Goal: Task Accomplishment & Management: Use online tool/utility

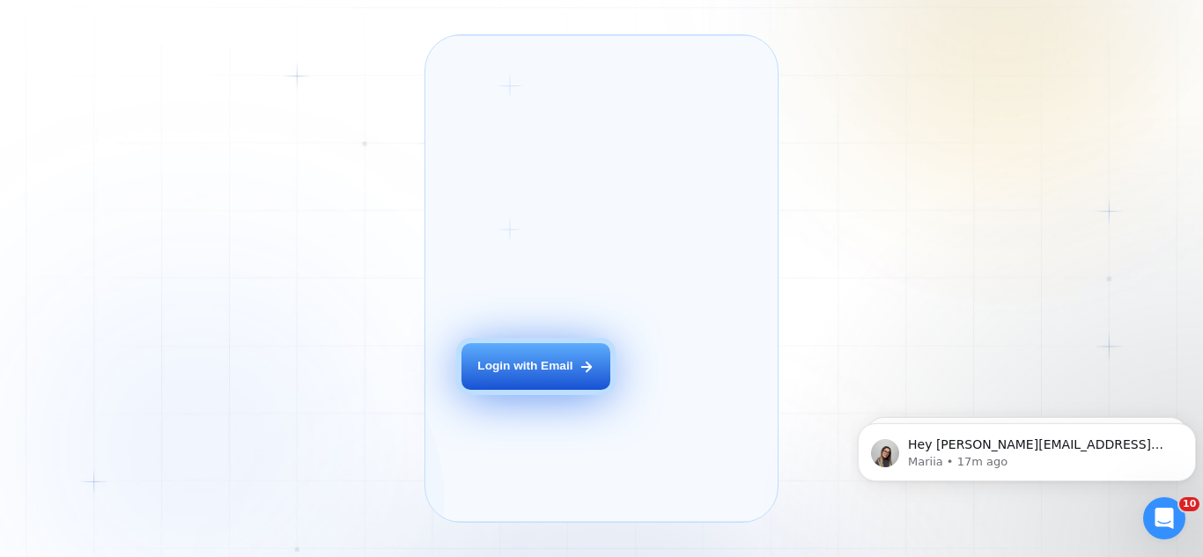
click at [511, 390] on button "Login with Email" at bounding box center [535, 366] width 149 height 47
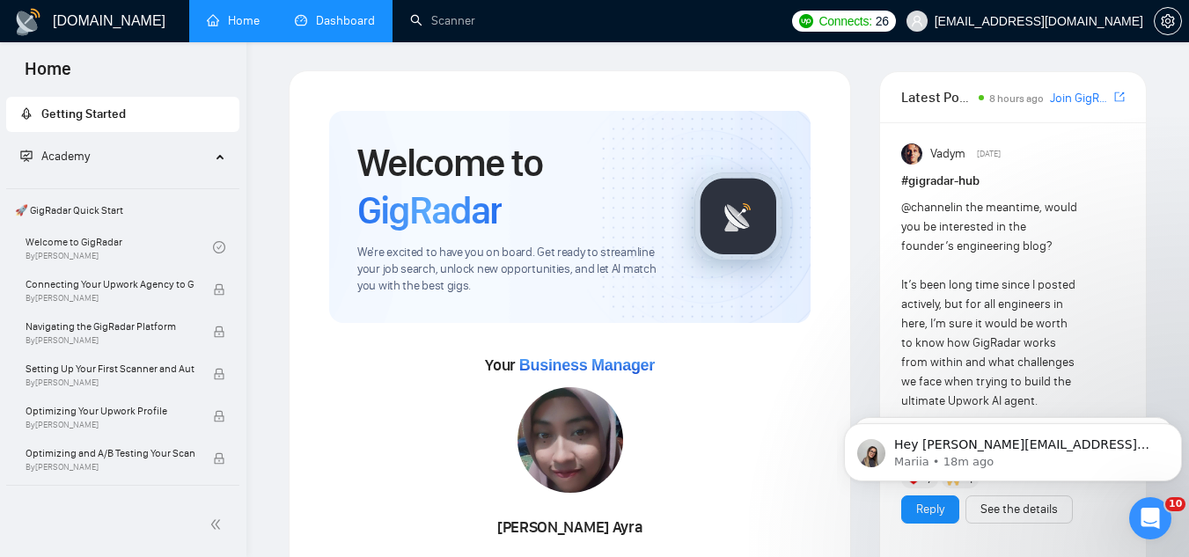
click at [357, 22] on link "Dashboard" at bounding box center [335, 20] width 80 height 15
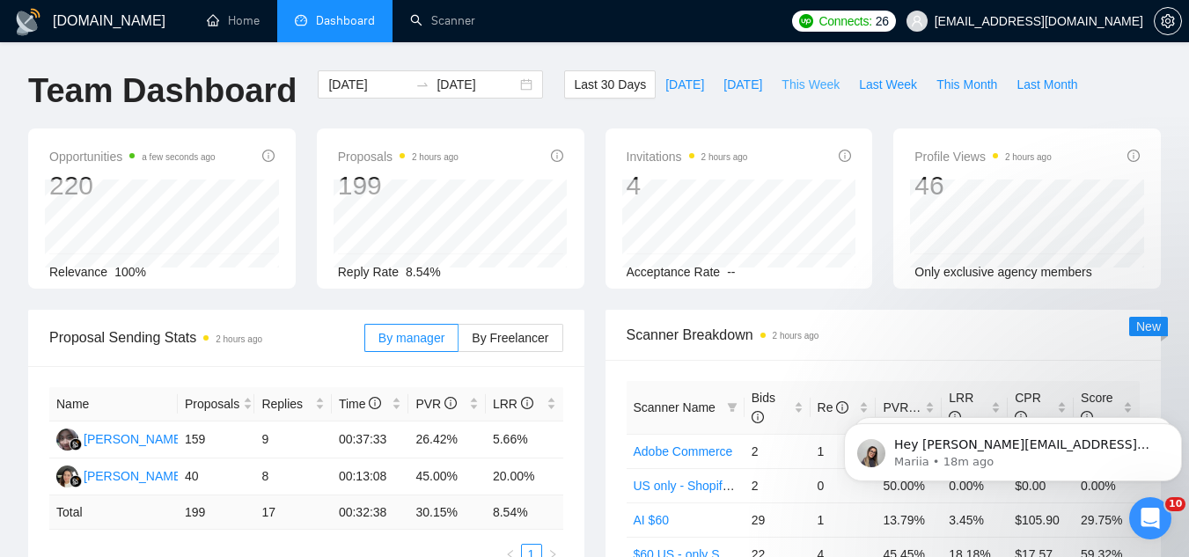
click at [795, 79] on span "This Week" at bounding box center [811, 84] width 58 height 19
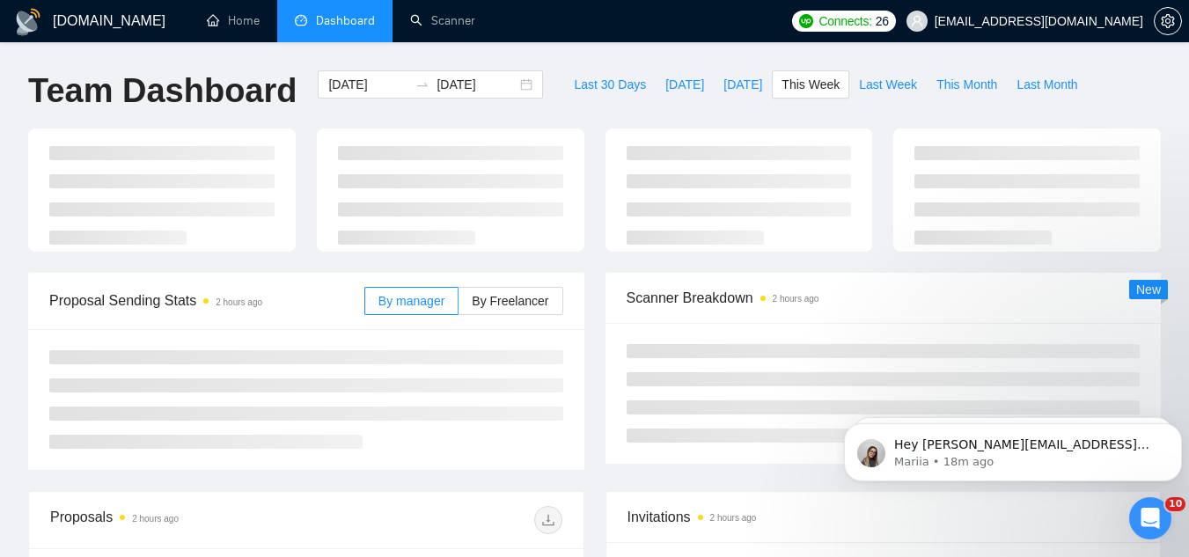
type input "[DATE]"
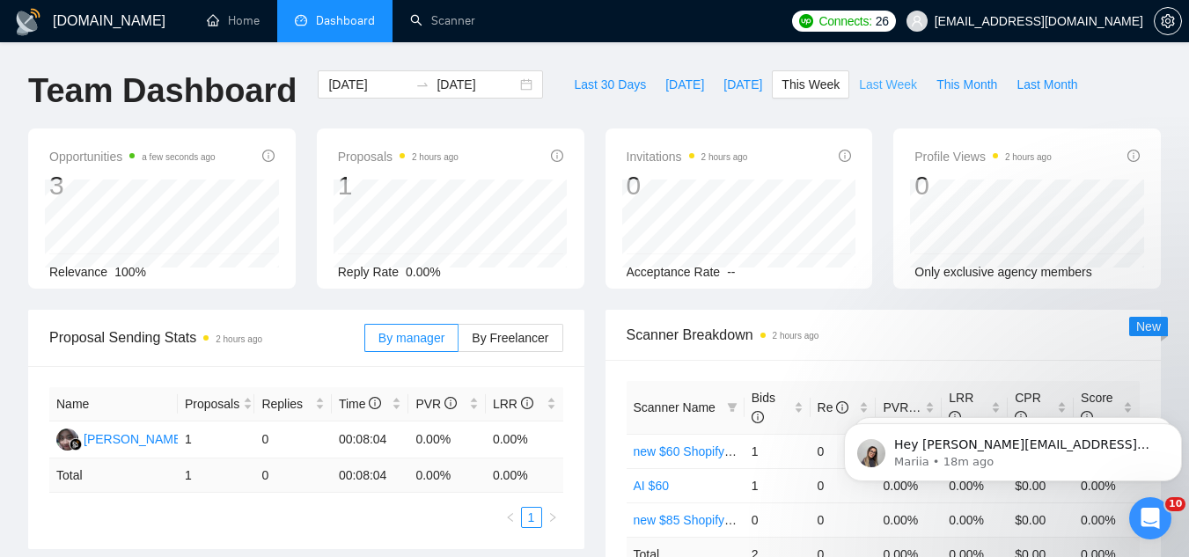
click at [859, 89] on span "Last Week" at bounding box center [888, 84] width 58 height 19
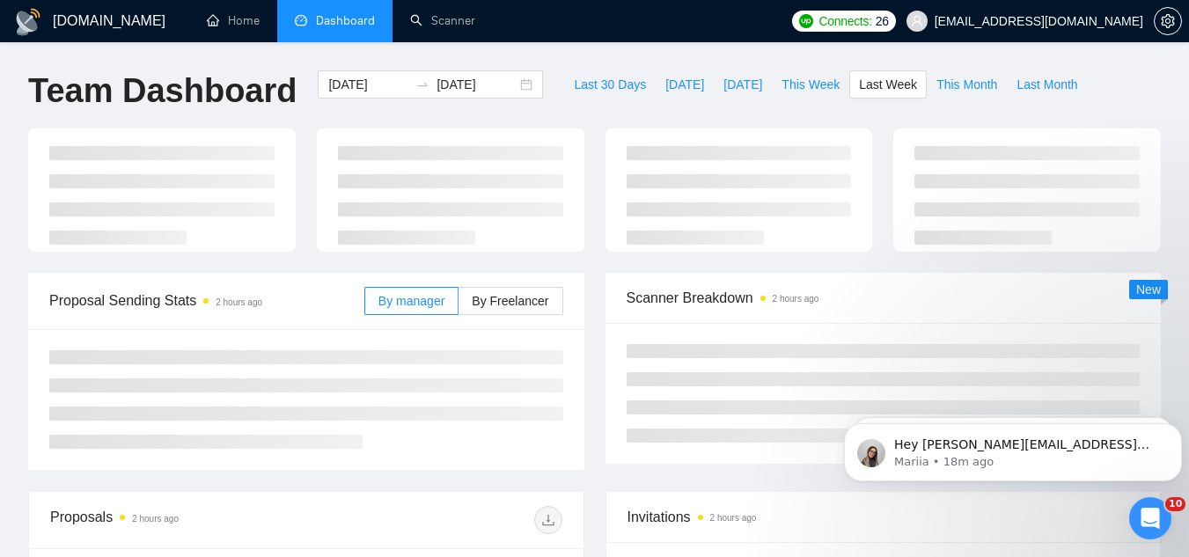
type input "[DATE]"
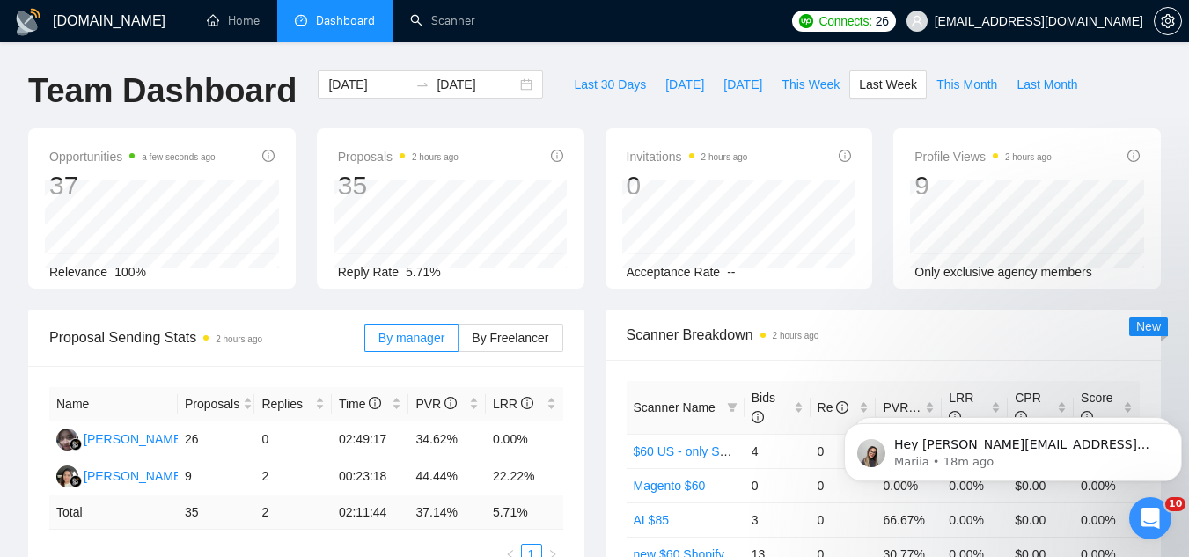
click at [1074, 21] on span "[EMAIL_ADDRESS][DOMAIN_NAME]" at bounding box center [1039, 21] width 209 height 0
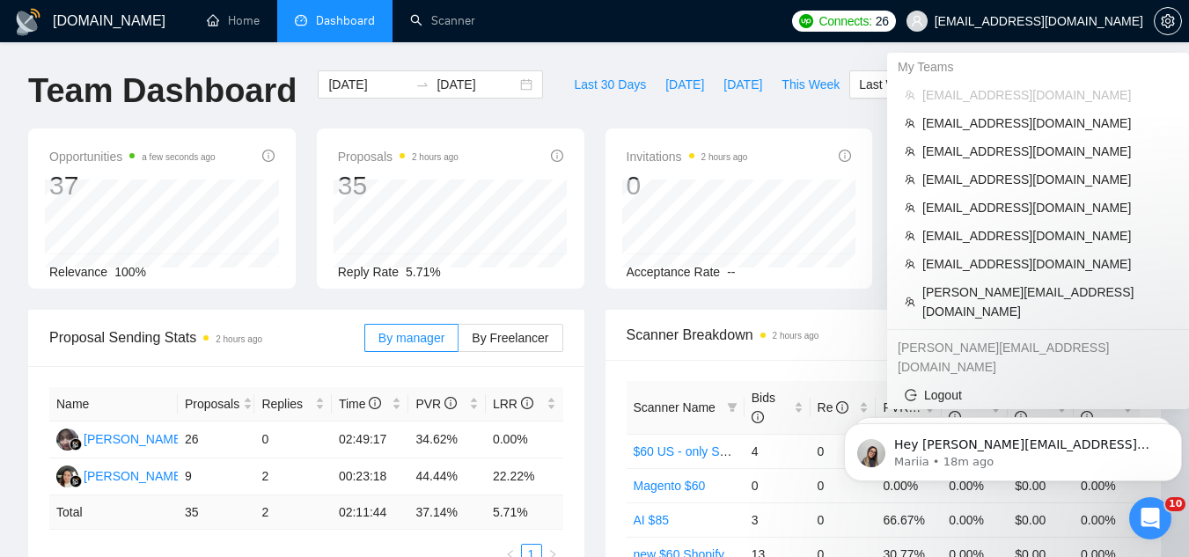
click at [1074, 21] on span "[EMAIL_ADDRESS][DOMAIN_NAME]" at bounding box center [1039, 21] width 209 height 0
click at [994, 291] on span "[PERSON_NAME][EMAIL_ADDRESS][DOMAIN_NAME]" at bounding box center [1047, 302] width 249 height 39
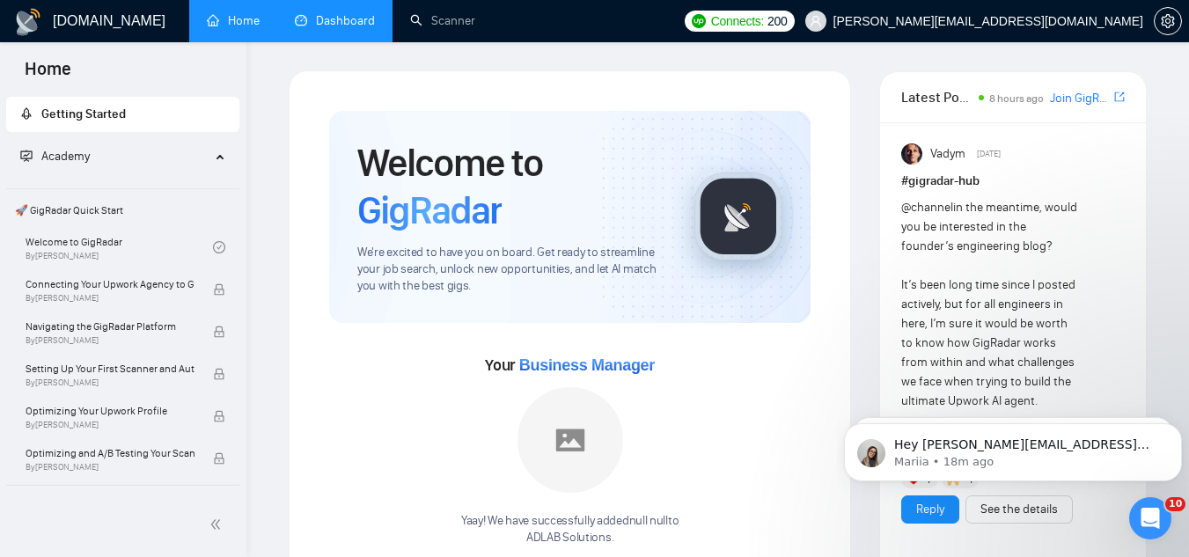
click at [355, 24] on link "Dashboard" at bounding box center [335, 20] width 80 height 15
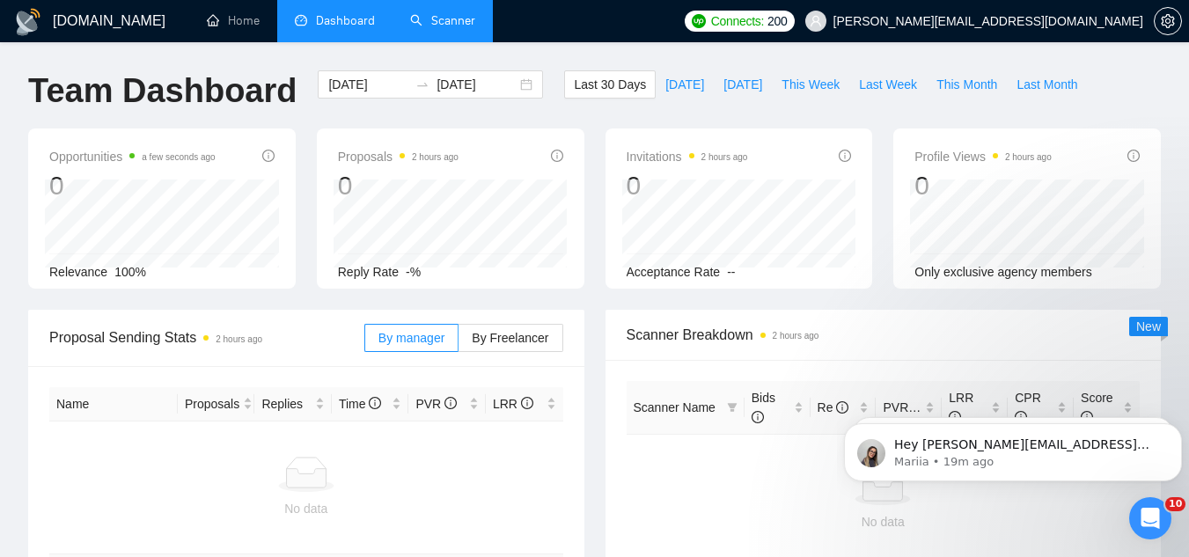
click at [467, 21] on link "Scanner" at bounding box center [442, 20] width 65 height 15
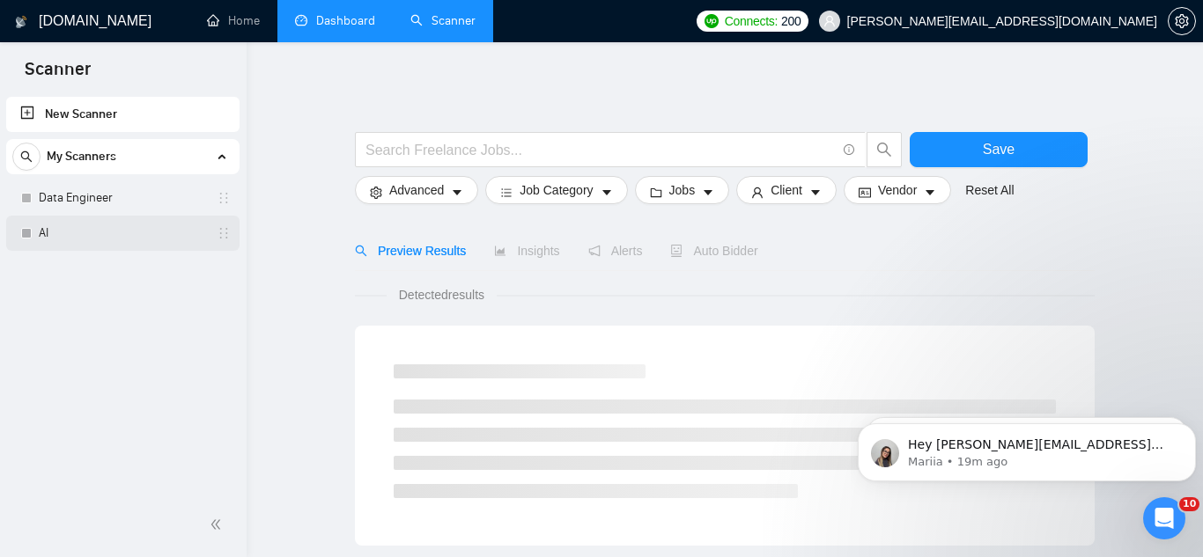
click at [117, 230] on link "AI" at bounding box center [122, 233] width 167 height 35
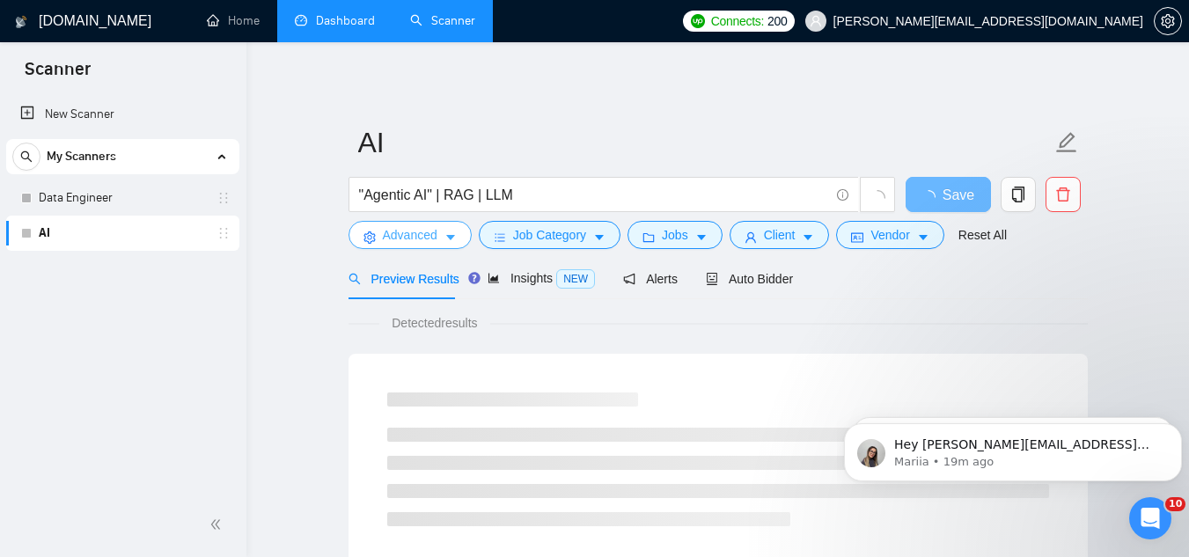
click at [401, 249] on button "Advanced" at bounding box center [410, 235] width 123 height 28
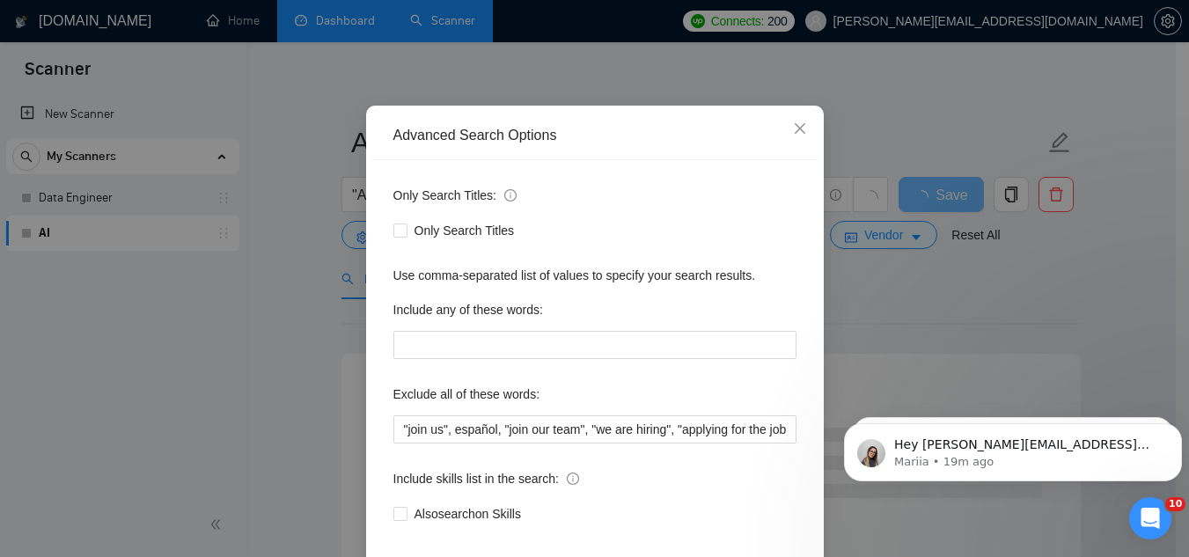
scroll to position [175, 0]
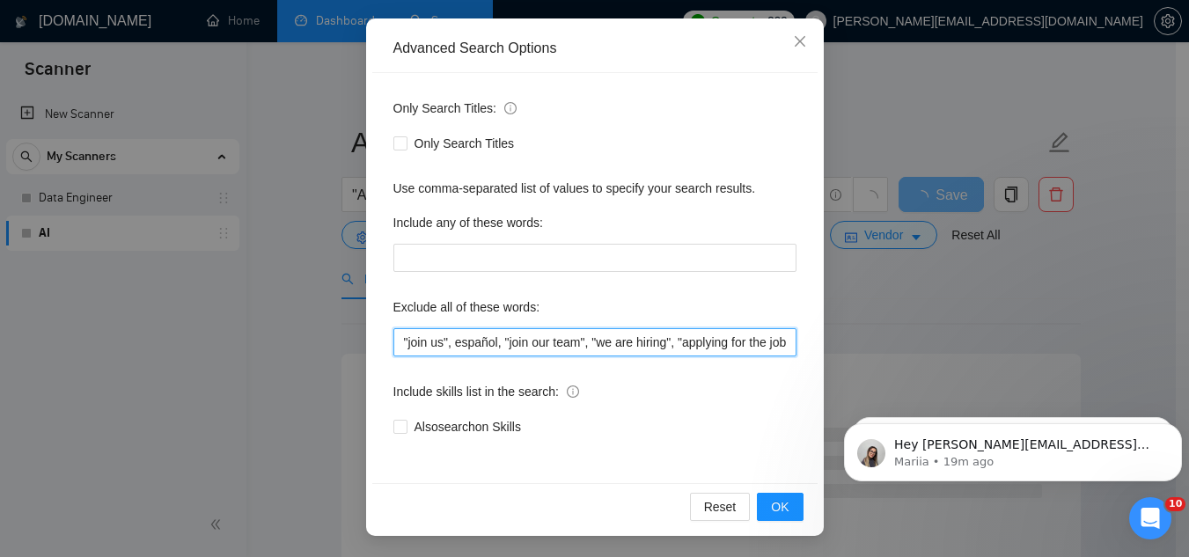
click at [530, 349] on input ""join us", español, "join our team", "we are hiring", "applying for the job", "…" at bounding box center [595, 342] width 403 height 28
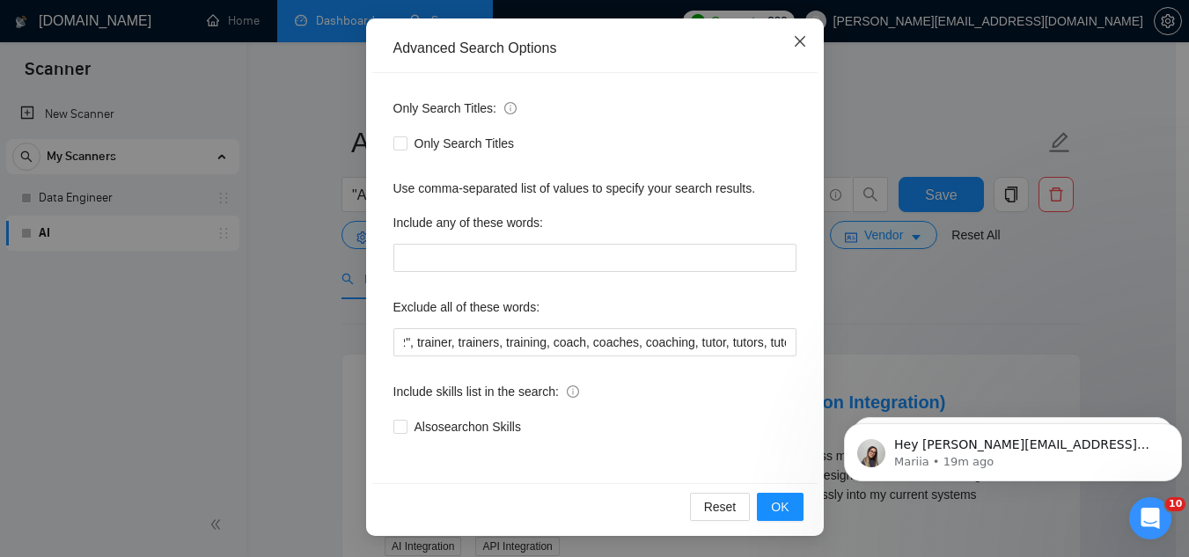
scroll to position [0, 0]
click at [800, 34] on span "Close" at bounding box center [800, 42] width 48 height 48
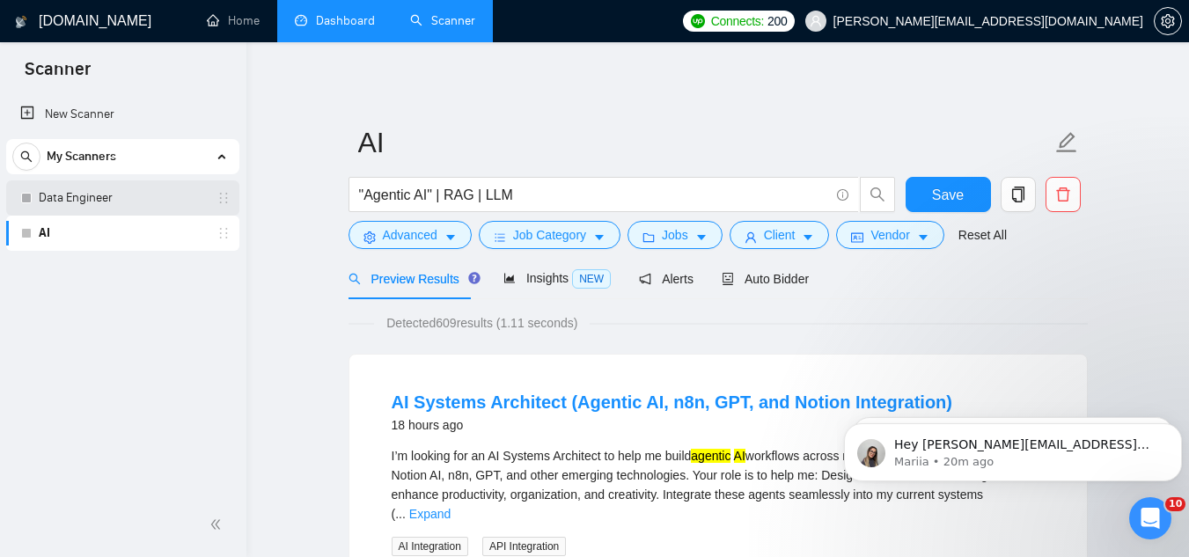
click at [121, 197] on link "Data Engineer" at bounding box center [122, 197] width 167 height 35
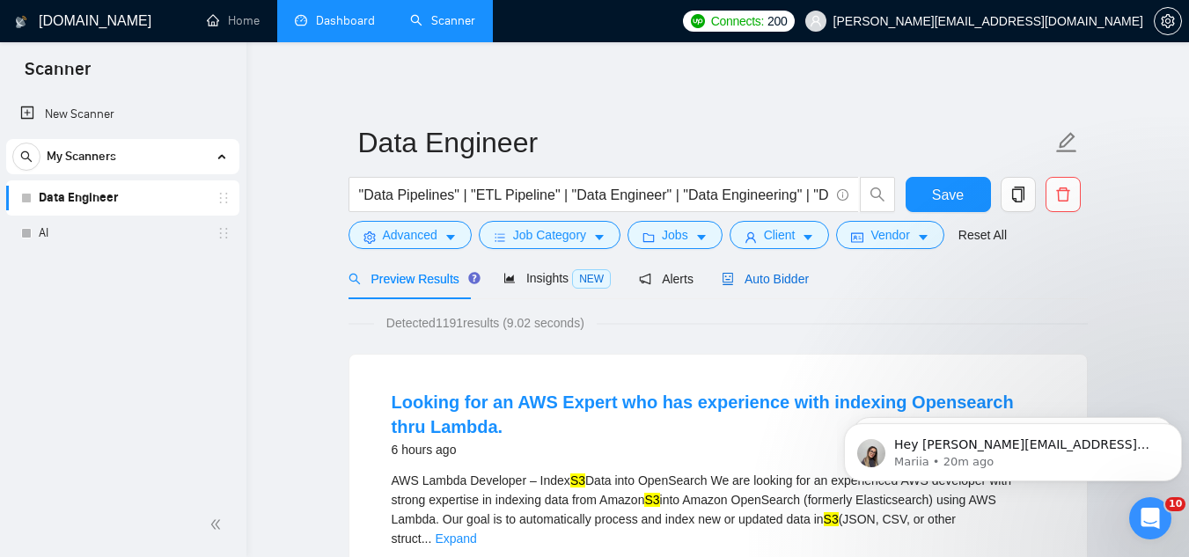
click at [789, 287] on div "Auto Bidder" at bounding box center [765, 278] width 87 height 19
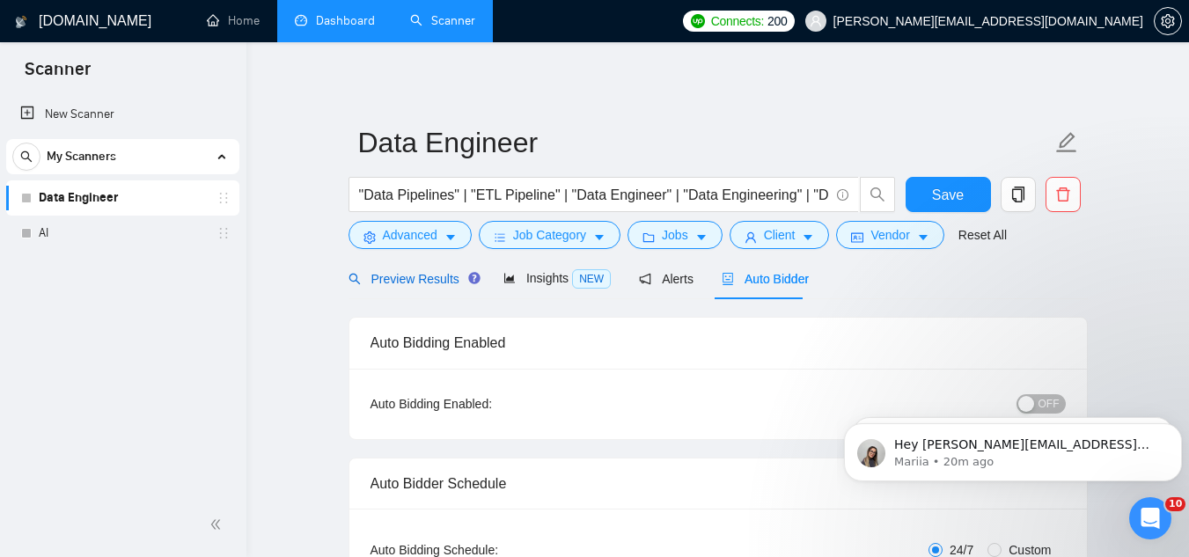
click at [409, 273] on span "Preview Results" at bounding box center [412, 279] width 127 height 14
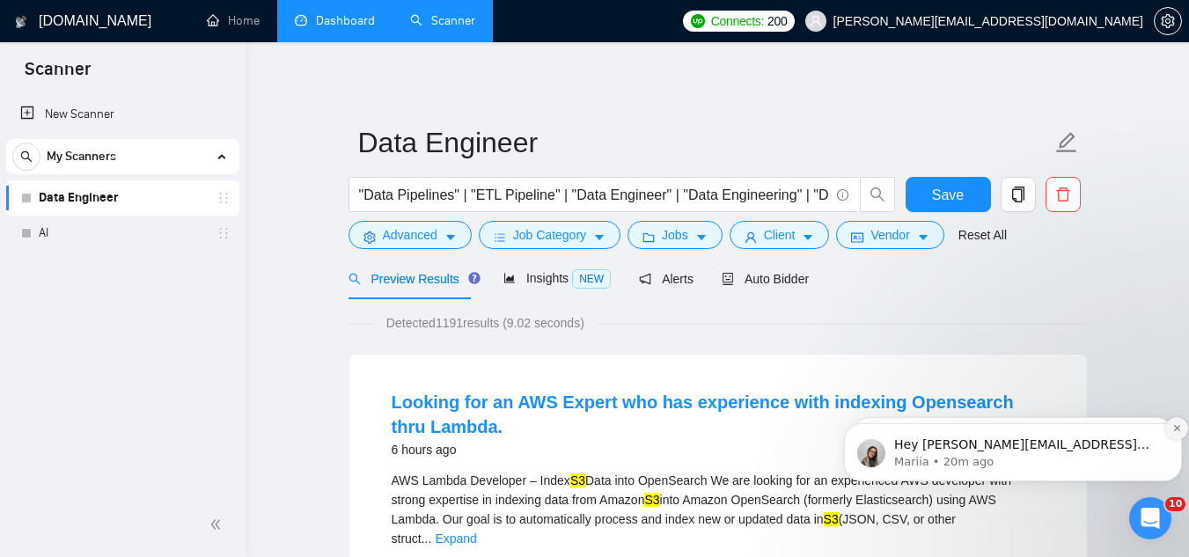
click at [1177, 431] on icon "Dismiss notification" at bounding box center [1178, 428] width 10 height 10
click at [1177, 431] on icon "Dismiss notification" at bounding box center [1178, 429] width 8 height 8
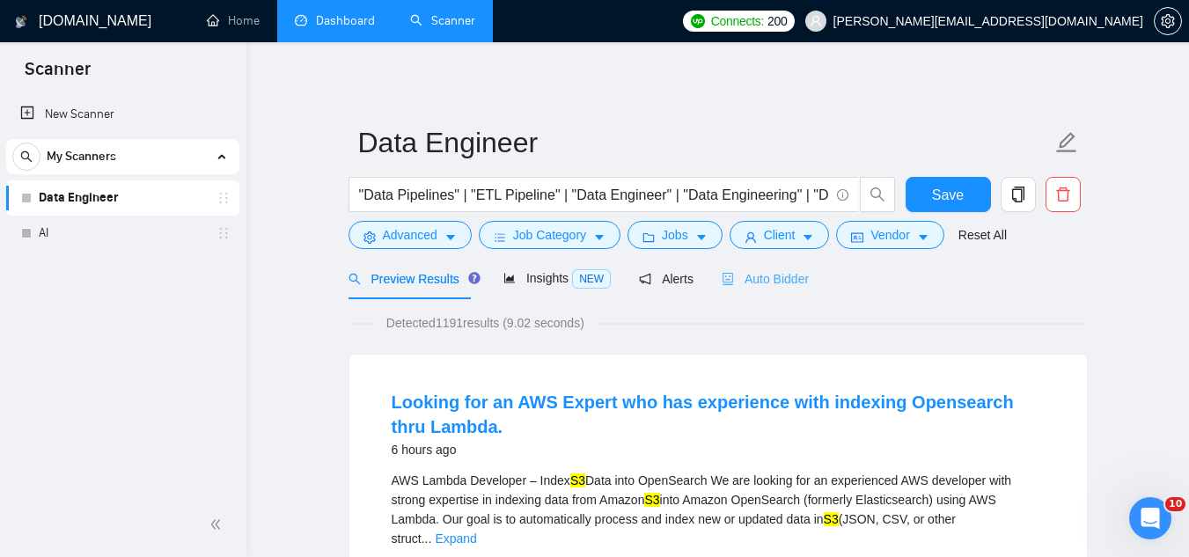
click at [762, 289] on div "Auto Bidder" at bounding box center [765, 278] width 87 height 41
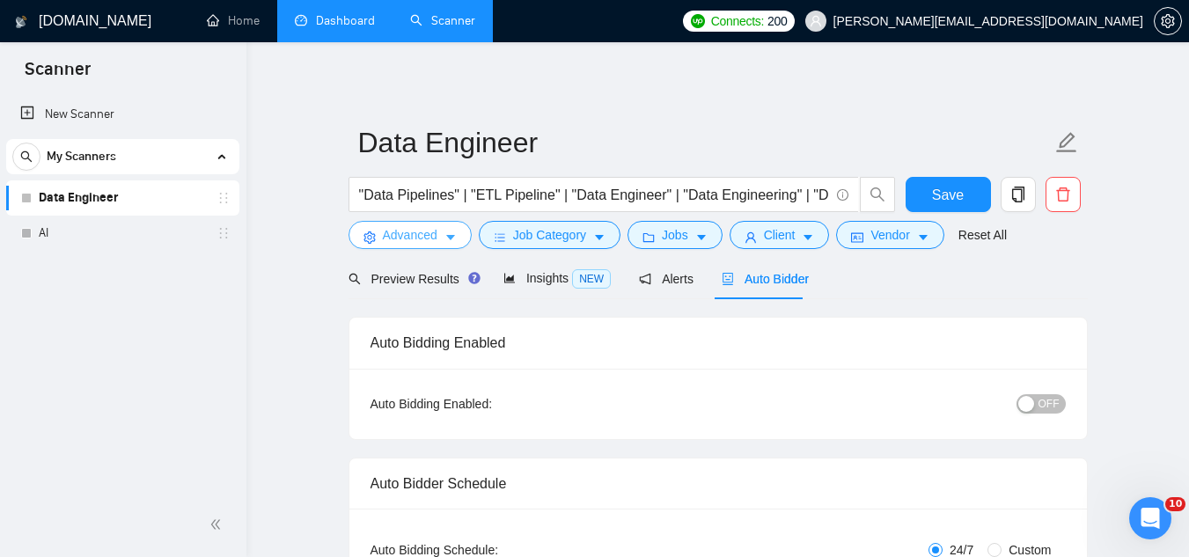
click at [407, 233] on span "Advanced" at bounding box center [410, 234] width 55 height 19
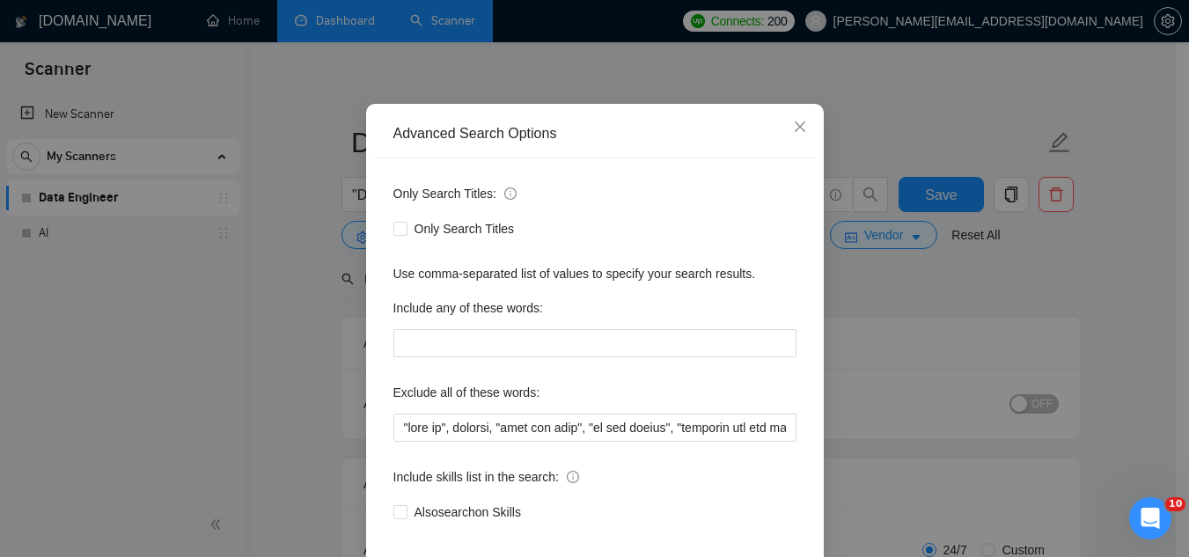
scroll to position [175, 0]
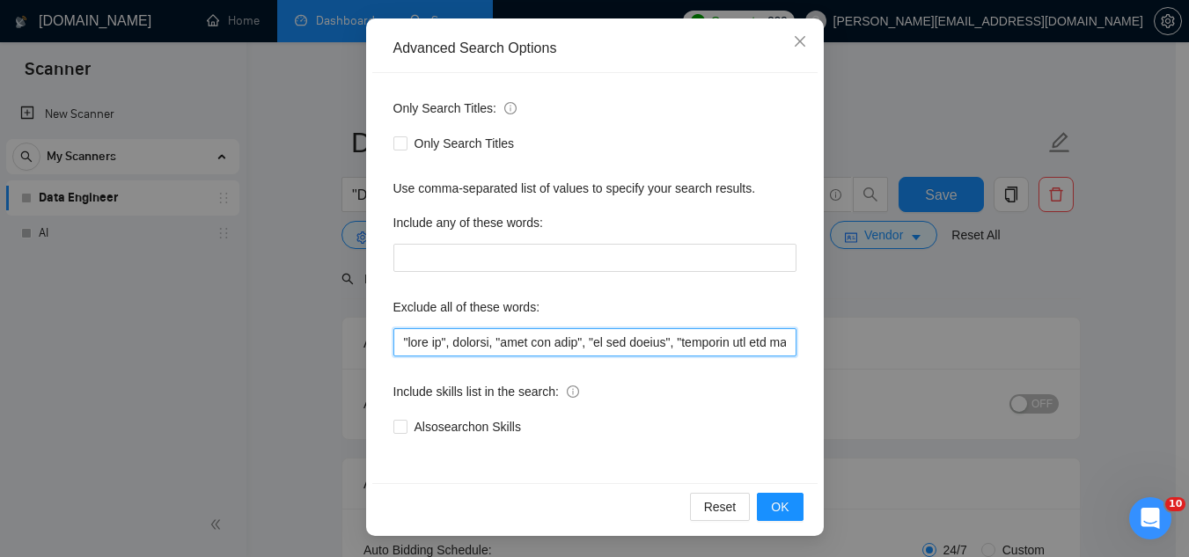
drag, startPoint x: 632, startPoint y: 339, endPoint x: 646, endPoint y: 337, distance: 14.2
click at [634, 337] on input "text" at bounding box center [595, 342] width 403 height 28
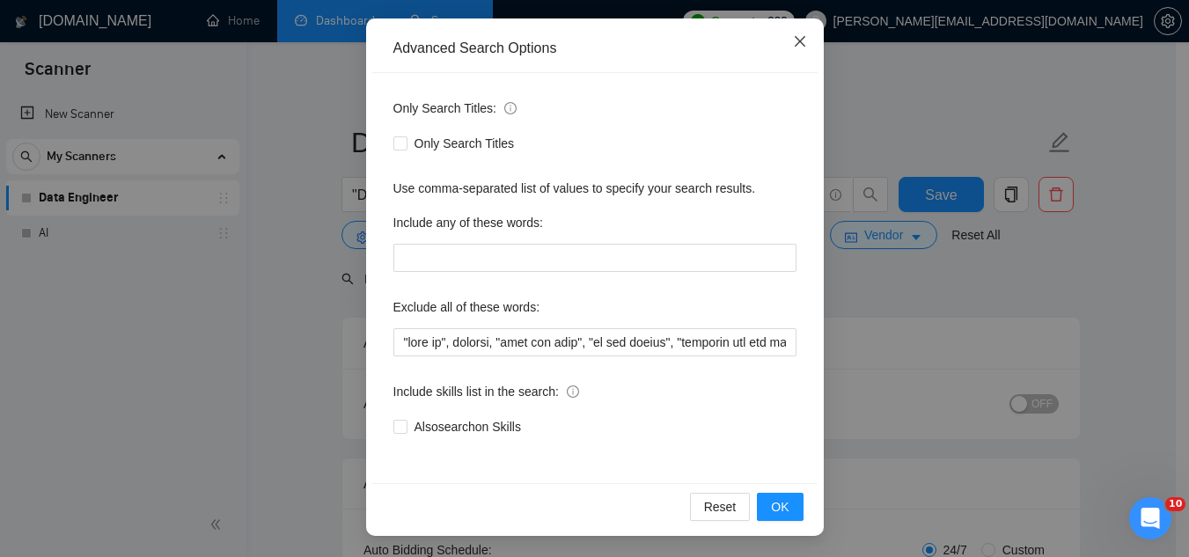
click at [795, 50] on span "Close" at bounding box center [800, 42] width 48 height 48
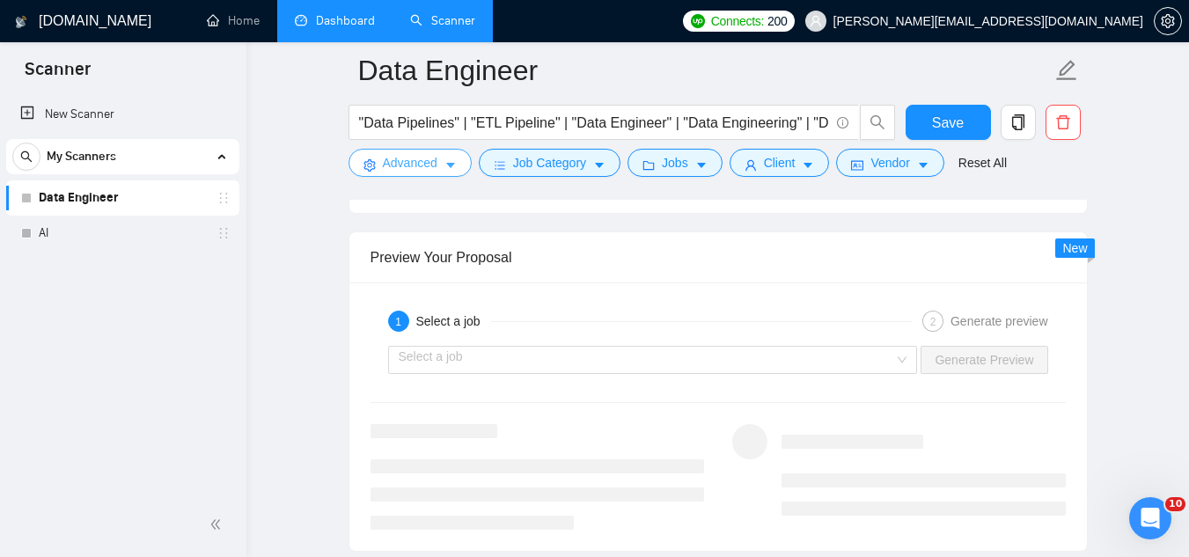
scroll to position [3433, 0]
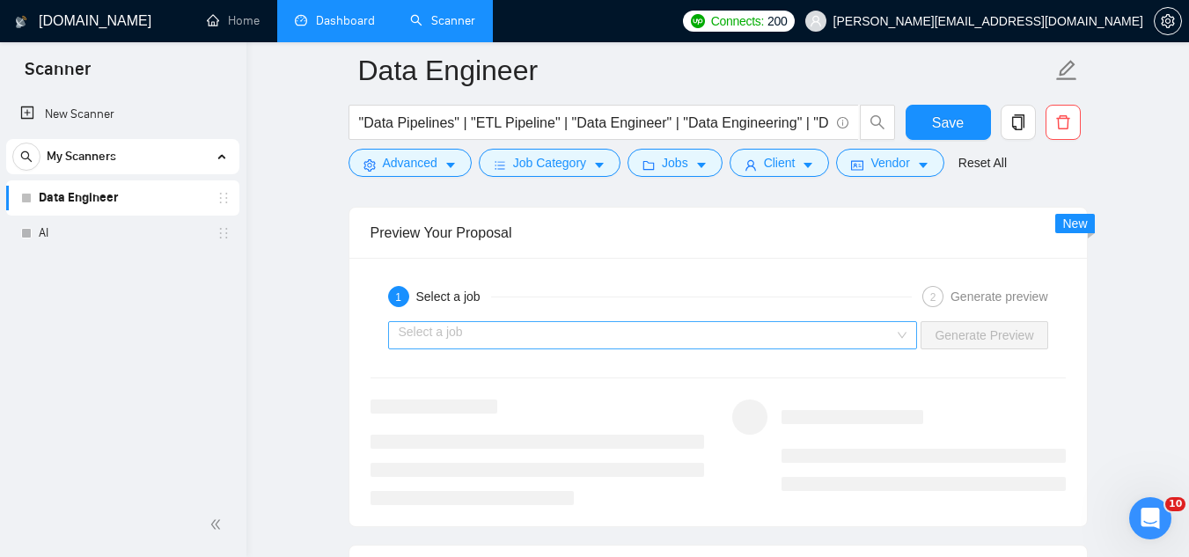
click at [519, 339] on input "search" at bounding box center [647, 335] width 497 height 26
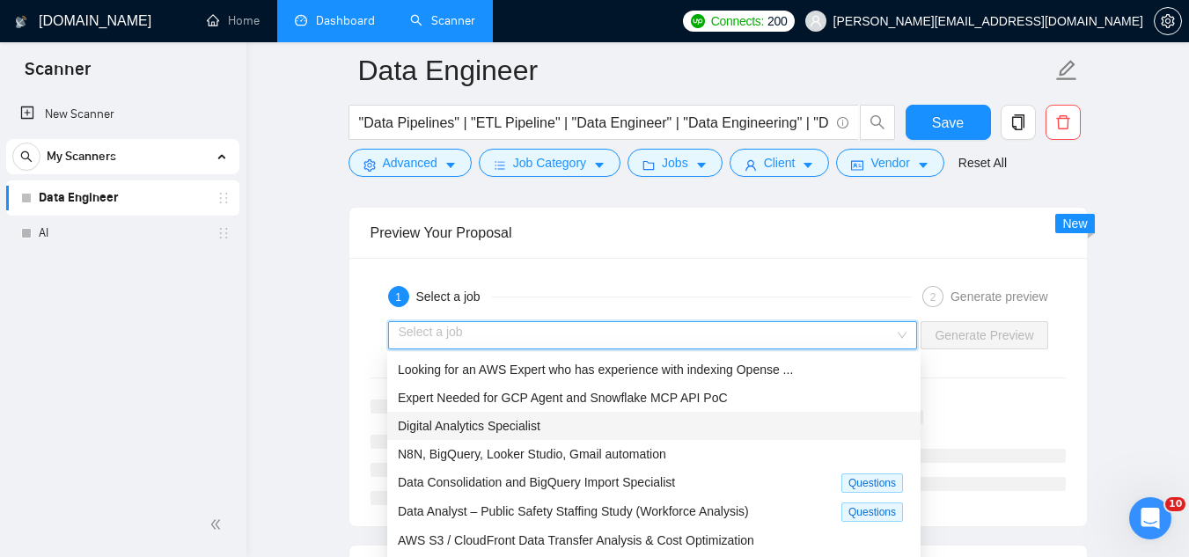
click at [541, 431] on div "Digital Analytics Specialist" at bounding box center [654, 425] width 512 height 19
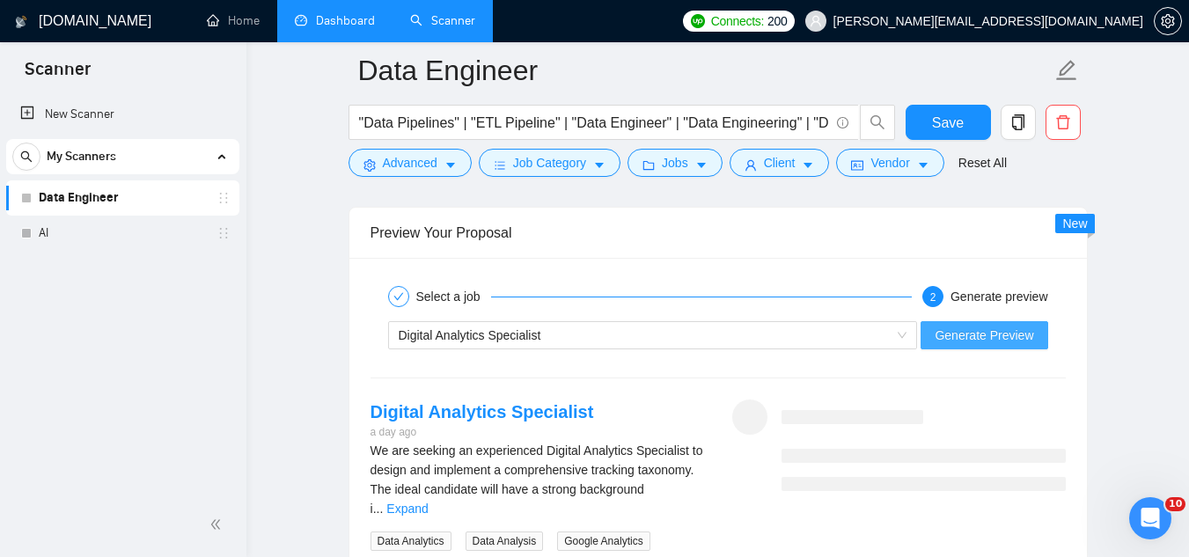
click at [960, 337] on span "Generate Preview" at bounding box center [984, 335] width 99 height 19
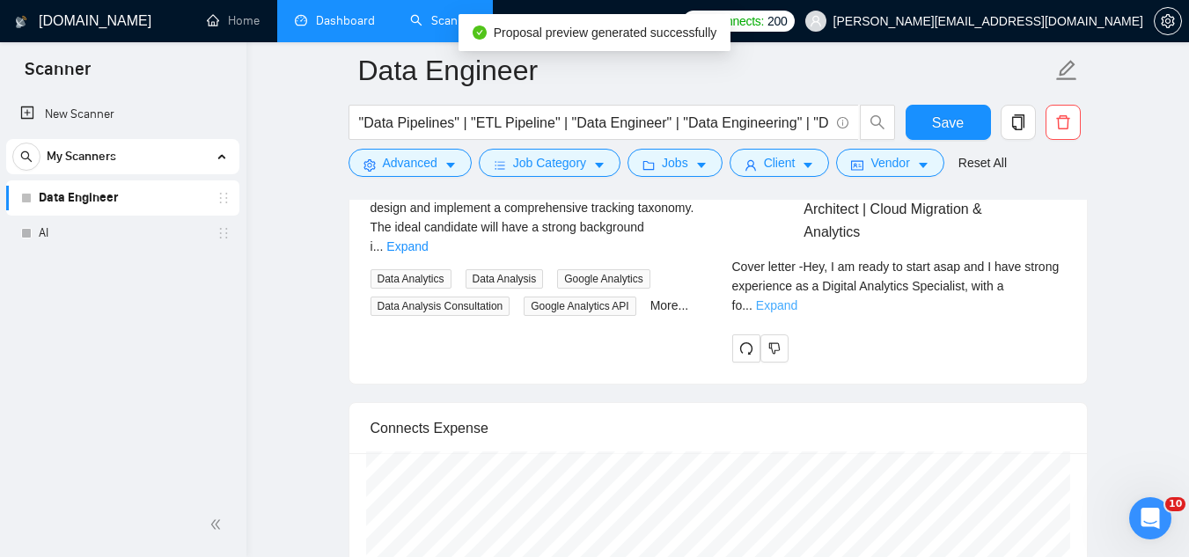
scroll to position [3698, 0]
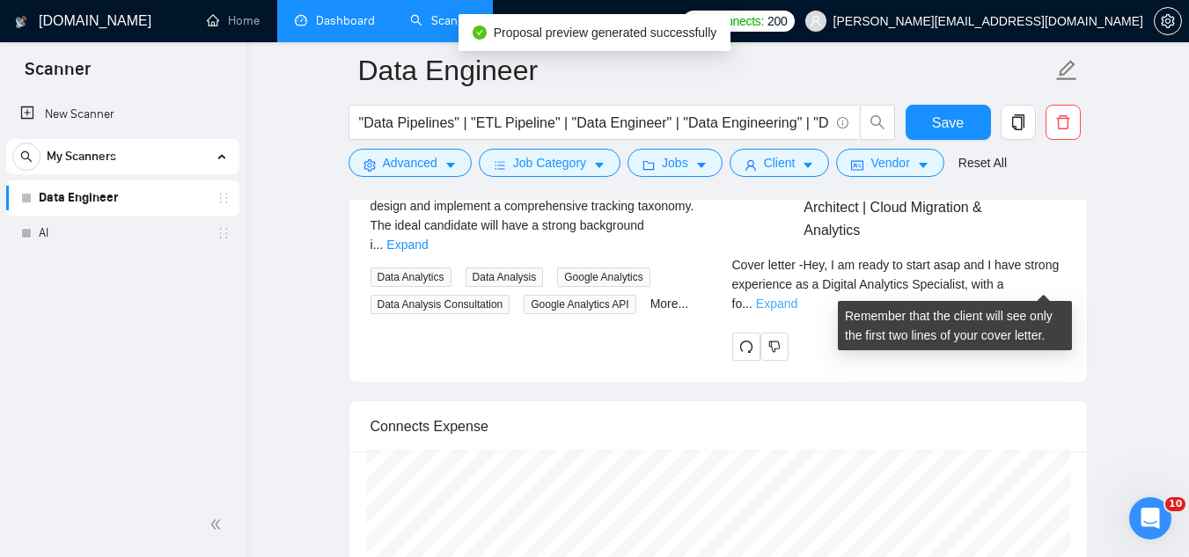
click at [798, 297] on link "Expand" at bounding box center [776, 304] width 41 height 14
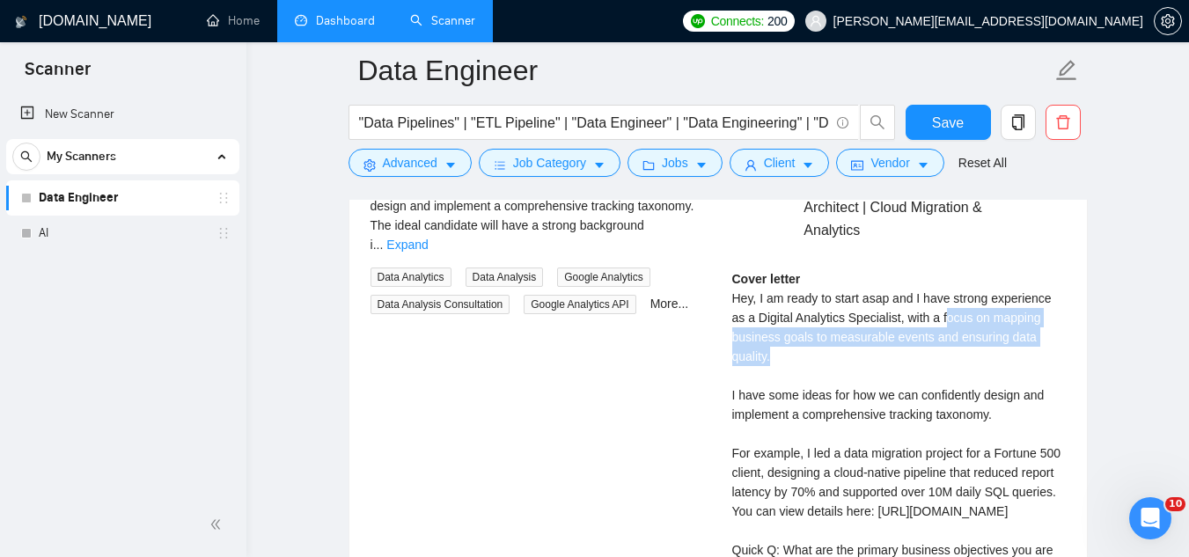
drag, startPoint x: 931, startPoint y: 319, endPoint x: 999, endPoint y: 354, distance: 77.2
click at [999, 354] on div "Cover letter Hey, I am ready to start asap and I have strong experience as a Di…" at bounding box center [899, 443] width 334 height 349
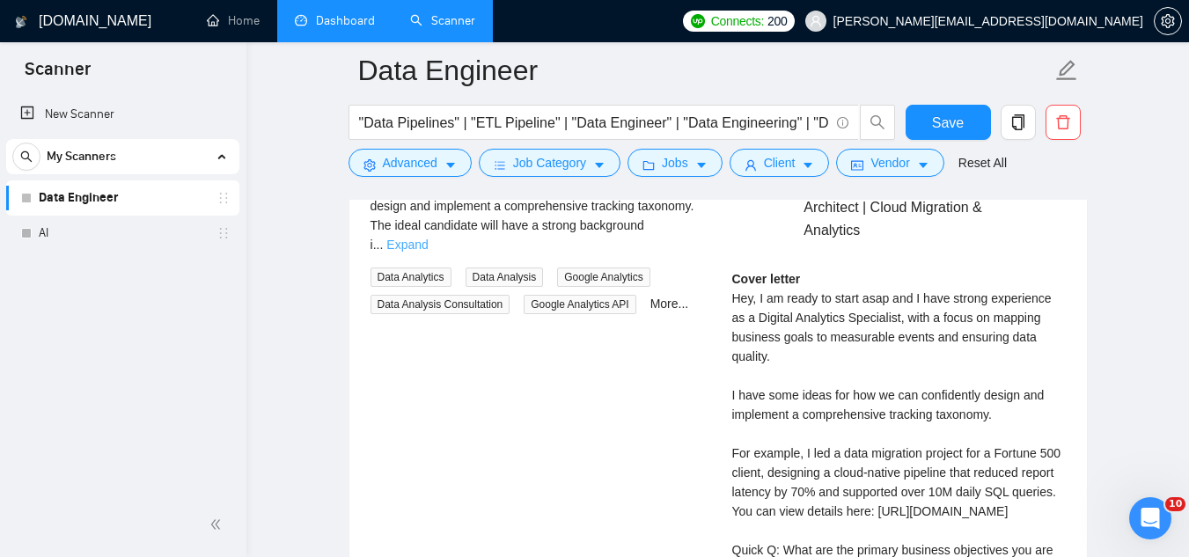
click at [428, 238] on link "Expand" at bounding box center [406, 245] width 41 height 14
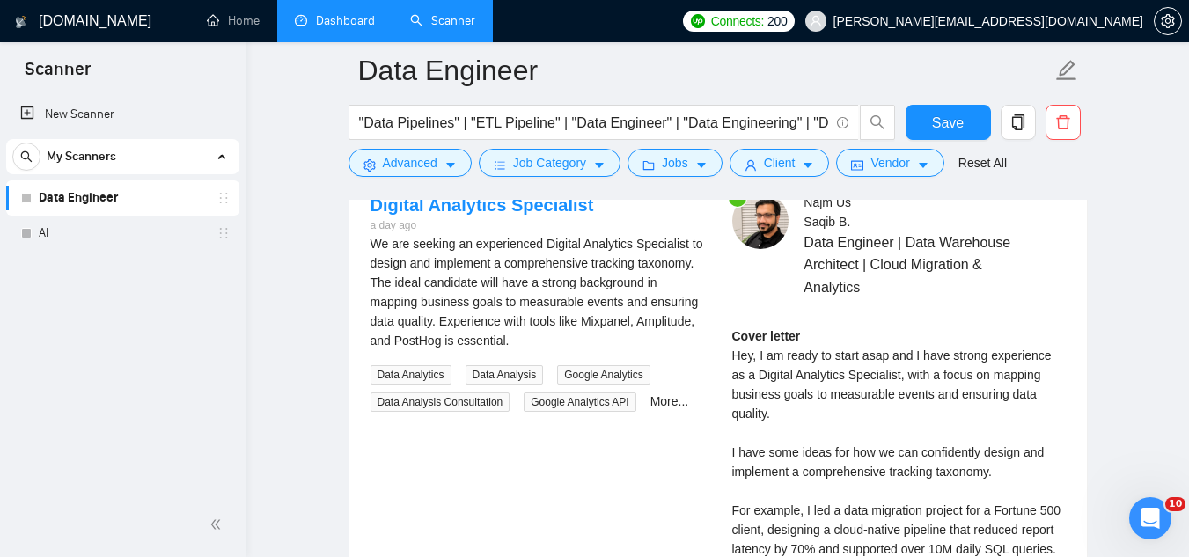
scroll to position [3610, 0]
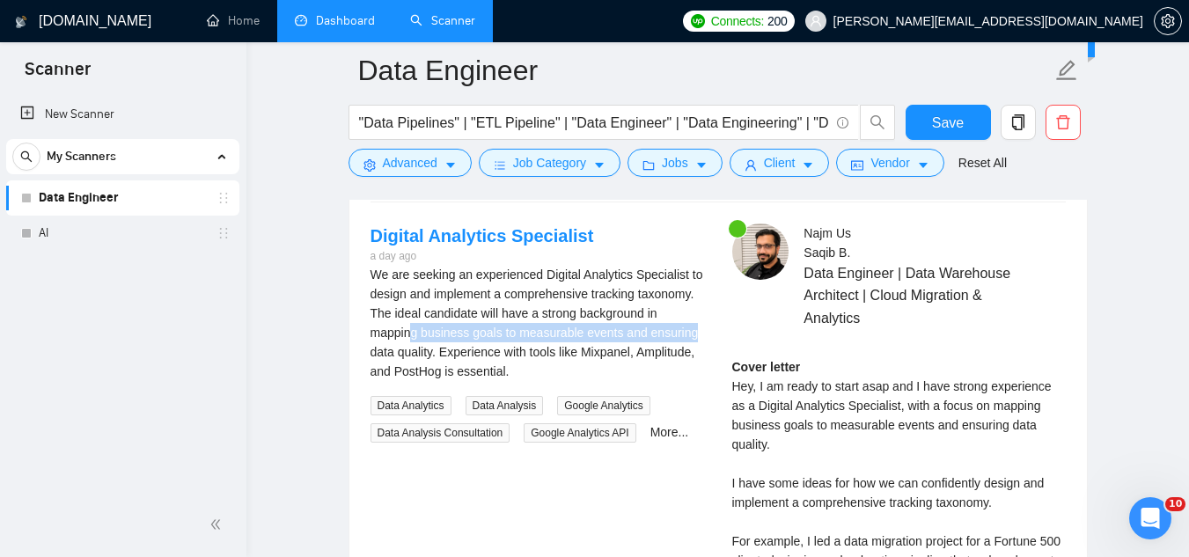
drag, startPoint x: 426, startPoint y: 335, endPoint x: 702, endPoint y: 337, distance: 275.6
click at [702, 337] on div "We are seeking an experienced Digital Analytics Specialist to design and implem…" at bounding box center [538, 323] width 334 height 116
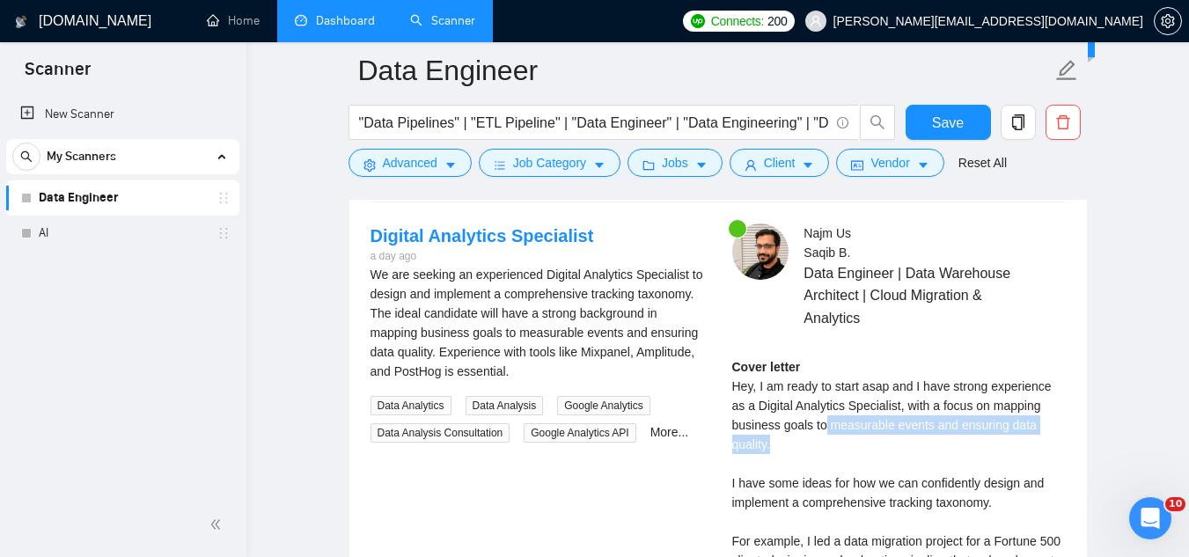
drag, startPoint x: 823, startPoint y: 425, endPoint x: 915, endPoint y: 444, distance: 93.4
click at [915, 444] on div "Cover letter Hey, I am ready to start asap and I have strong experience as a Di…" at bounding box center [899, 531] width 334 height 349
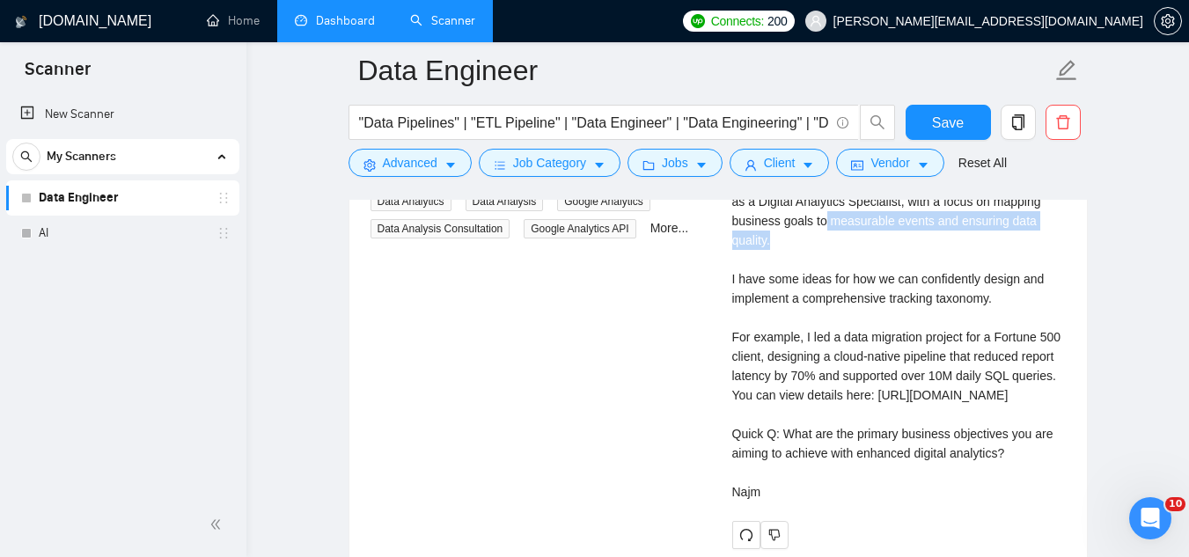
scroll to position [3786, 0]
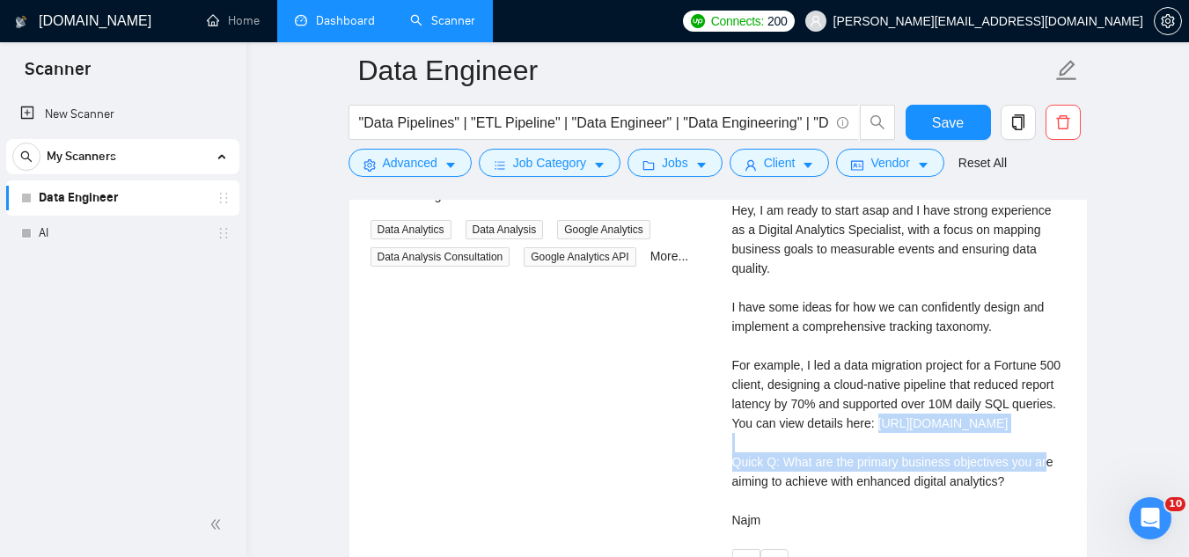
drag, startPoint x: 735, startPoint y: 445, endPoint x: 887, endPoint y: 453, distance: 151.7
click at [887, 453] on div "Cover letter Hey, I am ready to start asap and I have strong experience as a Di…" at bounding box center [899, 355] width 334 height 349
copy div "[URL][DOMAIN_NAME]"
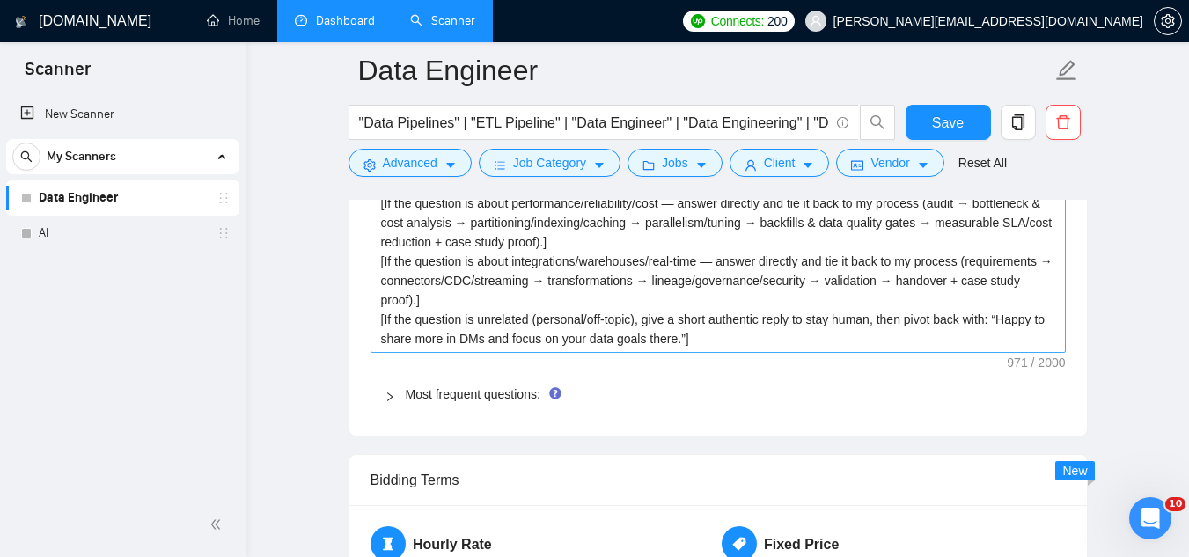
scroll to position [2641, 0]
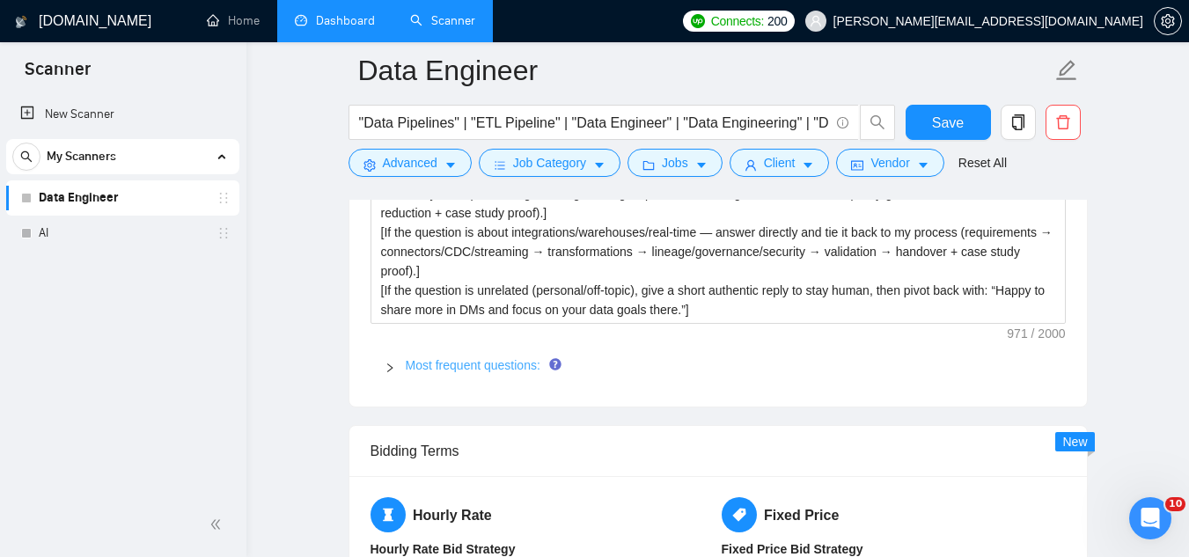
click at [472, 365] on link "Most frequent questions:" at bounding box center [473, 365] width 135 height 14
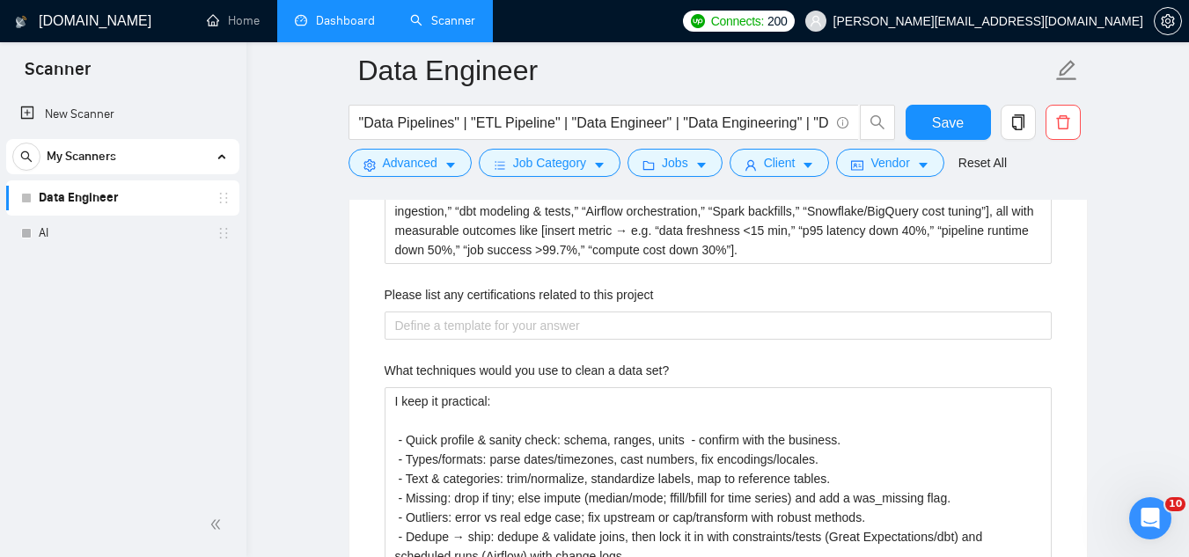
scroll to position [2817, 0]
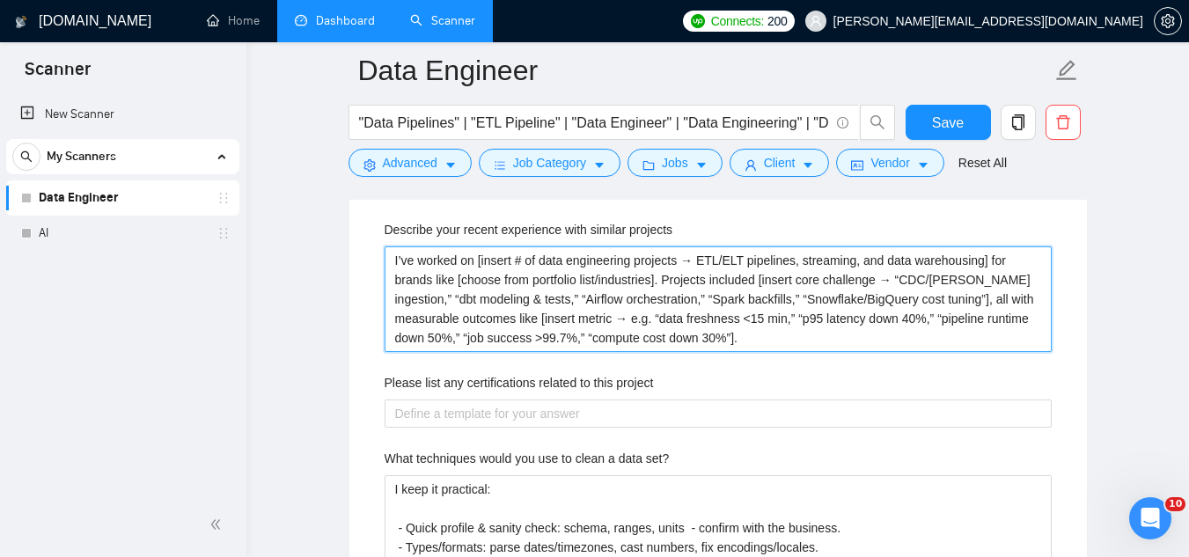
click at [478, 261] on projects "I’ve worked on [insert # of data engineering projects → ETL/ELT pipelines, stre…" at bounding box center [718, 300] width 667 height 106
drag, startPoint x: 478, startPoint y: 261, endPoint x: 982, endPoint y: 261, distance: 504.5
click at [982, 261] on projects "I’ve worked on [insert # of data engineering projects → ETL/ELT pipelines, stre…" at bounding box center [718, 300] width 667 height 106
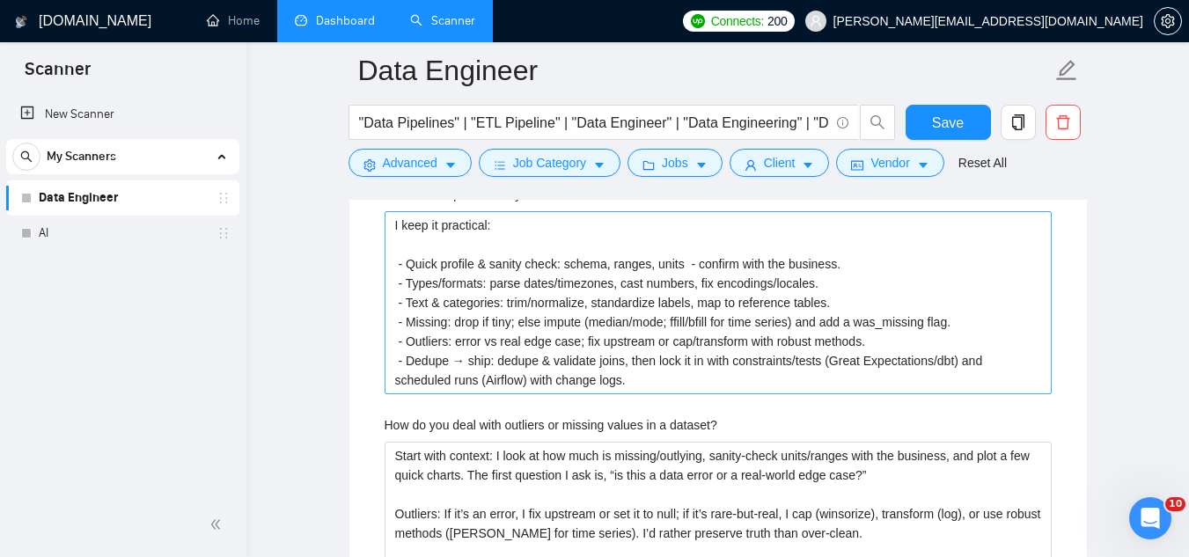
scroll to position [2993, 0]
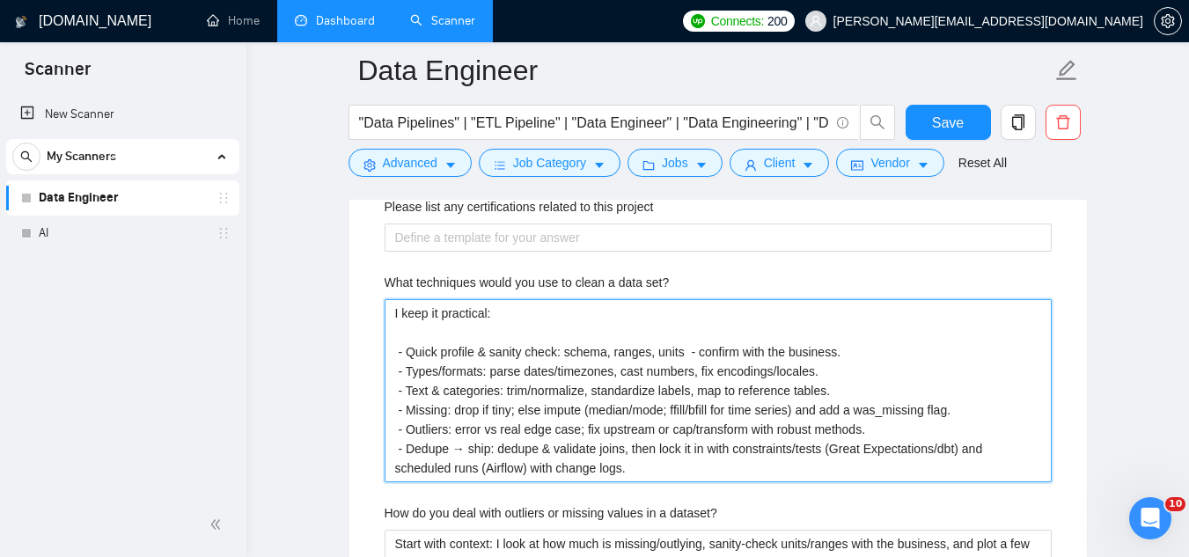
drag, startPoint x: 415, startPoint y: 356, endPoint x: 576, endPoint y: 380, distance: 163.0
click at [576, 380] on set\? "I keep it practical: - Quick profile & sanity check: schema, ranges, units - co…" at bounding box center [718, 390] width 667 height 183
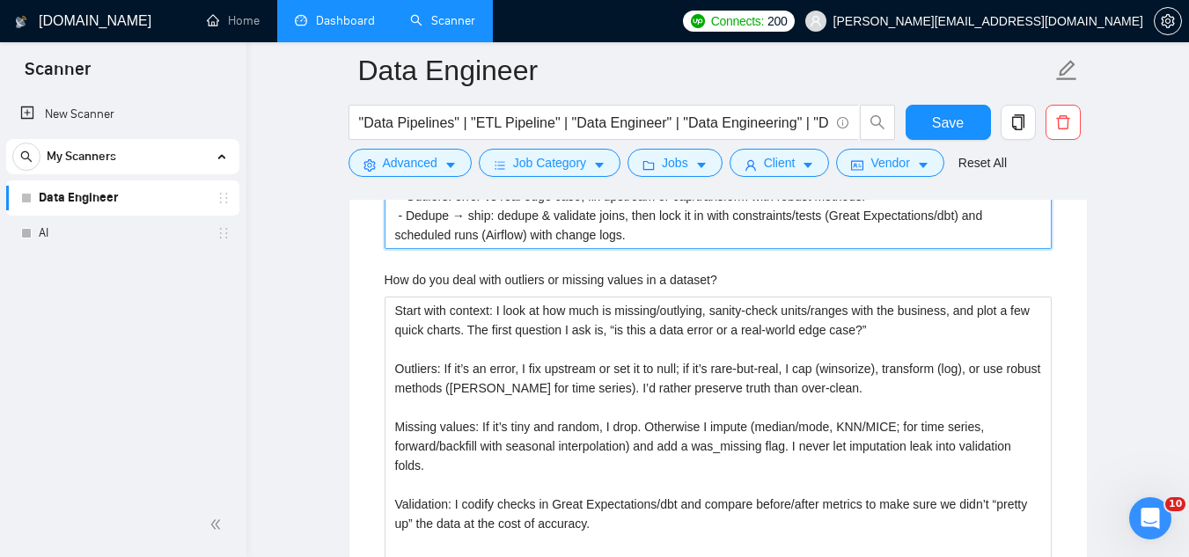
scroll to position [3257, 0]
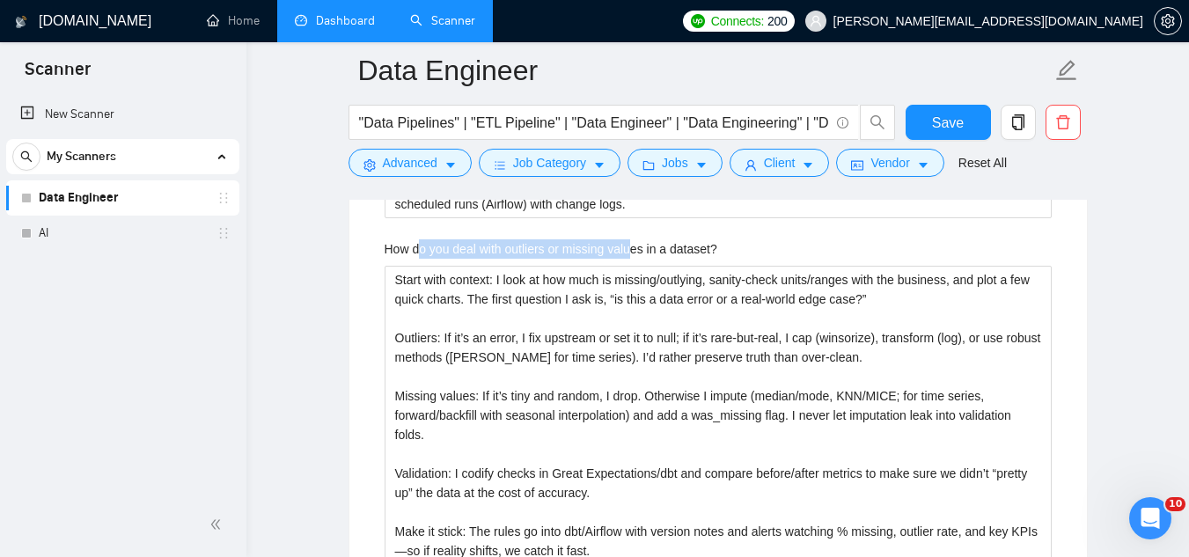
drag, startPoint x: 418, startPoint y: 244, endPoint x: 633, endPoint y: 254, distance: 215.0
click at [633, 254] on label "How do you deal with outliers or missing values in a dataset?" at bounding box center [551, 248] width 333 height 19
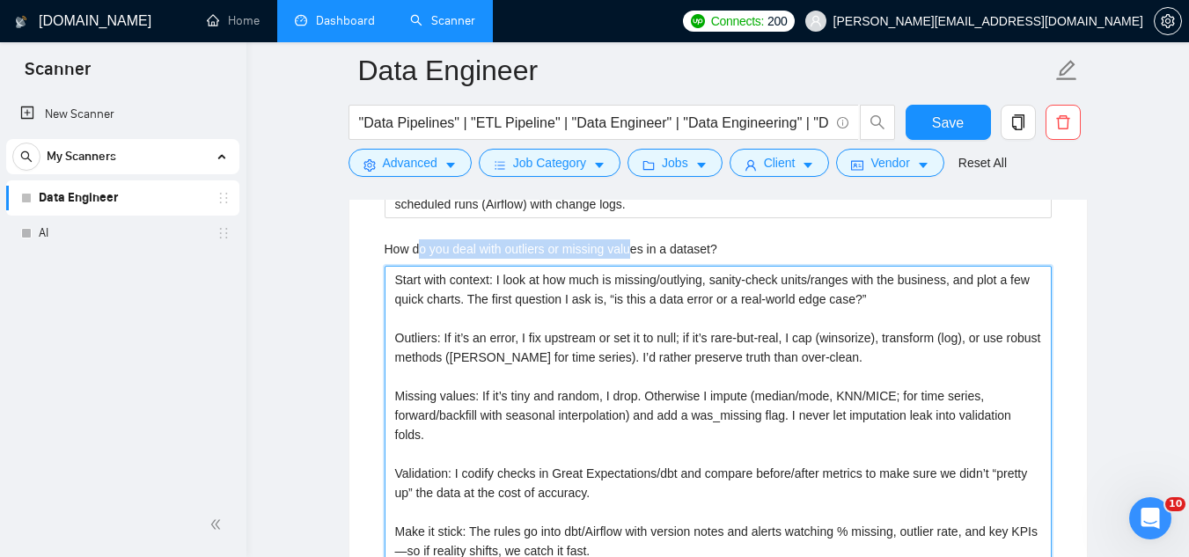
click at [633, 266] on dataset\? "Start with context: I look at how much is missing/outlying, sanity-check units/…" at bounding box center [718, 415] width 667 height 299
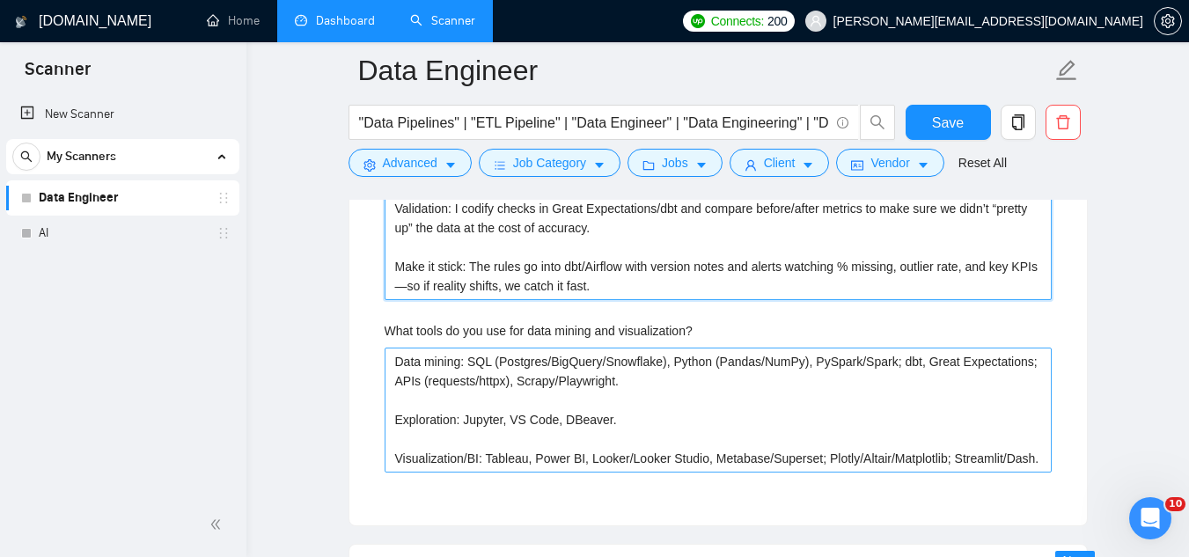
scroll to position [3521, 0]
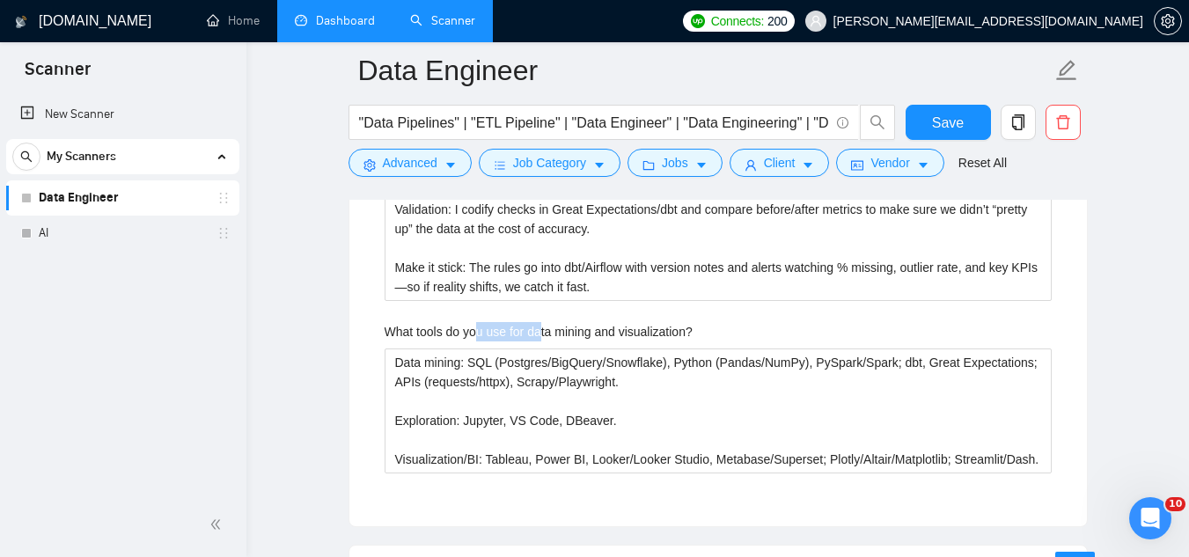
drag, startPoint x: 479, startPoint y: 335, endPoint x: 542, endPoint y: 336, distance: 63.4
click at [542, 336] on label "What tools do you use for data mining and visualization?" at bounding box center [539, 331] width 308 height 19
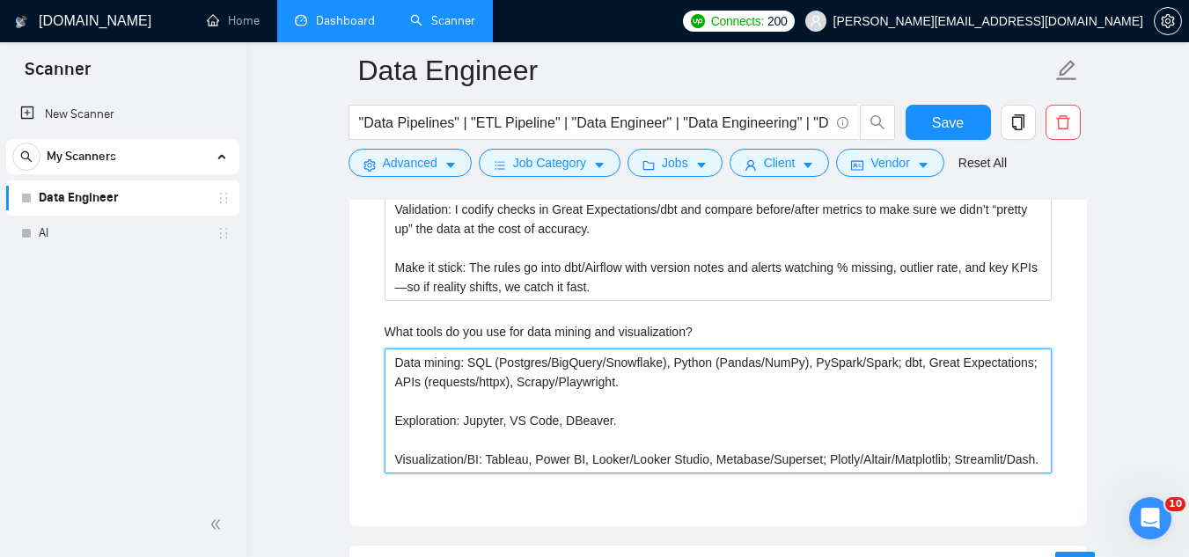
drag, startPoint x: 548, startPoint y: 376, endPoint x: 740, endPoint y: 489, distance: 222.6
click at [740, 489] on div "Describe your recent experience with similar projects I’ve worked on [insert # …" at bounding box center [718, 5] width 695 height 1000
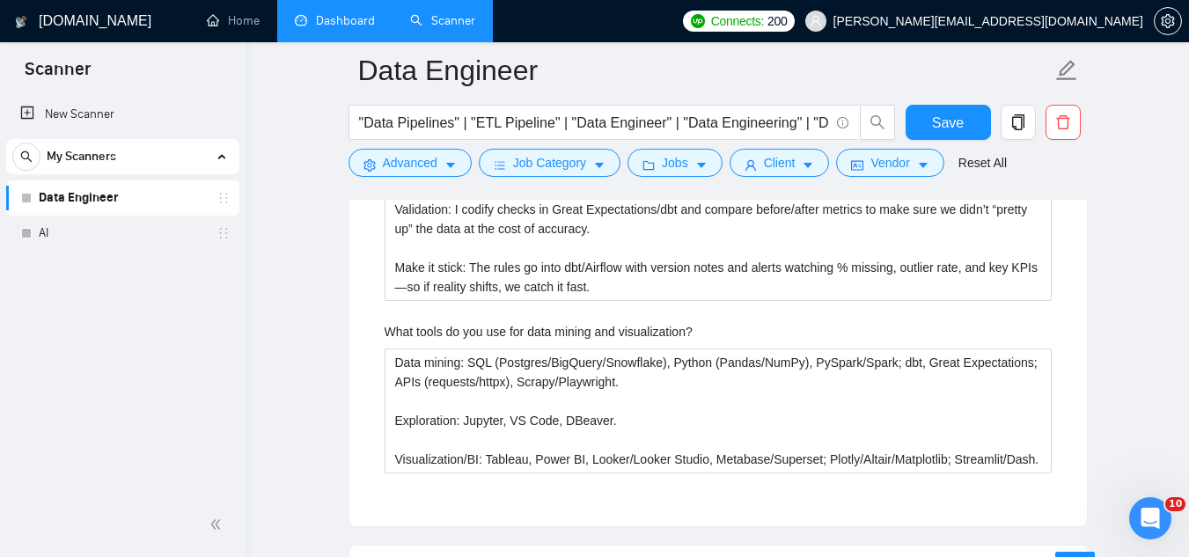
click at [740, 489] on div "Describe your recent experience with similar projects I’ve worked on [insert # …" at bounding box center [718, 5] width 695 height 1000
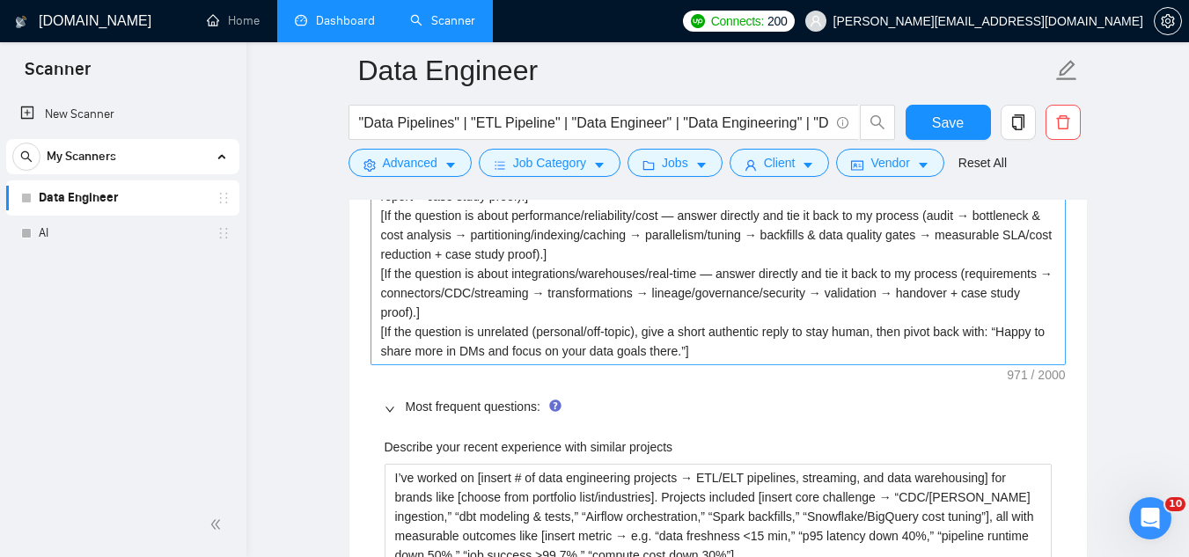
scroll to position [2641, 0]
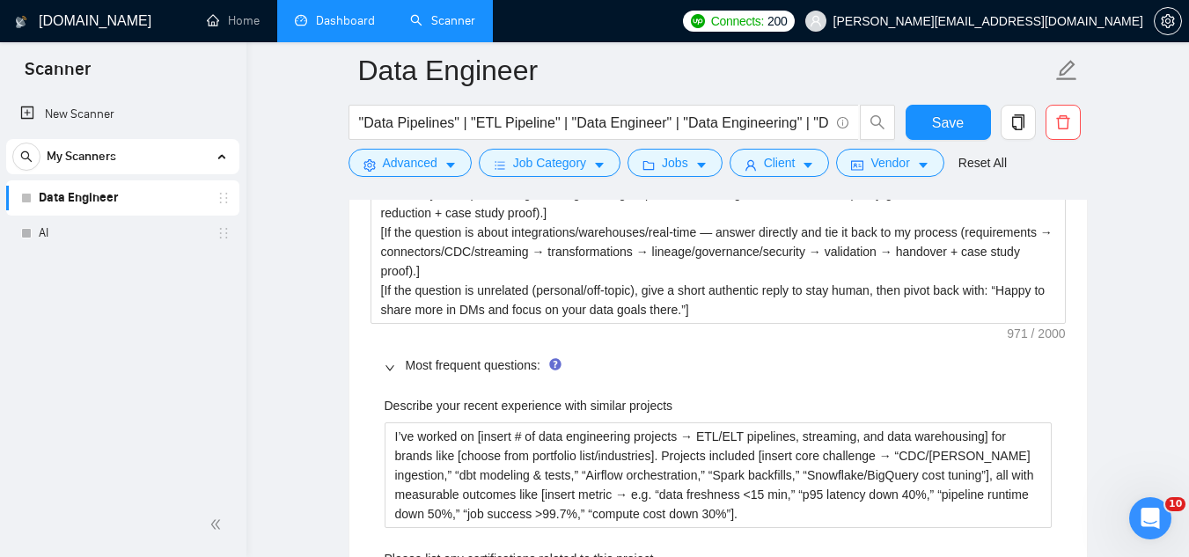
click at [392, 368] on icon "right" at bounding box center [389, 367] width 9 height 5
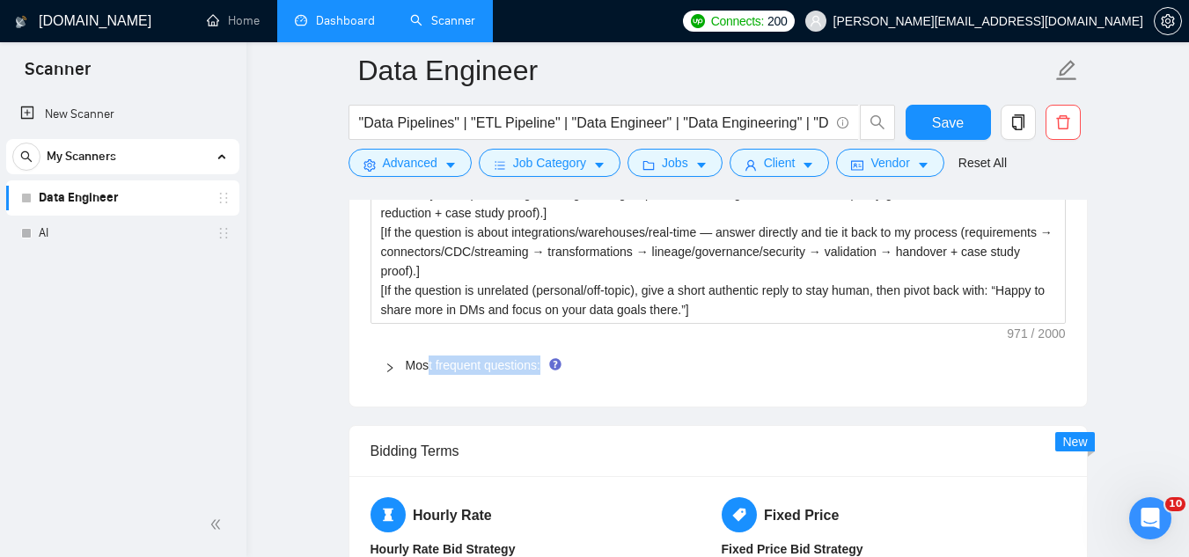
drag, startPoint x: 599, startPoint y: 362, endPoint x: 430, endPoint y: 385, distance: 170.6
click at [430, 385] on div "Default answer template: Most frequent questions: Describe your recent experien…" at bounding box center [719, 231] width 738 height 352
click at [391, 369] on icon "right" at bounding box center [390, 368] width 11 height 11
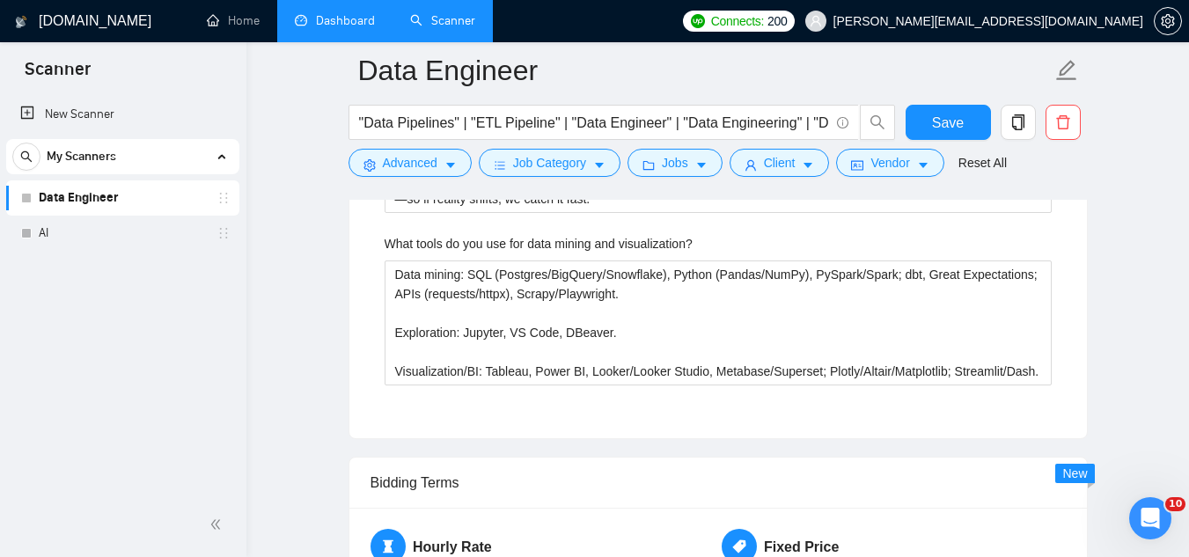
scroll to position [3521, 0]
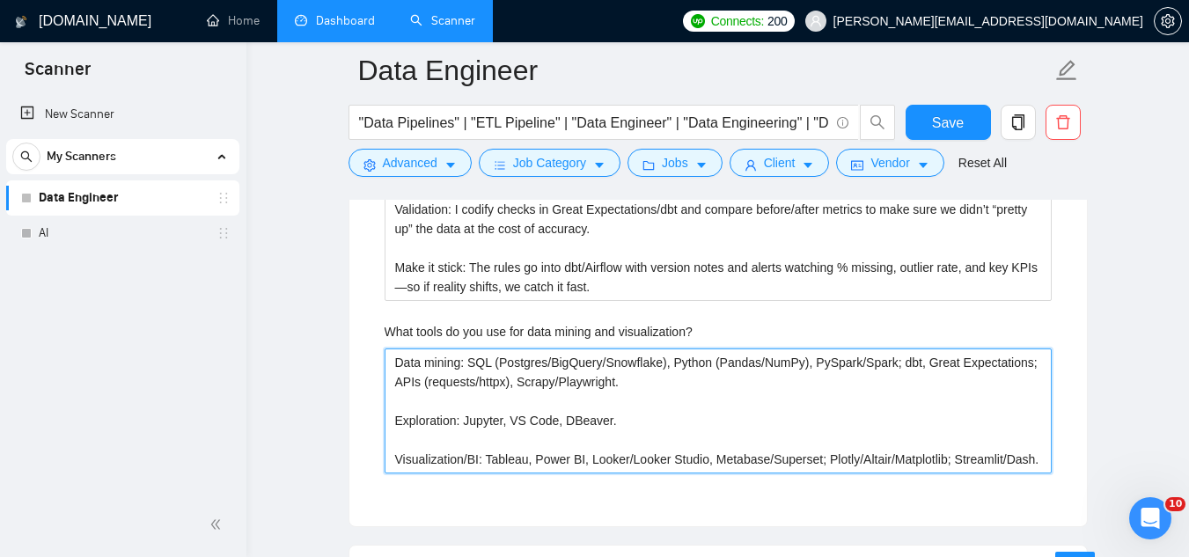
click at [643, 379] on visualization\? "Data mining: SQL (Postgres/BigQuery/Snowflake), Python (Pandas/NumPy), PySpark/…" at bounding box center [718, 411] width 667 height 125
type visualization\? "Data mining: SQL (Postgres/BigQuery/Snowflake), Python (Pandas/NumPy), PySpark/…"
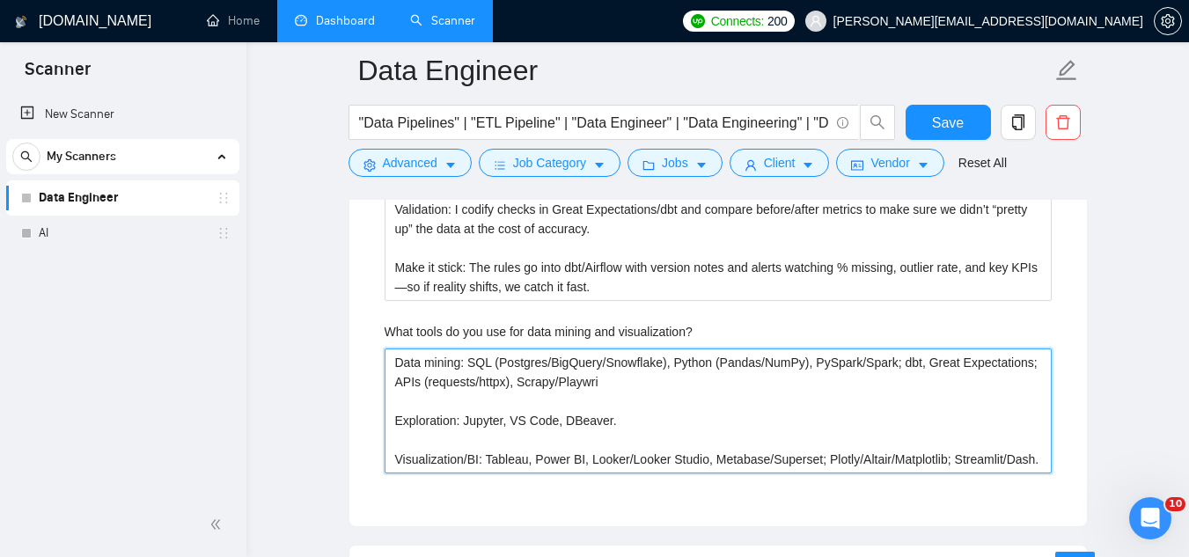
type visualization\? "Data mining: SQL (Postgres/BigQuery/Snowflake), Python (Pandas/NumPy), PySpark/…"
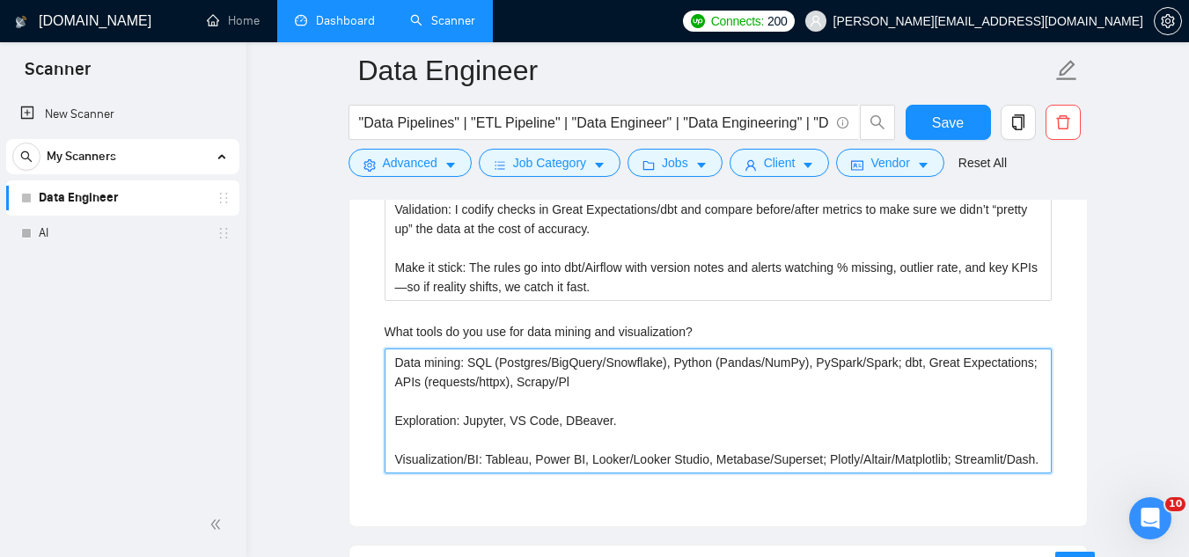
type visualization\? "Data mining: SQL (Postgres/BigQuery/Snowflake), Python (Pandas/NumPy), PySpark/…"
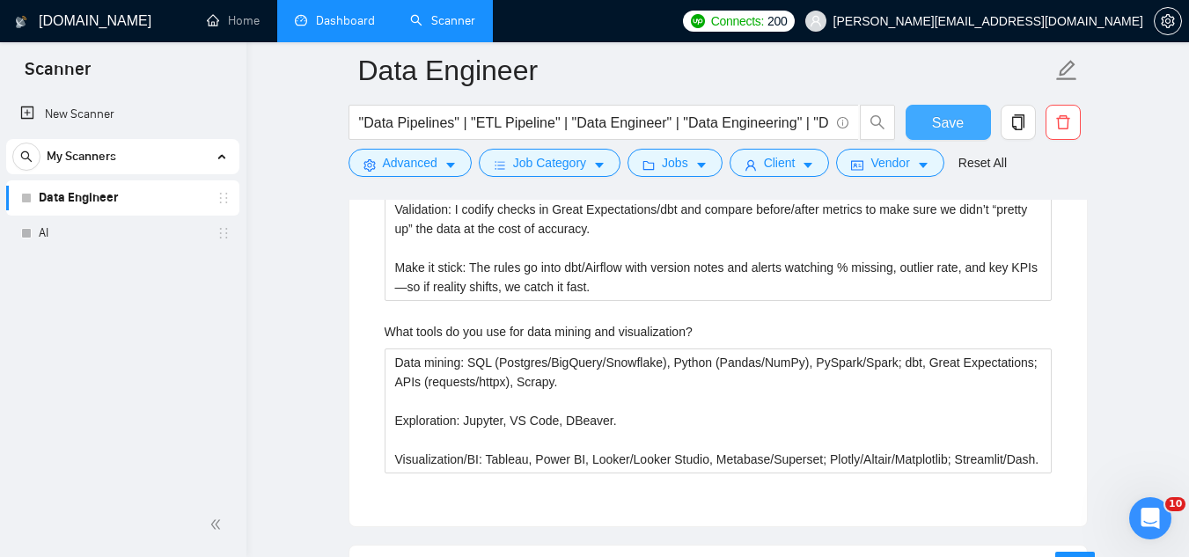
click at [949, 126] on span "Save" at bounding box center [948, 123] width 32 height 22
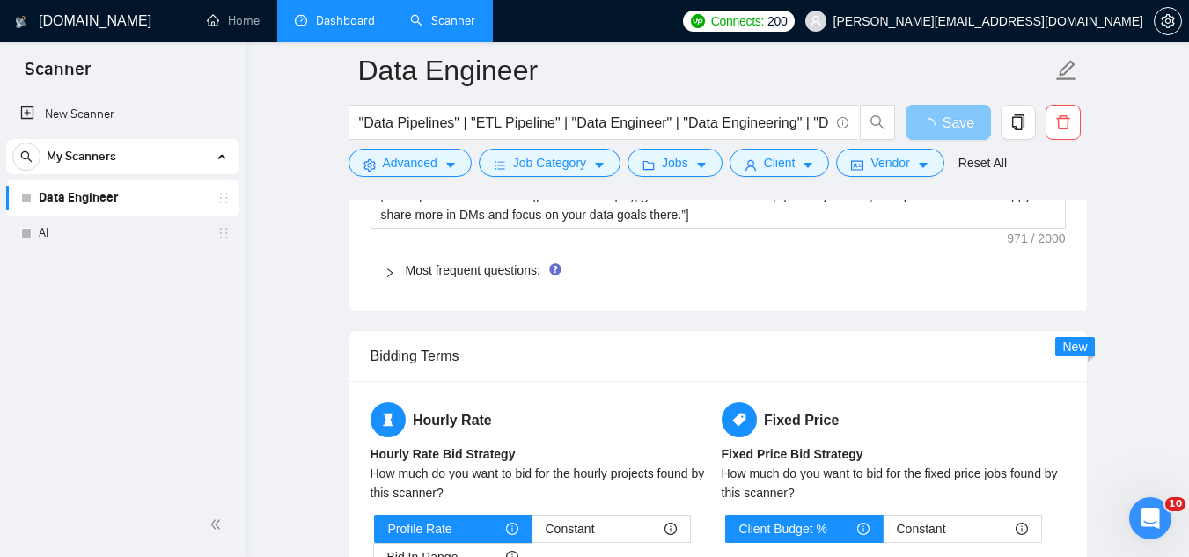
scroll to position [2729, 0]
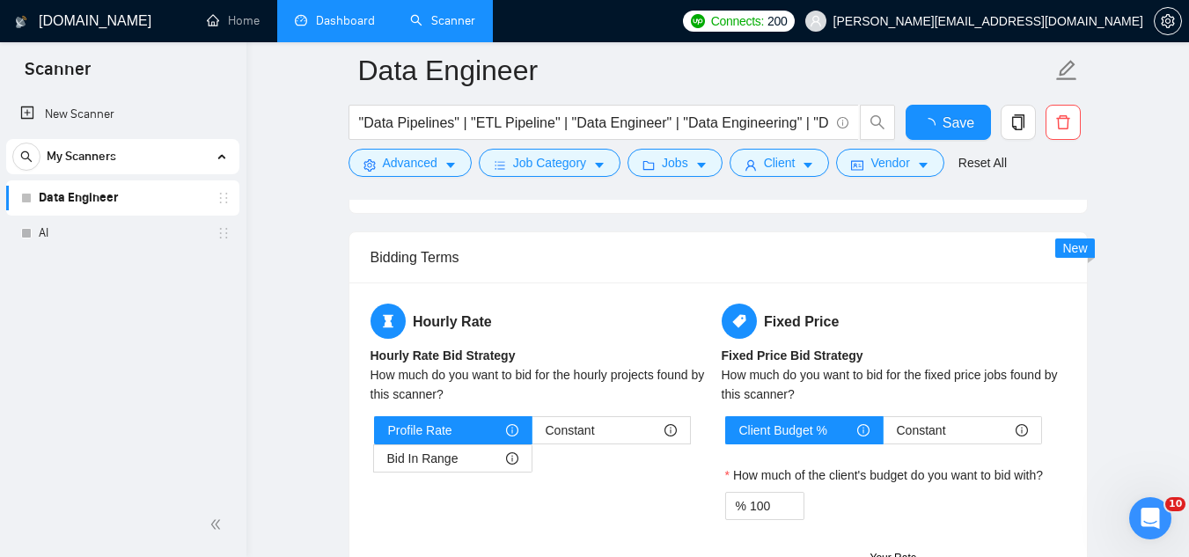
click at [497, 283] on div "Bidding Terms" at bounding box center [718, 257] width 695 height 50
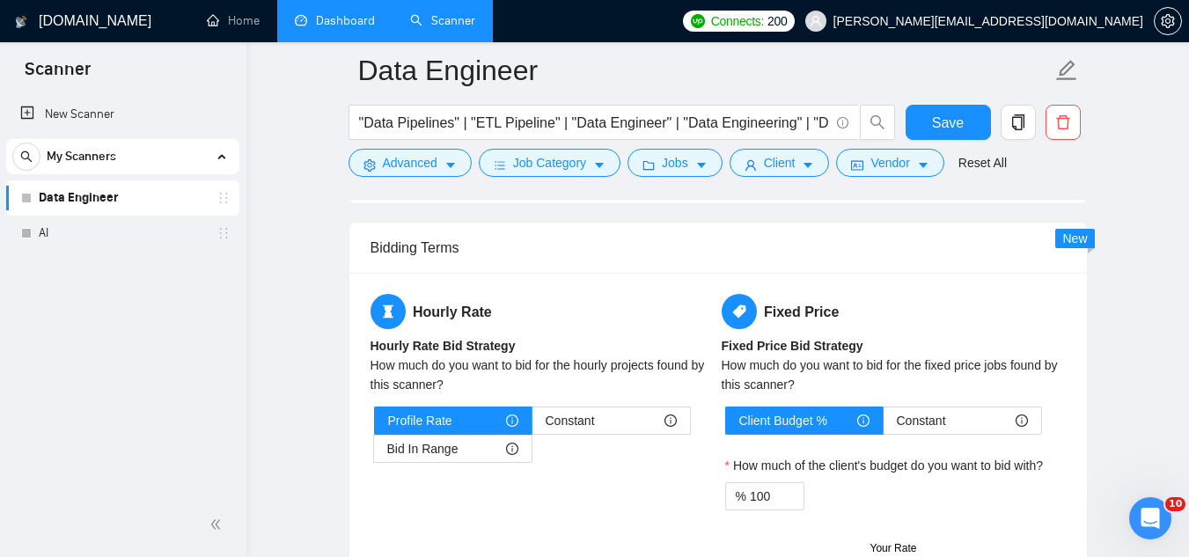
click at [497, 169] on link "Most frequent questions:" at bounding box center [473, 162] width 135 height 14
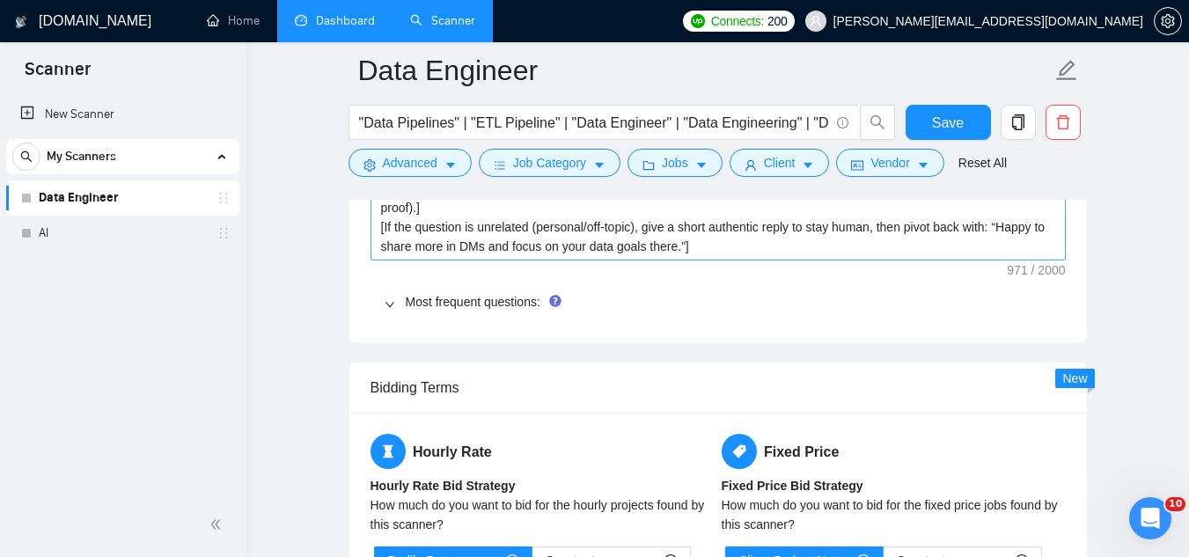
scroll to position [2641, 0]
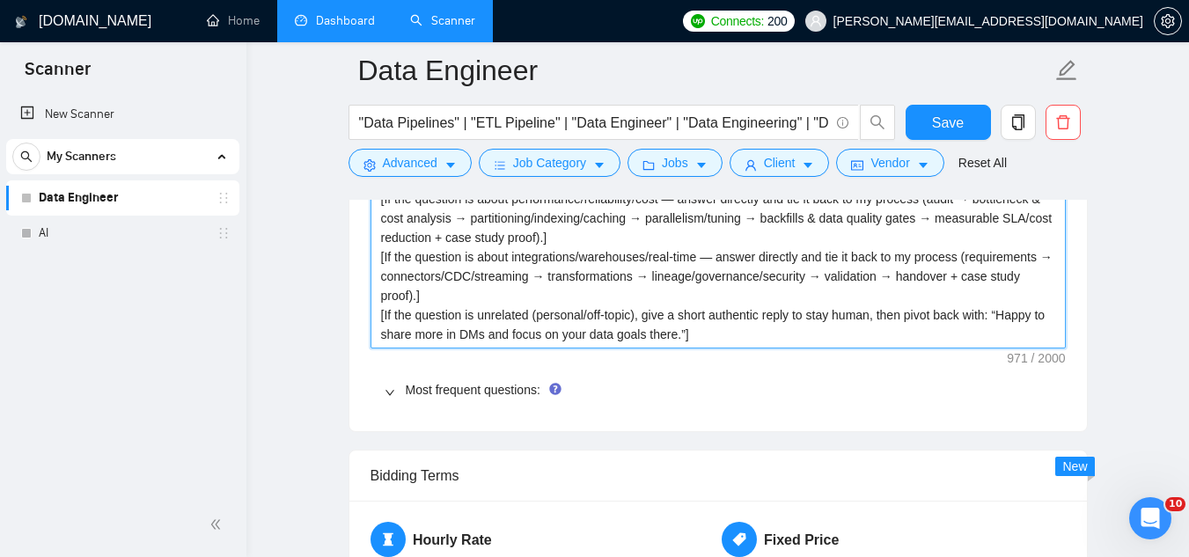
click at [496, 247] on textarea "[If the question is about pipelines/ETL/data modeling — answer directly and tie…" at bounding box center [718, 238] width 695 height 222
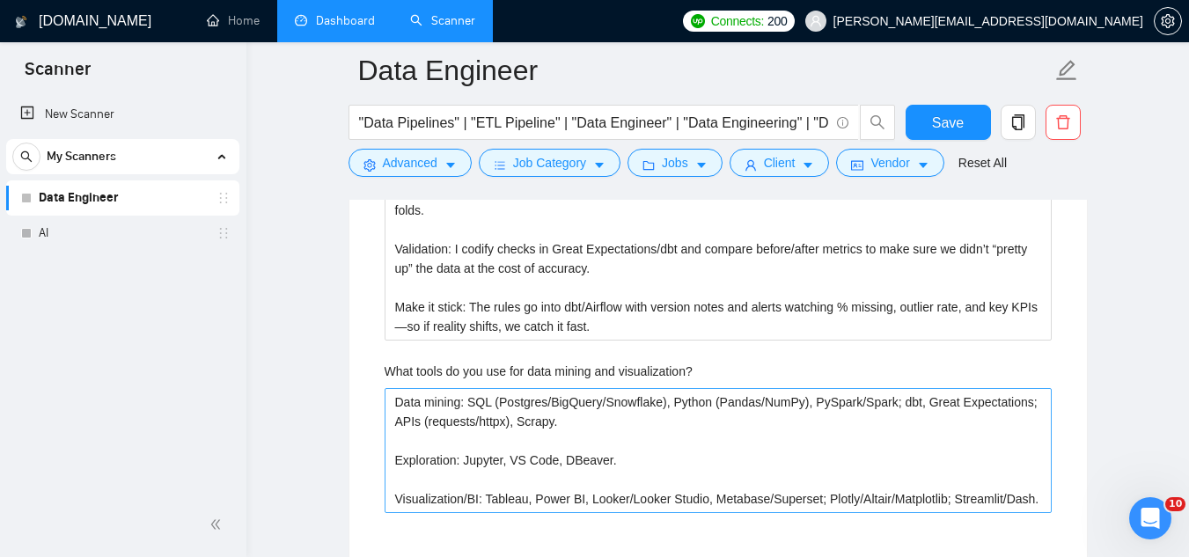
scroll to position [3521, 0]
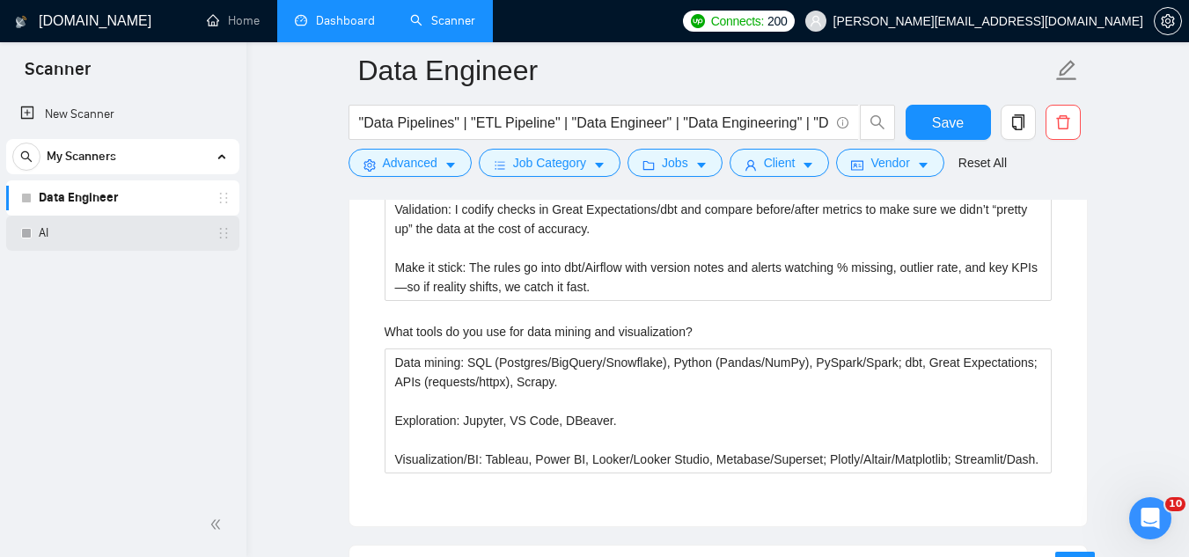
click at [72, 238] on link "AI" at bounding box center [122, 233] width 167 height 35
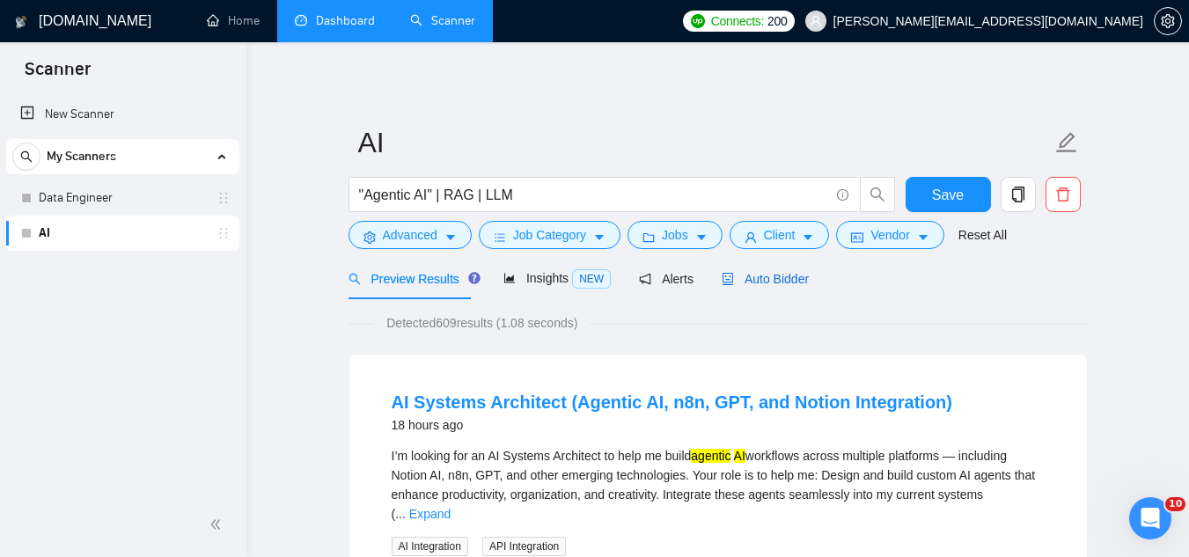
click at [762, 283] on span "Auto Bidder" at bounding box center [765, 279] width 87 height 14
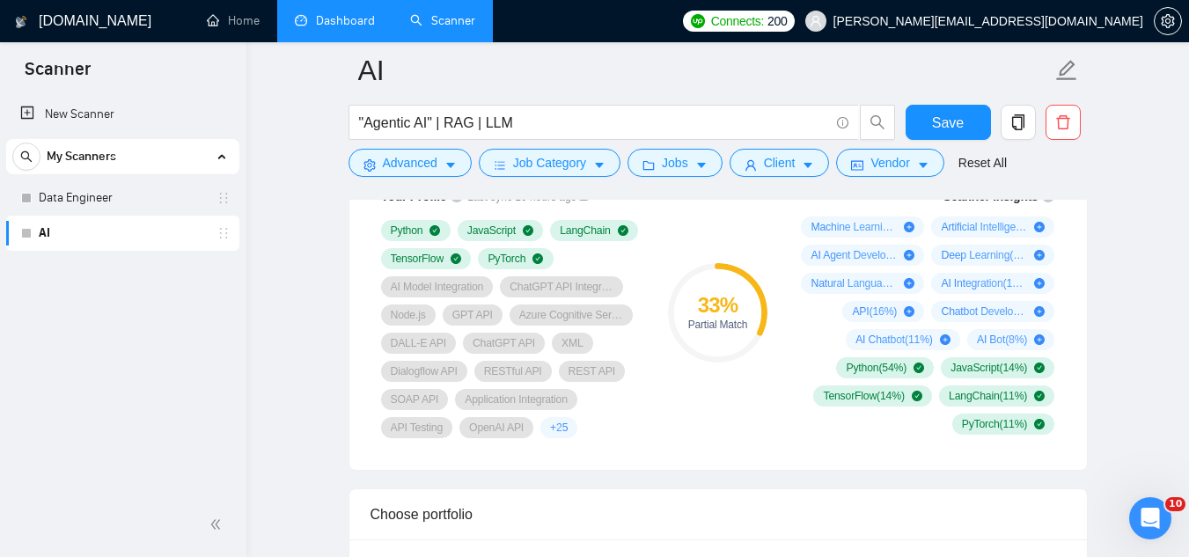
scroll to position [1144, 0]
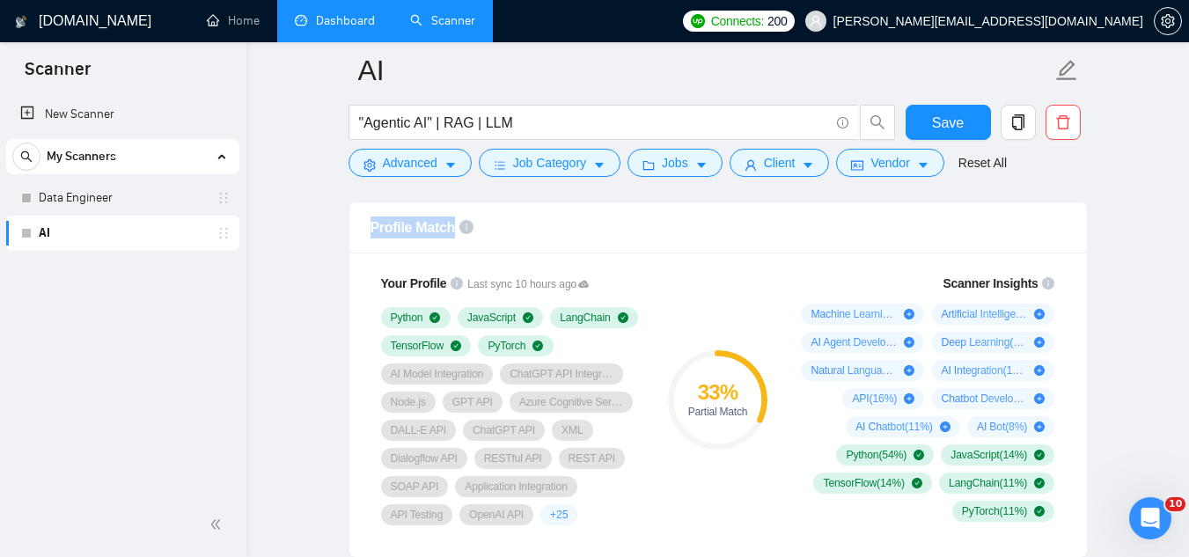
drag, startPoint x: 346, startPoint y: 226, endPoint x: 518, endPoint y: 226, distance: 171.7
drag, startPoint x: 793, startPoint y: 277, endPoint x: 1093, endPoint y: 424, distance: 334.3
drag, startPoint x: 363, startPoint y: 229, endPoint x: 519, endPoint y: 237, distance: 156.9
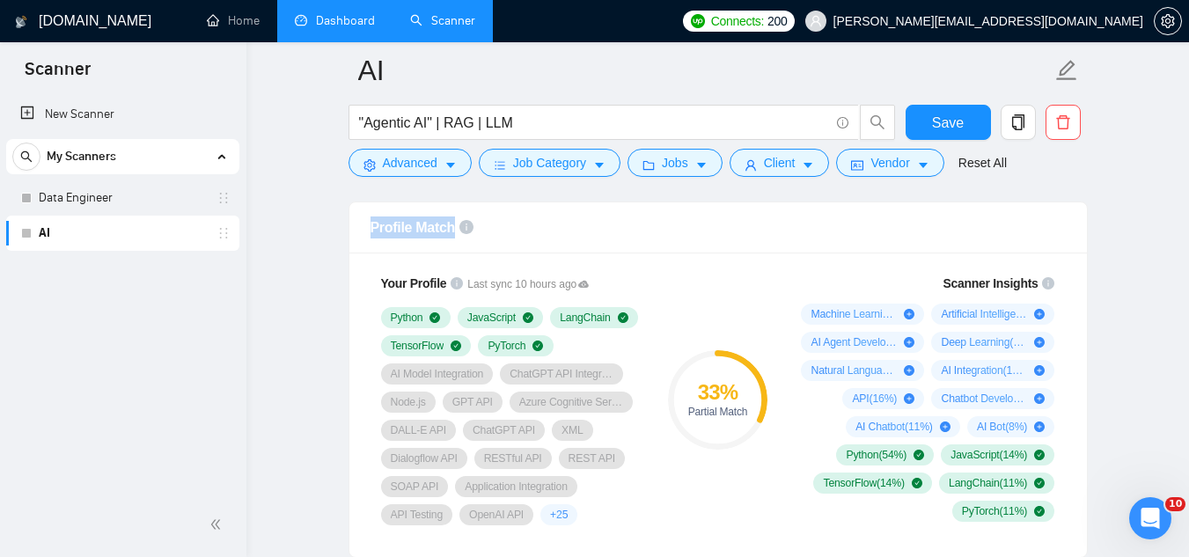
click at [519, 237] on div "Profile Match" at bounding box center [719, 227] width 738 height 51
drag, startPoint x: 698, startPoint y: 388, endPoint x: 748, endPoint y: 387, distance: 50.2
click at [748, 387] on div "33 %" at bounding box center [717, 392] width 99 height 21
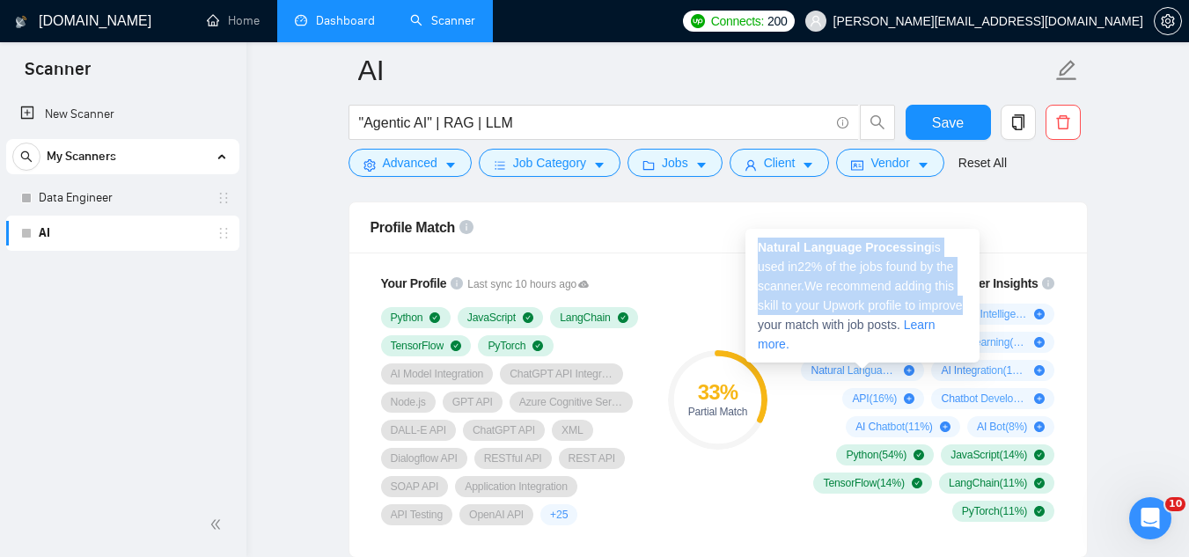
drag, startPoint x: 1085, startPoint y: 429, endPoint x: 795, endPoint y: 329, distance: 307.1
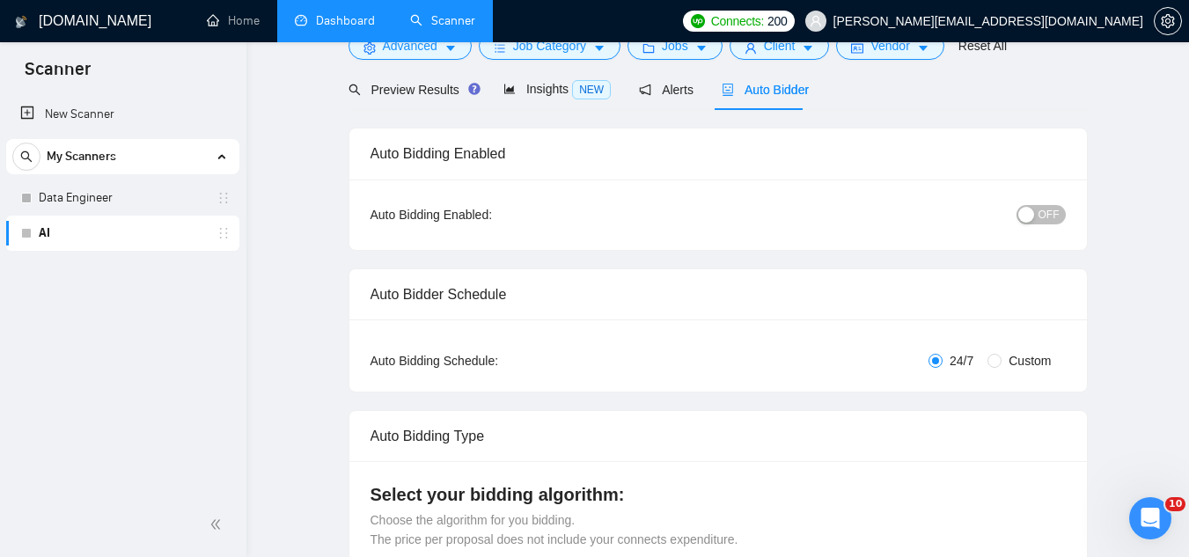
scroll to position [0, 0]
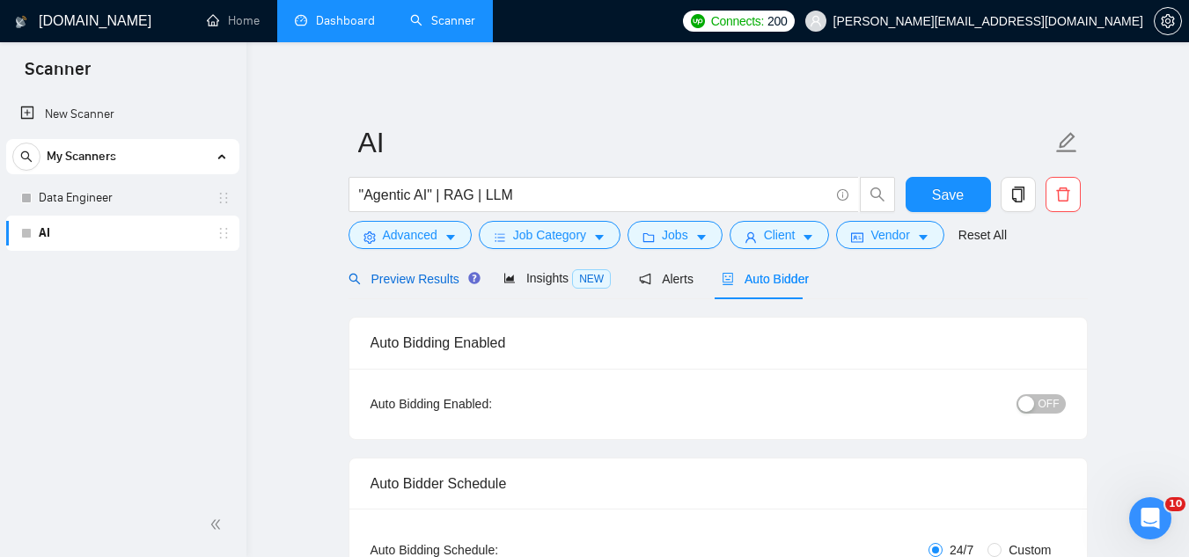
click at [424, 288] on div "Preview Results" at bounding box center [412, 278] width 127 height 19
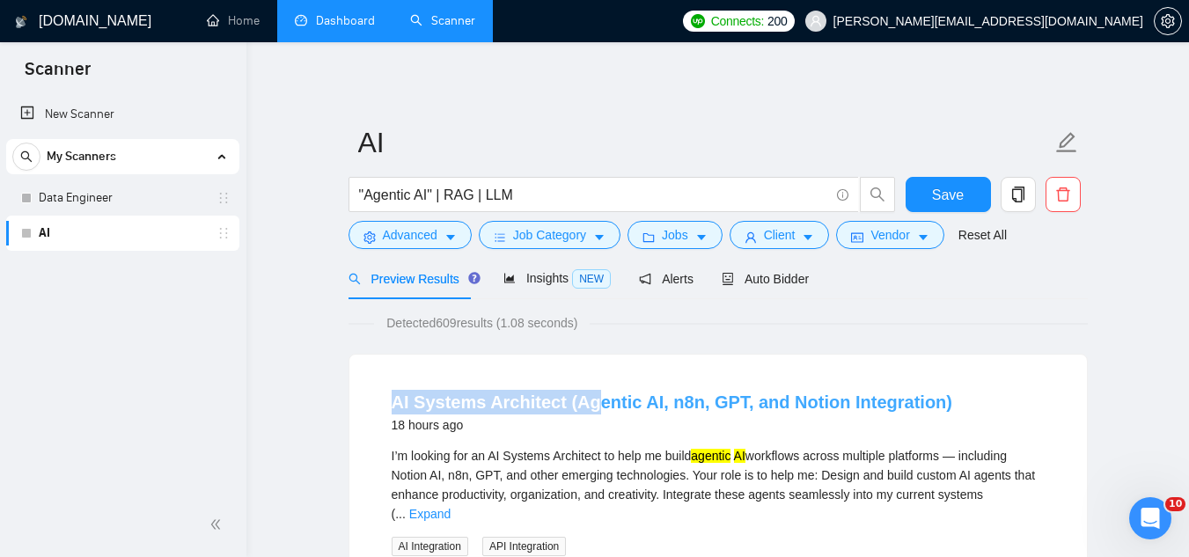
drag, startPoint x: 366, startPoint y: 401, endPoint x: 588, endPoint y: 389, distance: 222.1
click at [588, 389] on div "AI Systems Architect (Agentic AI, n8n, GPT, and Notion Integration) 18 hours ag…" at bounding box center [719, 542] width 738 height 374
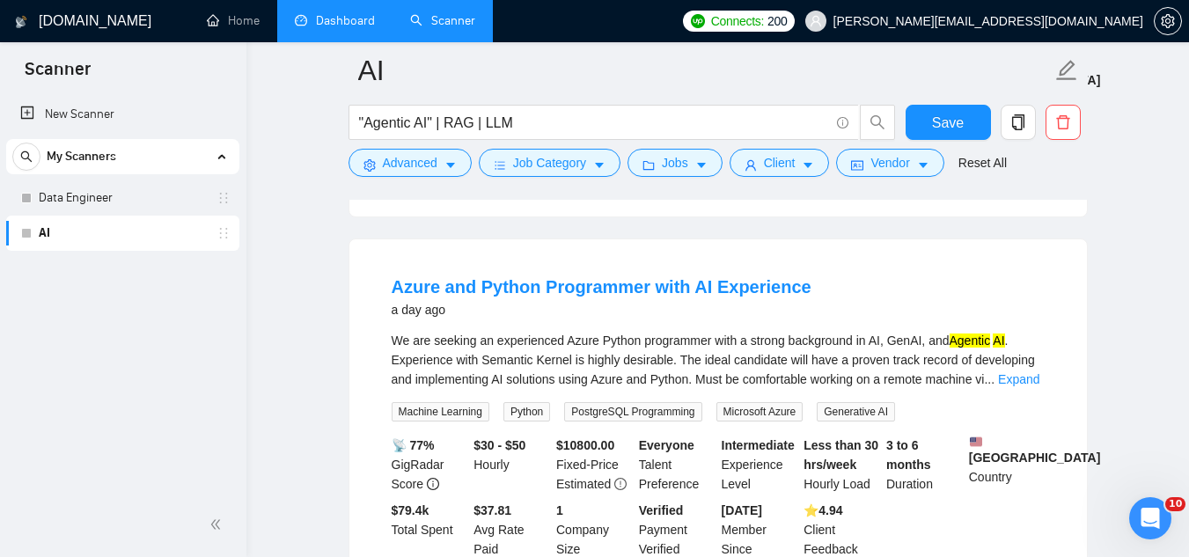
scroll to position [528, 0]
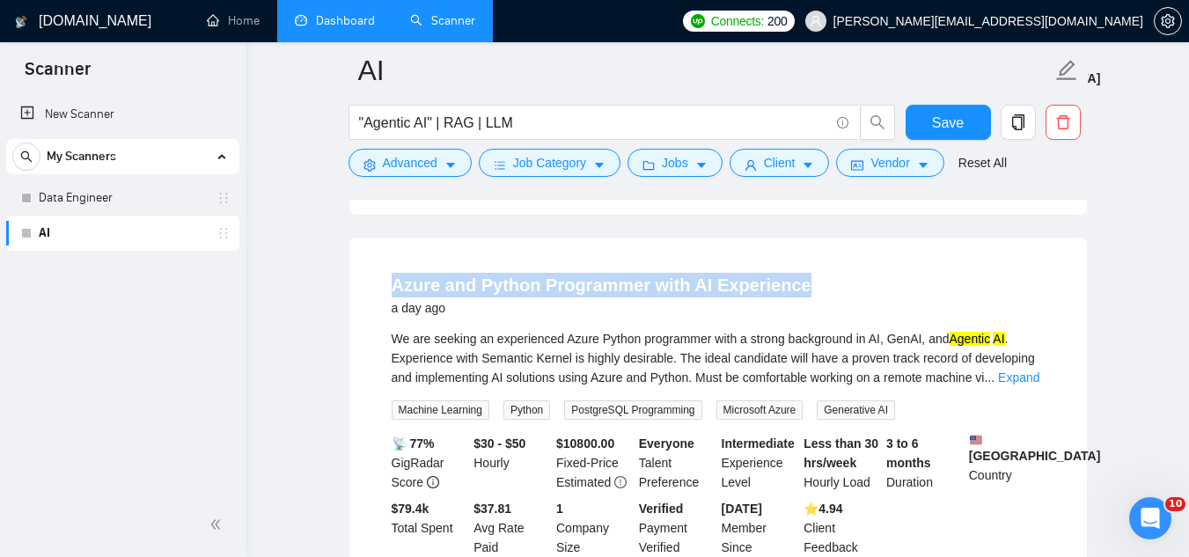
drag, startPoint x: 376, startPoint y: 277, endPoint x: 858, endPoint y: 265, distance: 482.6
click at [858, 265] on li "Azure and Python Programmer with AI Experience a day ago We are seeking an expe…" at bounding box center [718, 415] width 695 height 313
click at [857, 273] on div "Azure and Python Programmer with AI Experience a day ago" at bounding box center [718, 296] width 653 height 46
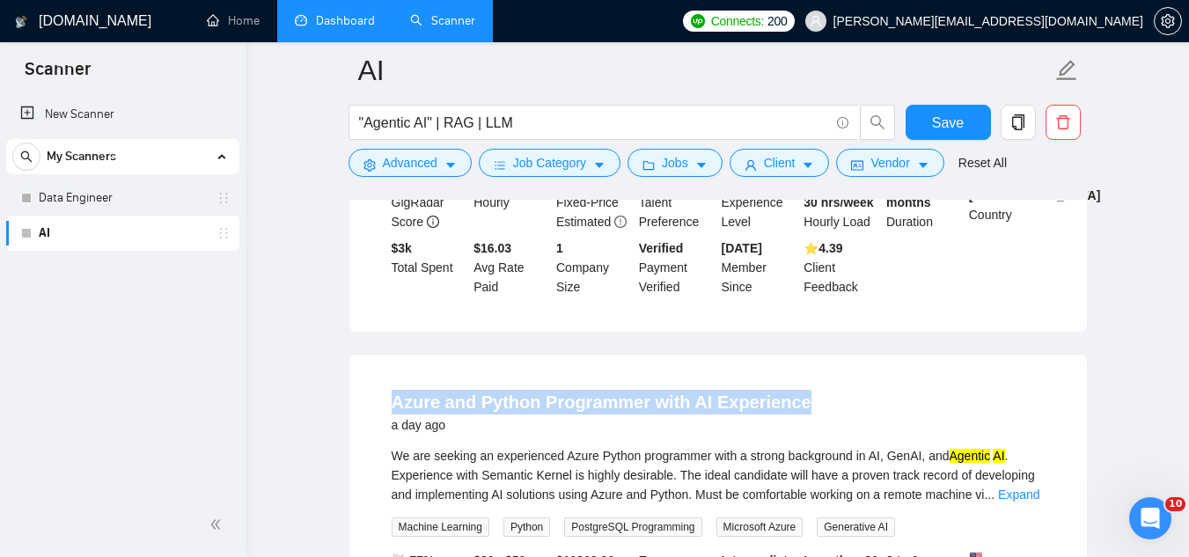
scroll to position [440, 0]
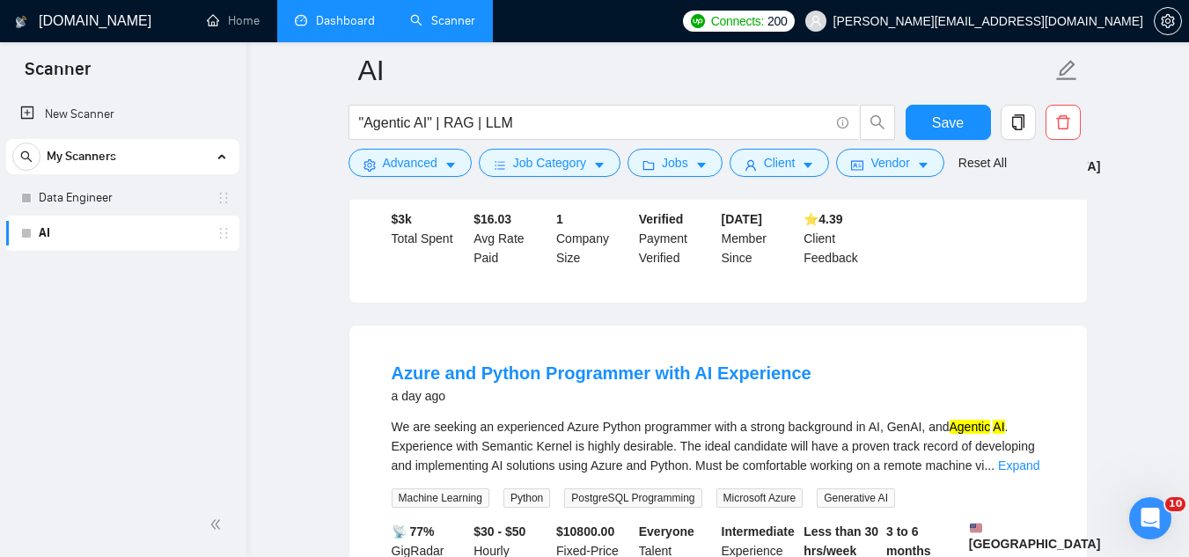
click at [504, 396] on div "a day ago" at bounding box center [602, 396] width 420 height 21
click at [567, 371] on link "Azure and Python Programmer with AI Experience" at bounding box center [602, 373] width 420 height 19
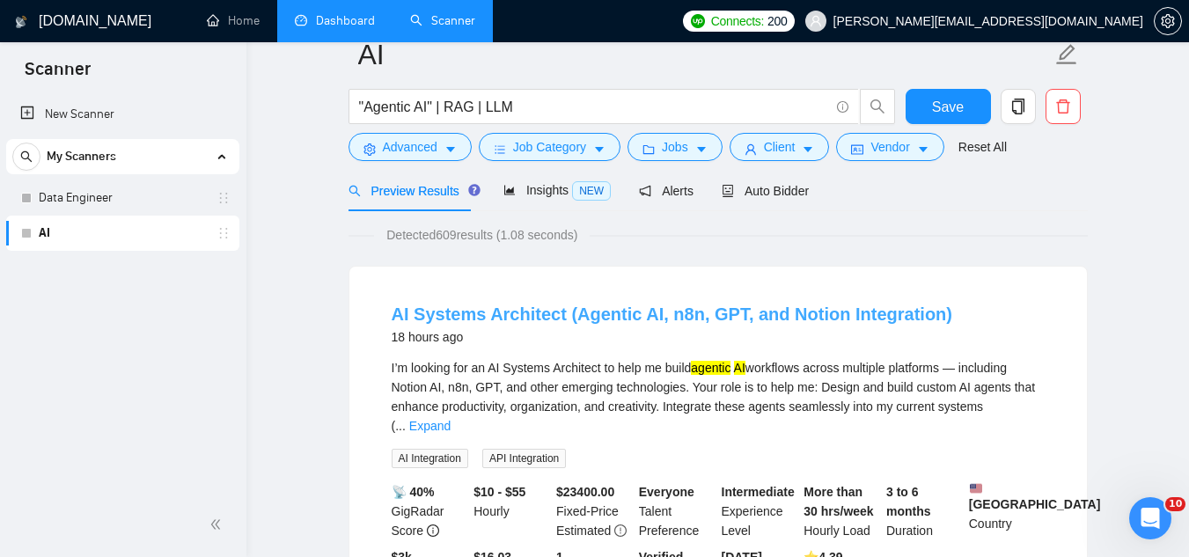
scroll to position [0, 0]
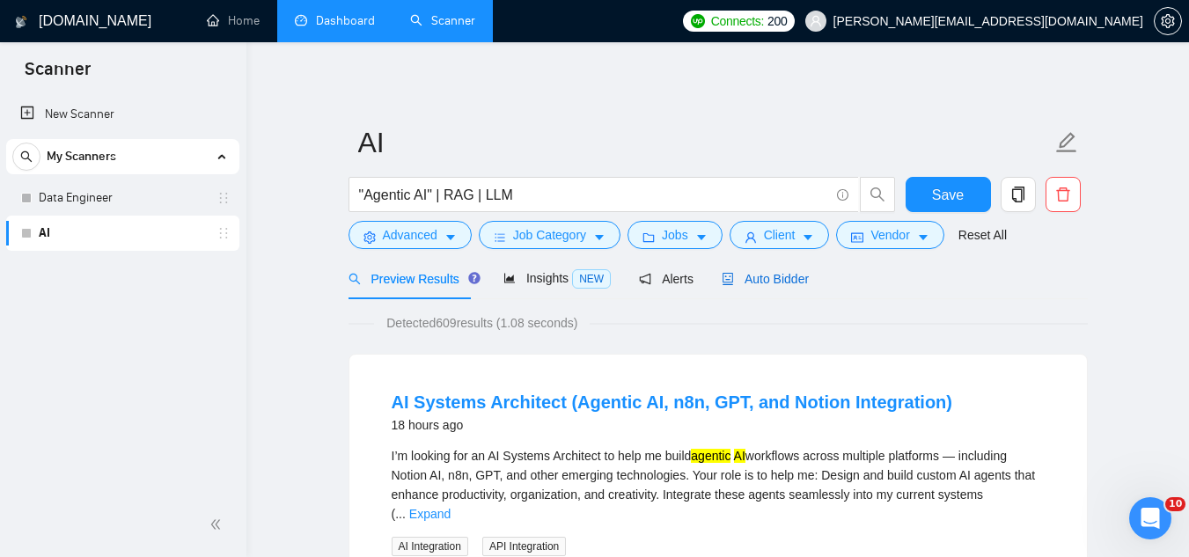
click at [774, 279] on span "Auto Bidder" at bounding box center [765, 279] width 87 height 14
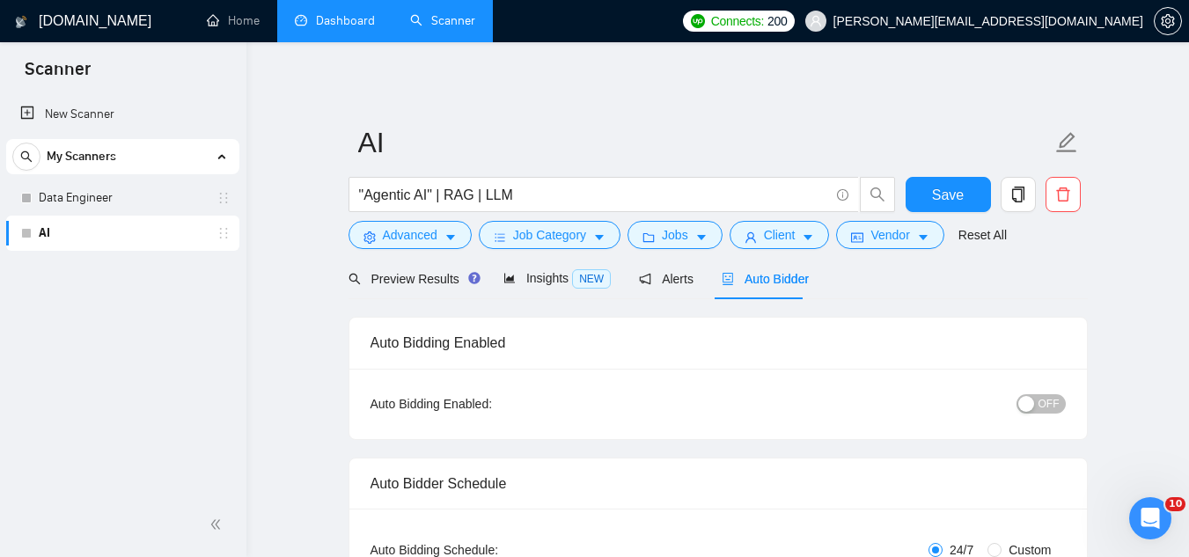
click at [347, 28] on link "Dashboard" at bounding box center [335, 20] width 80 height 15
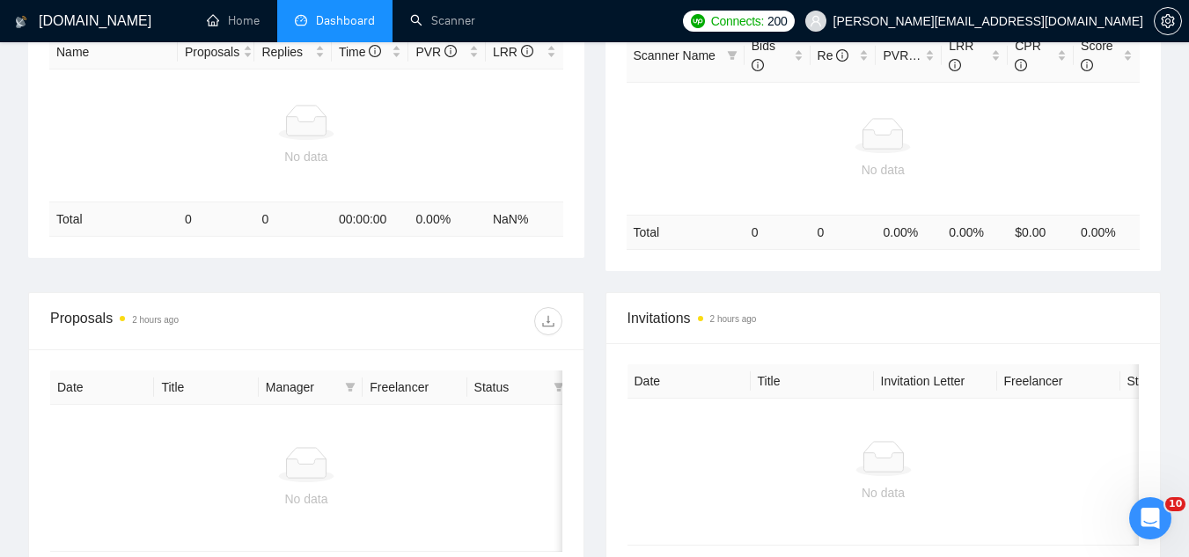
scroll to position [528, 0]
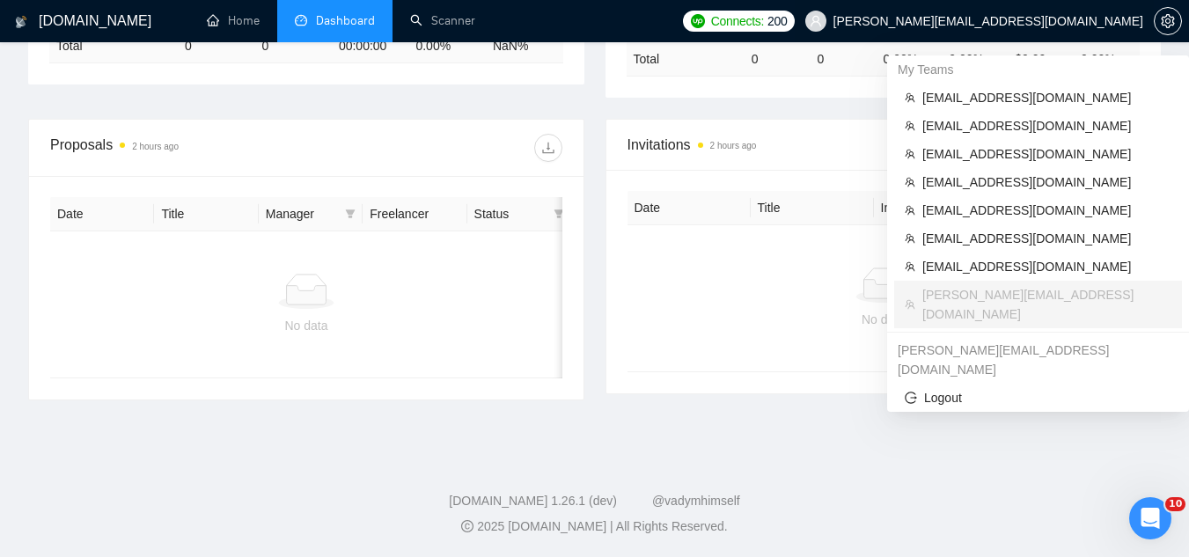
click at [1062, 21] on span "[PERSON_NAME][EMAIL_ADDRESS][DOMAIN_NAME]" at bounding box center [989, 21] width 310 height 0
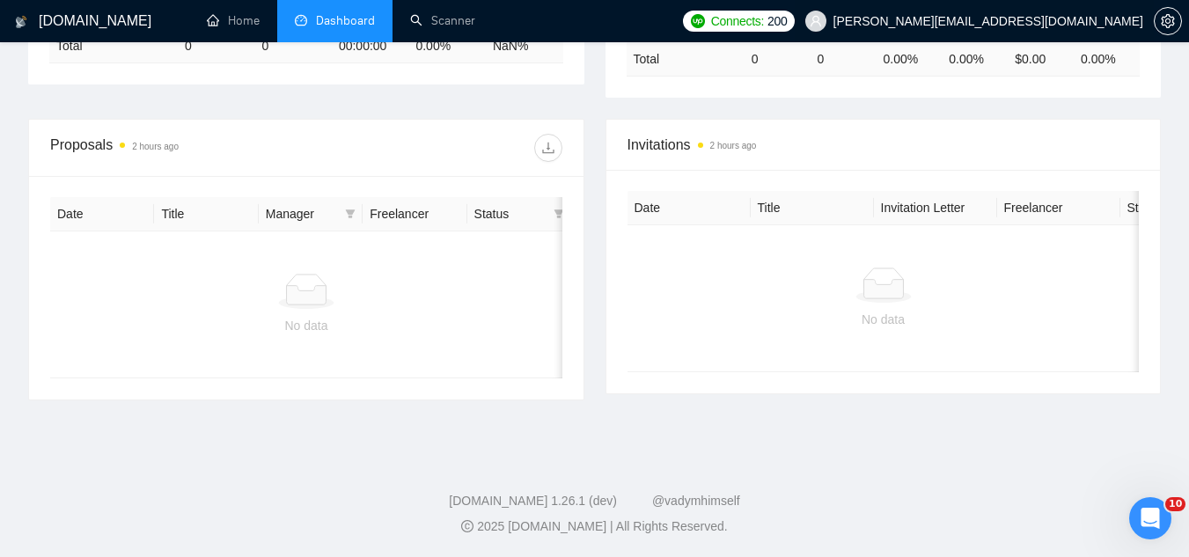
click at [1053, 29] on span "[PERSON_NAME][EMAIL_ADDRESS][DOMAIN_NAME]" at bounding box center [974, 21] width 359 height 56
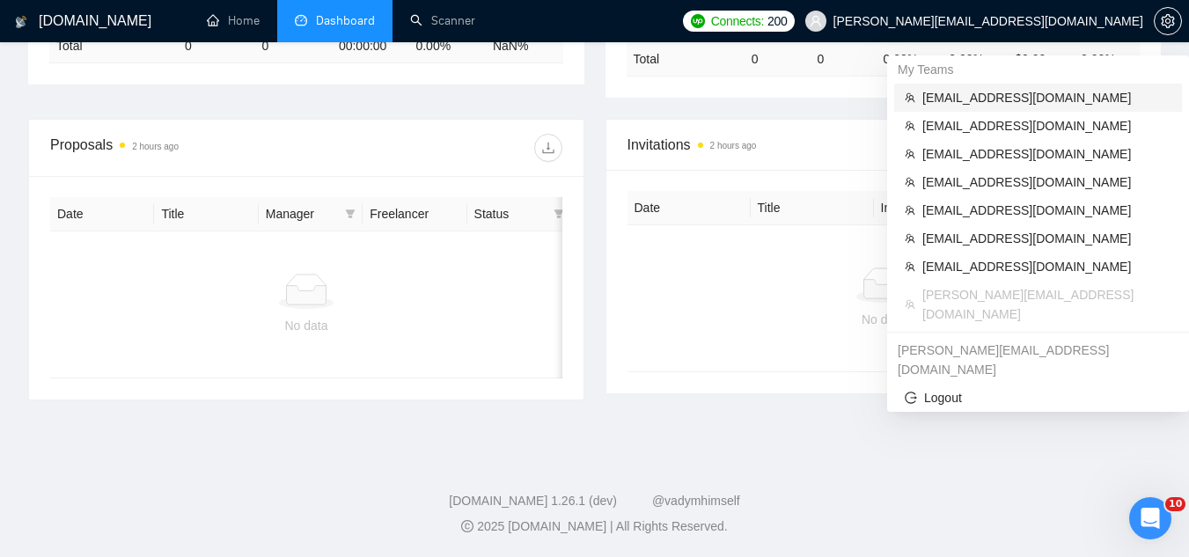
click at [1011, 102] on span "[EMAIL_ADDRESS][DOMAIN_NAME]" at bounding box center [1047, 97] width 249 height 19
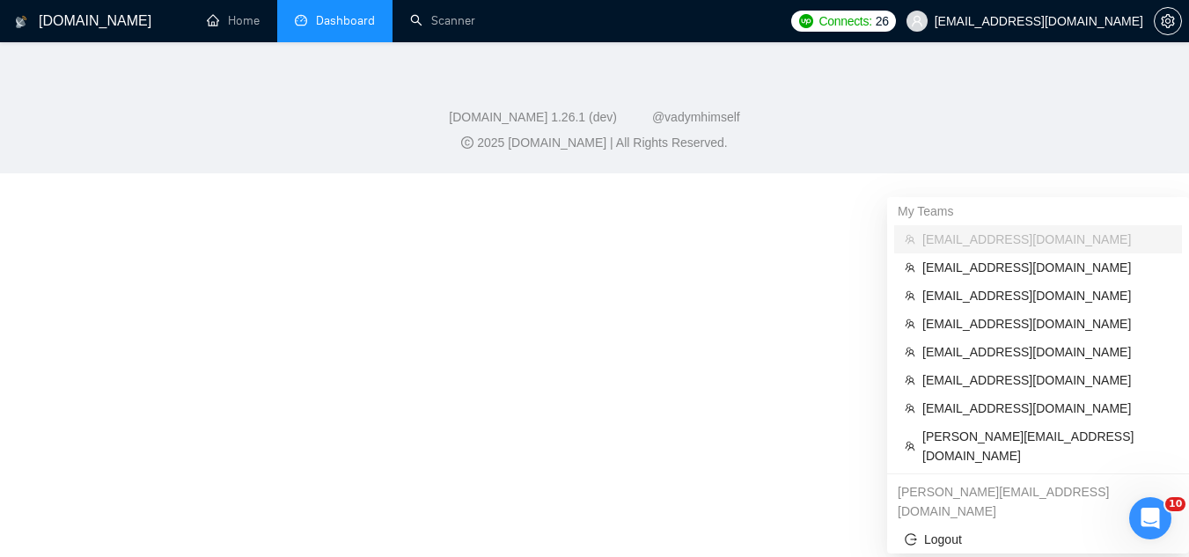
scroll to position [775, 0]
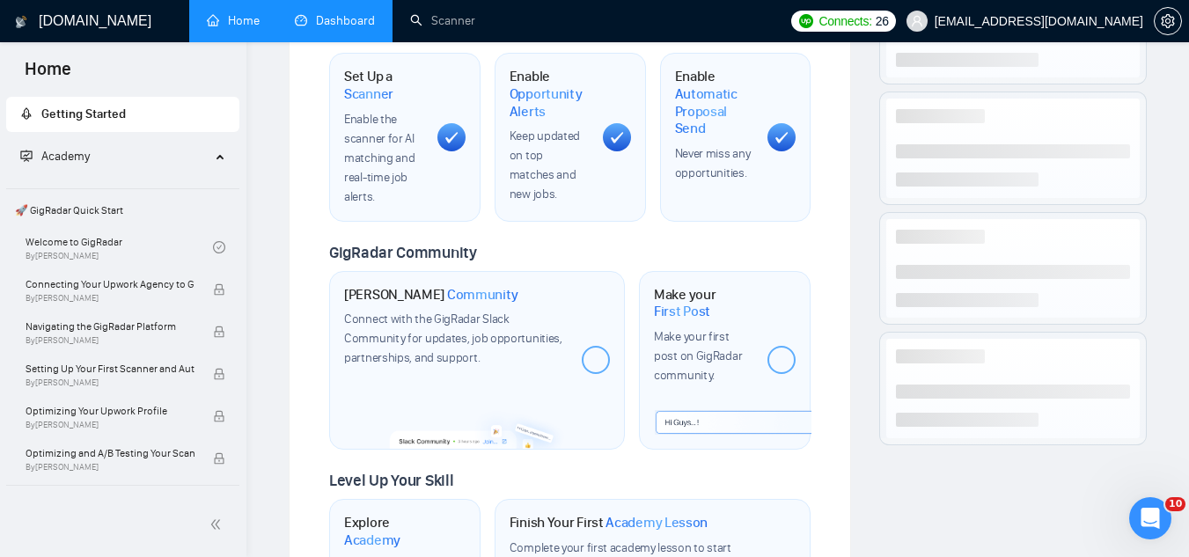
click at [360, 28] on link "Dashboard" at bounding box center [335, 20] width 80 height 15
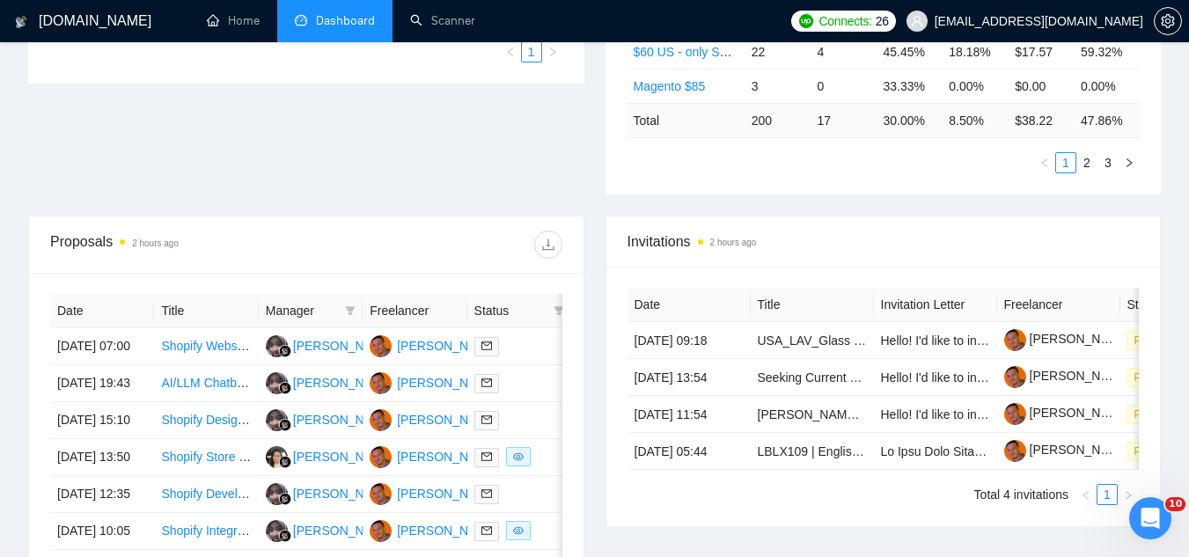
scroll to position [530, 0]
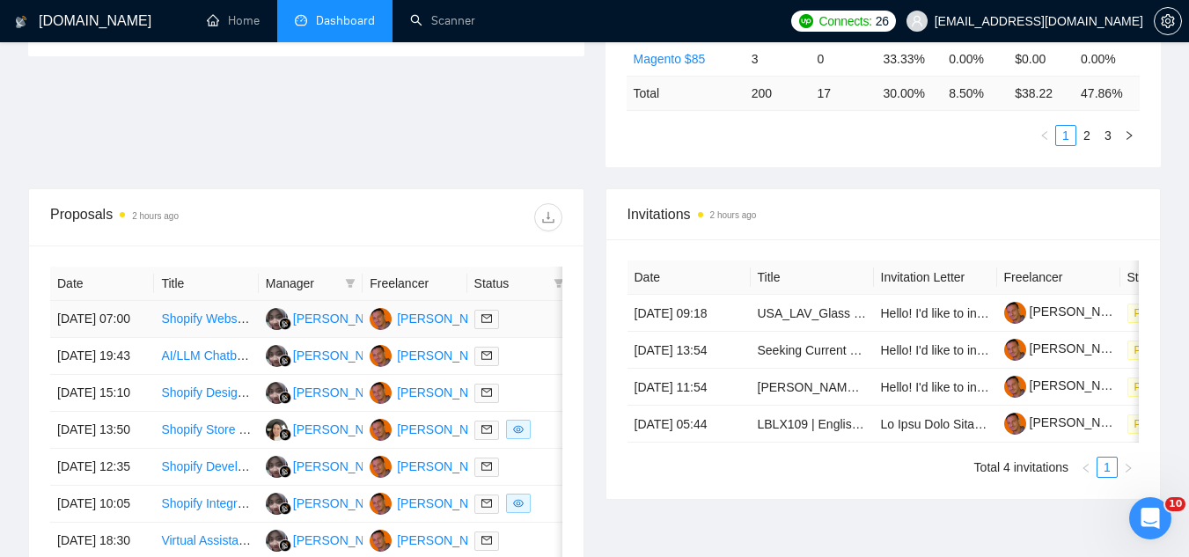
click at [187, 338] on td "Shopify Website build for one product website" at bounding box center [206, 319] width 104 height 37
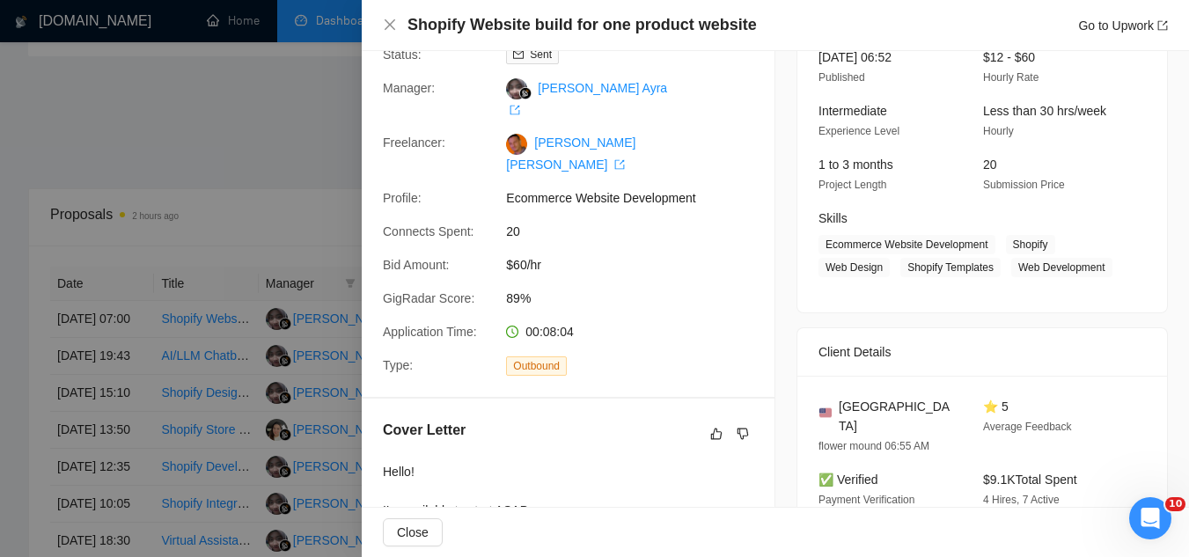
scroll to position [131, 0]
click at [296, 182] on div at bounding box center [594, 278] width 1189 height 557
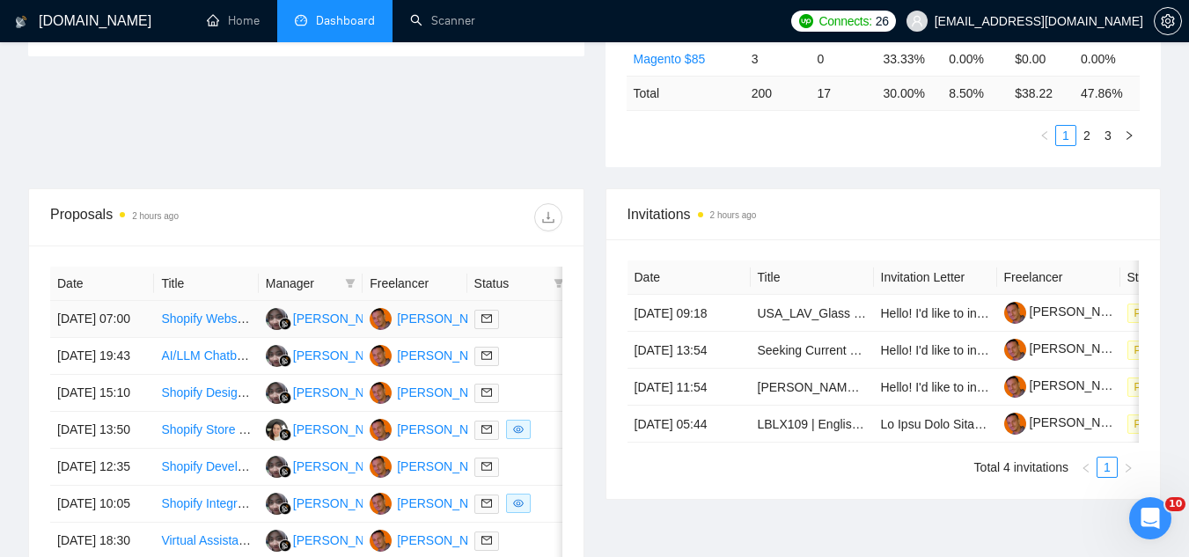
click at [190, 326] on link "Shopify Website build for one product website" at bounding box center [286, 319] width 250 height 14
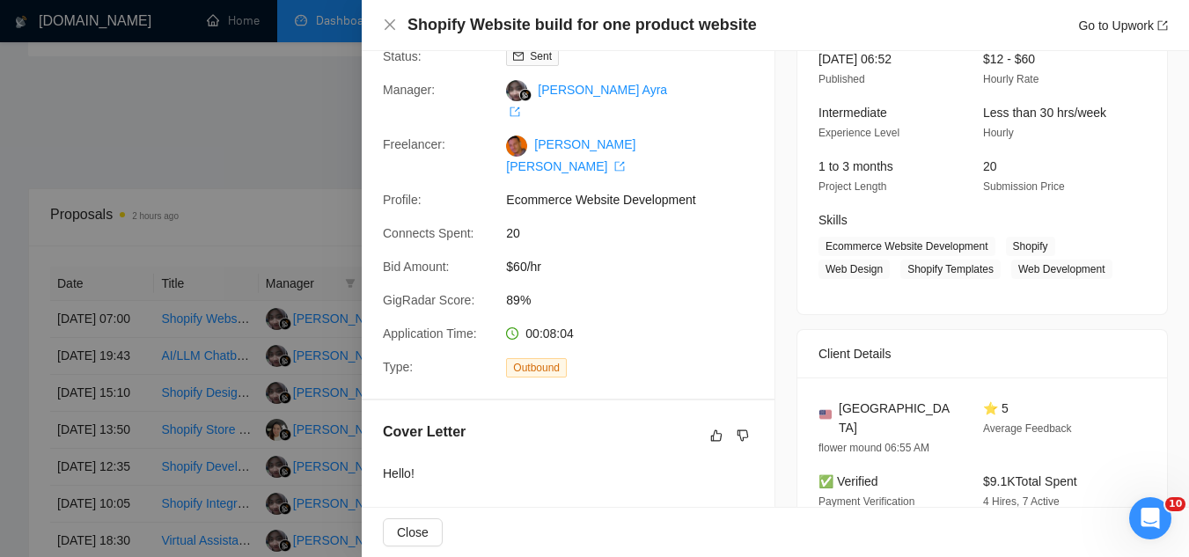
click at [281, 170] on div at bounding box center [594, 278] width 1189 height 557
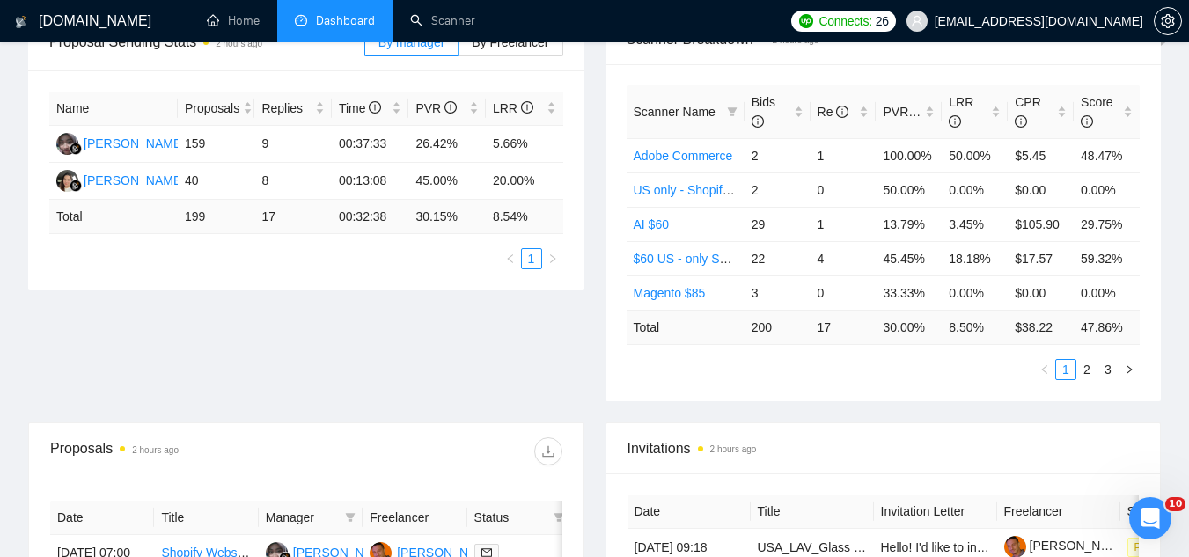
scroll to position [178, 0]
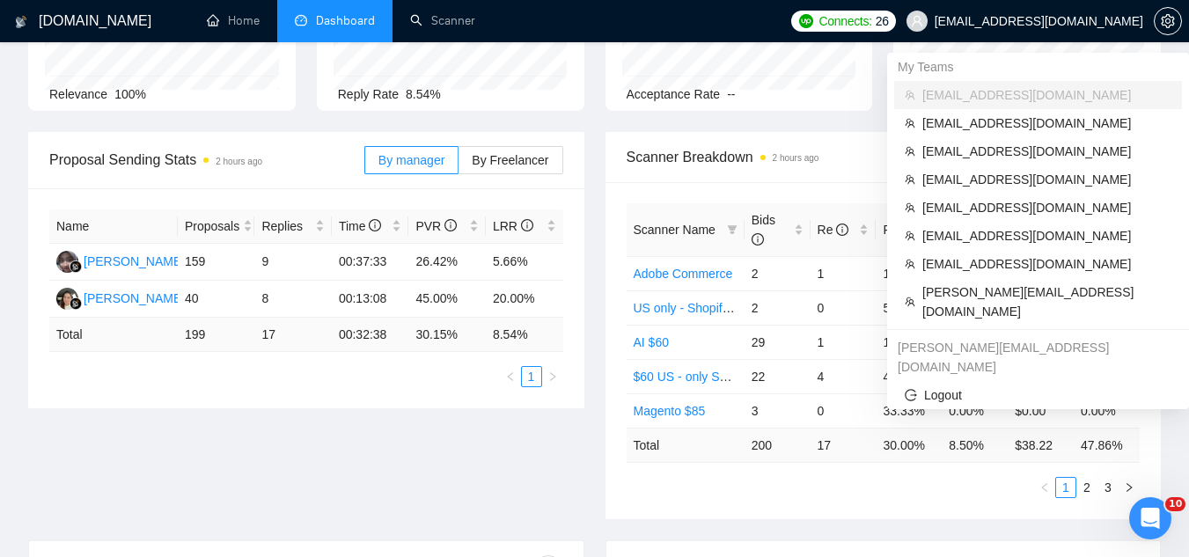
click at [1075, 21] on span "[EMAIL_ADDRESS][DOMAIN_NAME]" at bounding box center [1039, 21] width 209 height 0
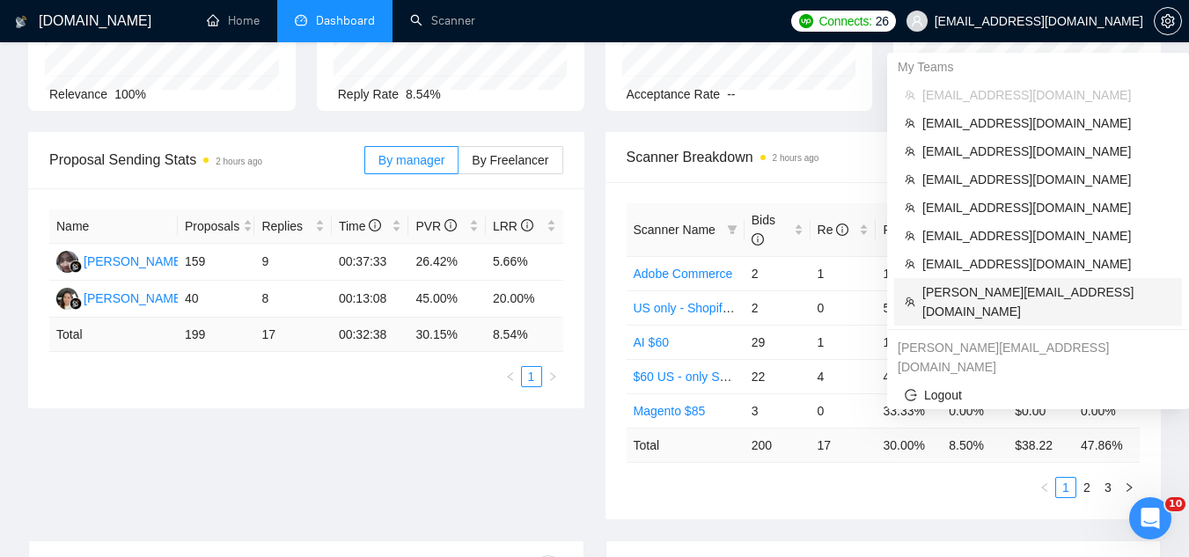
click at [990, 289] on span "[PERSON_NAME][EMAIL_ADDRESS][DOMAIN_NAME]" at bounding box center [1047, 302] width 249 height 39
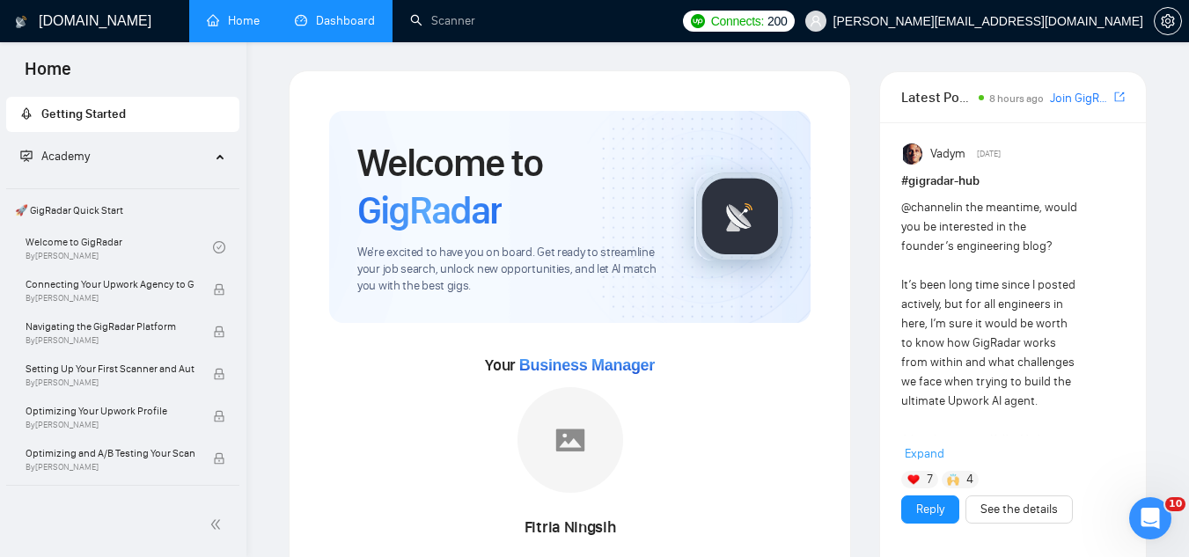
click at [346, 28] on link "Dashboard" at bounding box center [335, 20] width 80 height 15
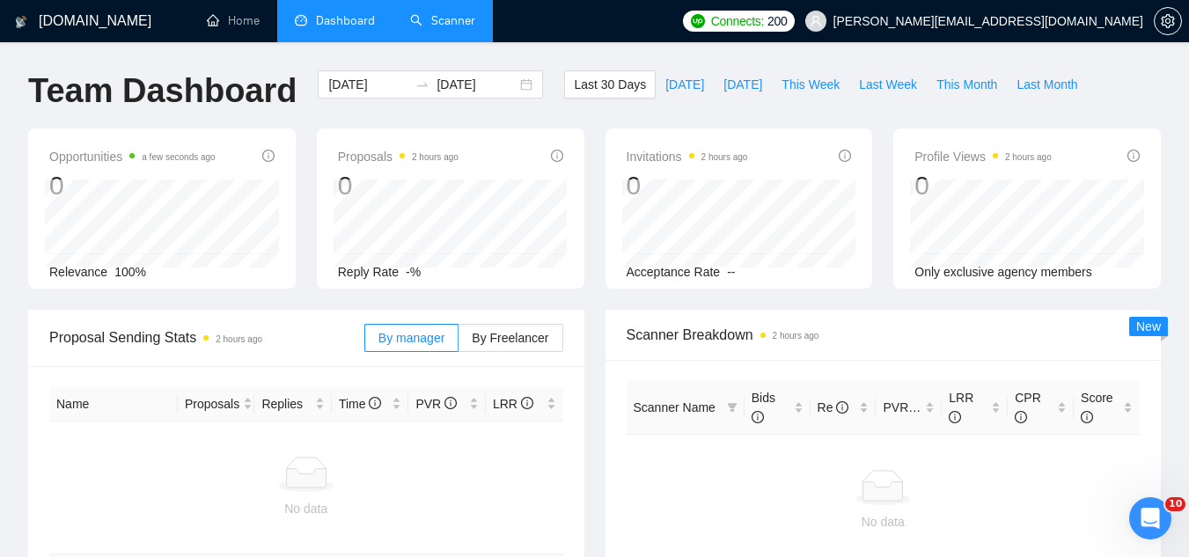
click at [447, 25] on link "Scanner" at bounding box center [442, 20] width 65 height 15
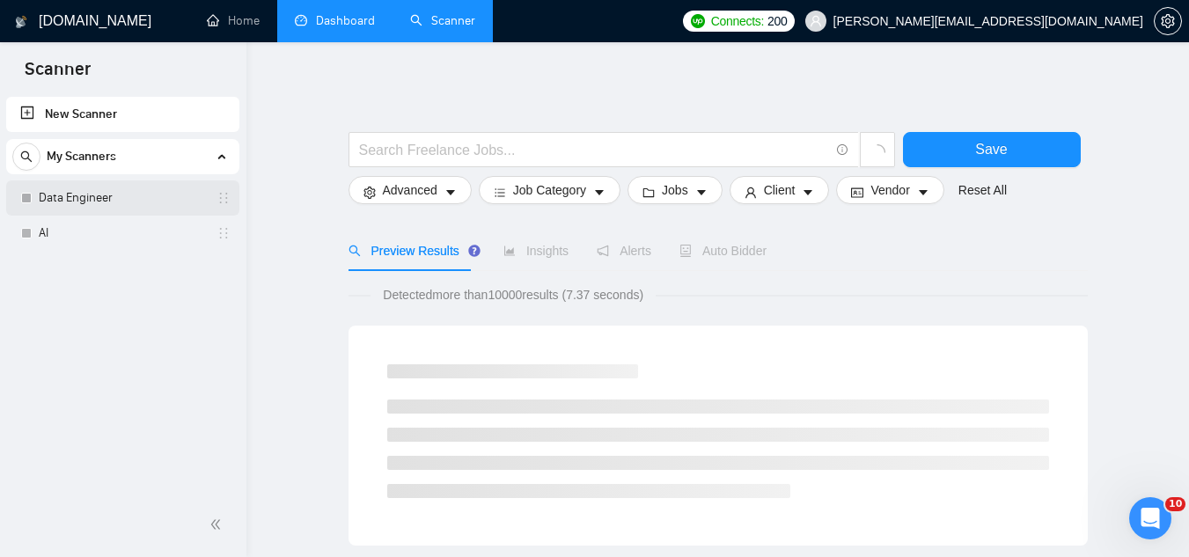
click at [85, 212] on link "Data Engineer" at bounding box center [122, 197] width 167 height 35
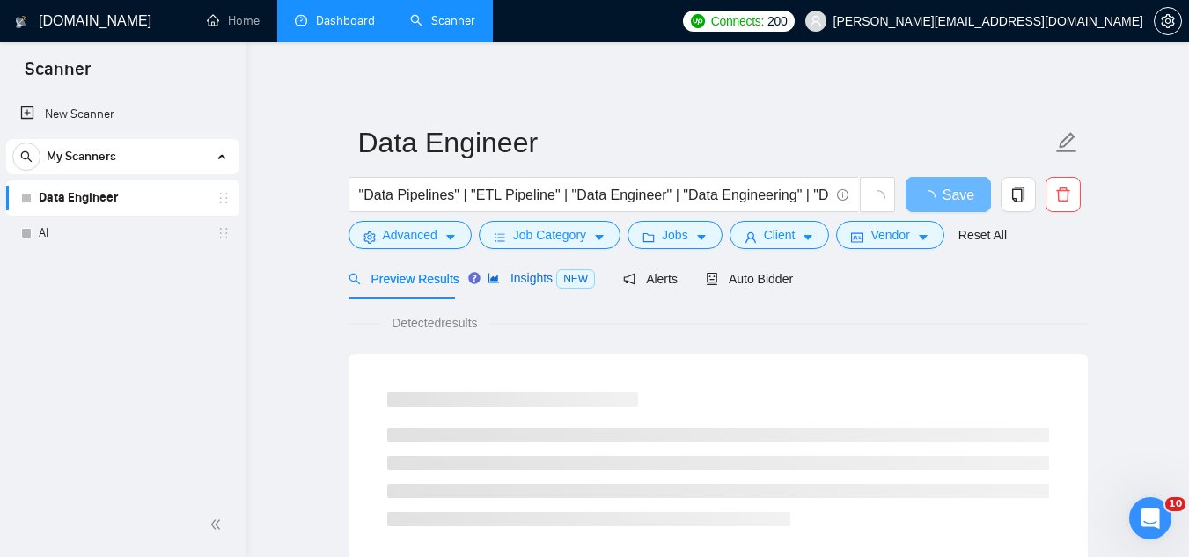
click at [528, 274] on span "Insights NEW" at bounding box center [541, 278] width 107 height 14
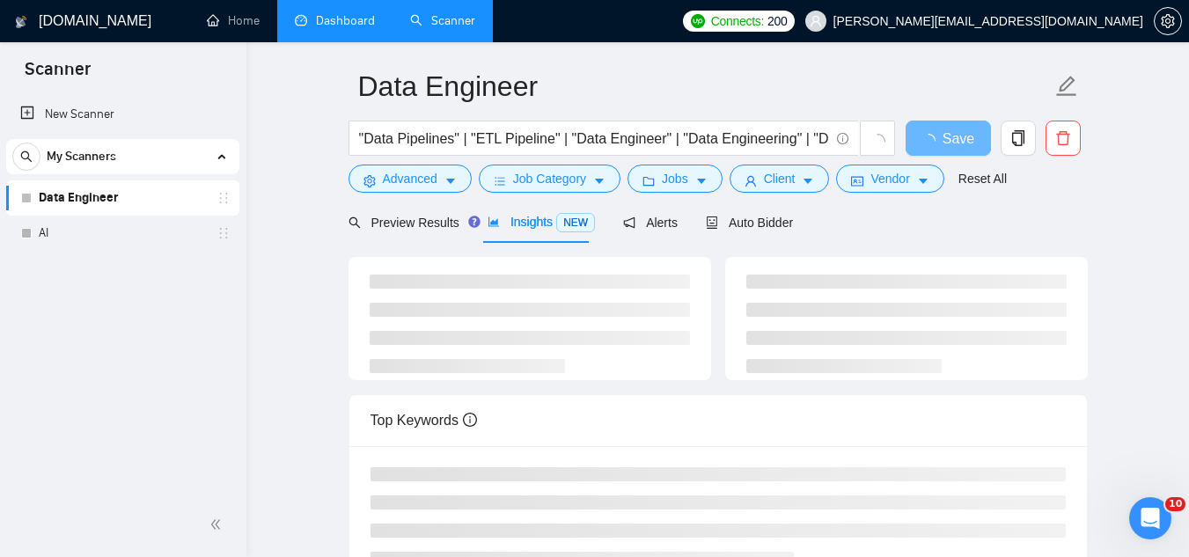
scroll to position [88, 0]
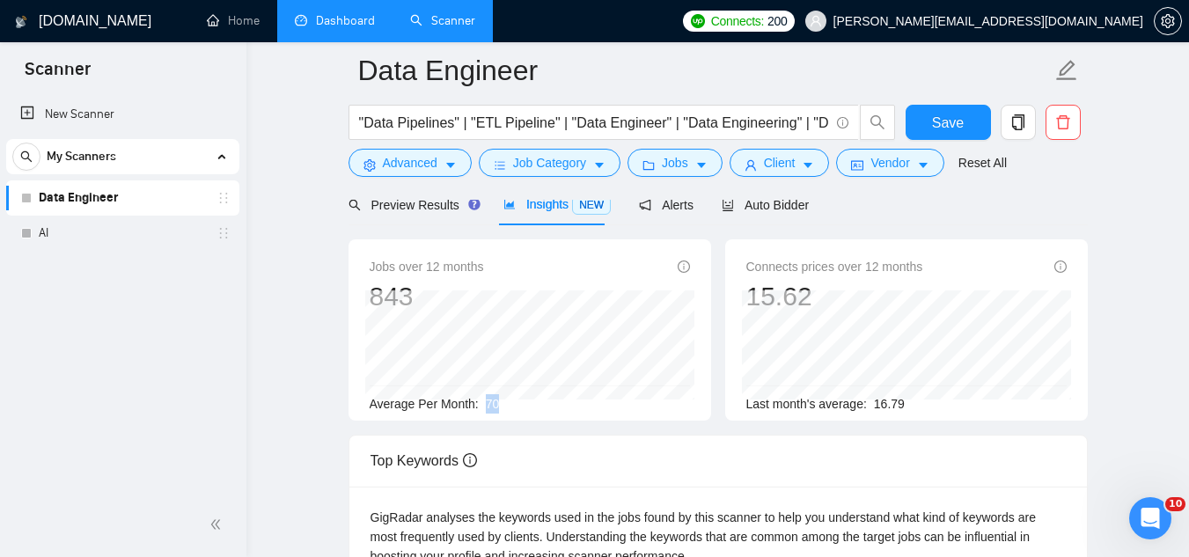
drag, startPoint x: 496, startPoint y: 408, endPoint x: 478, endPoint y: 410, distance: 17.8
click at [478, 410] on div "Average Per Month: 70" at bounding box center [530, 403] width 320 height 19
click at [141, 242] on link "AI" at bounding box center [122, 233] width 167 height 35
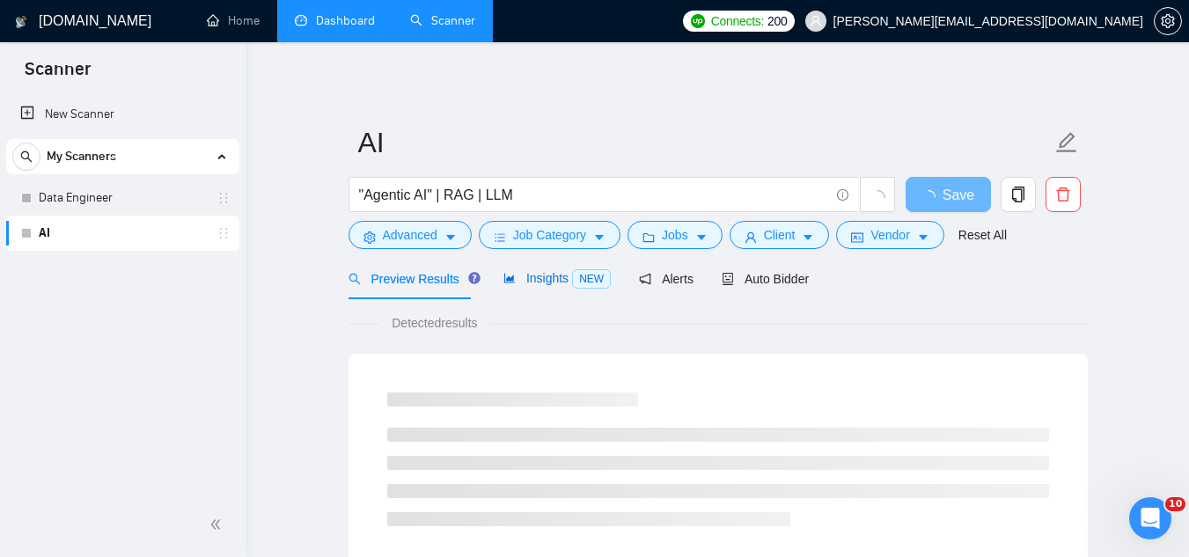
click at [541, 276] on span "Insights NEW" at bounding box center [557, 278] width 107 height 14
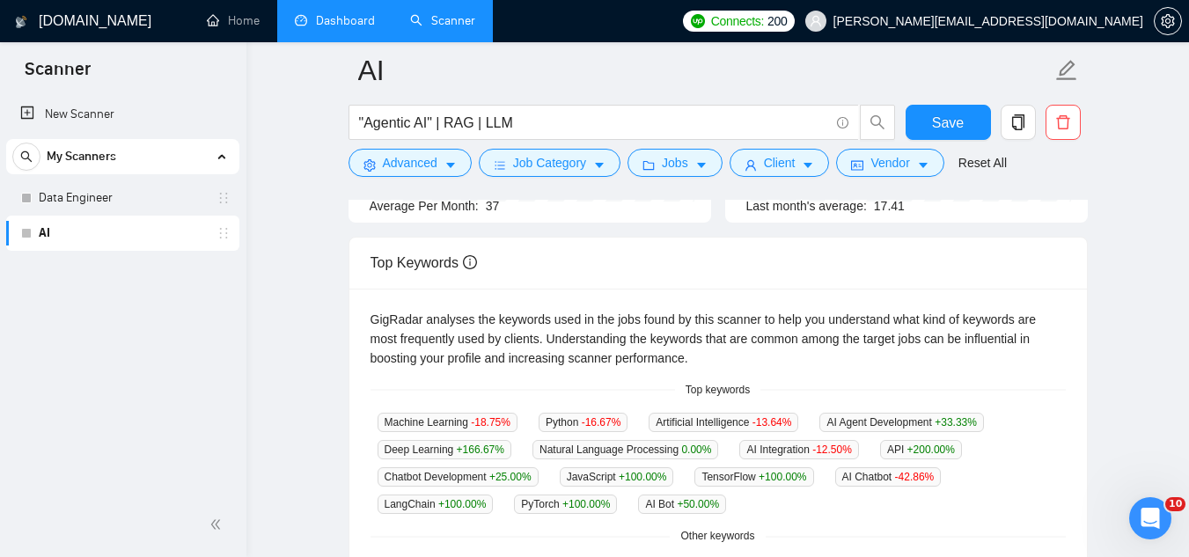
scroll to position [176, 0]
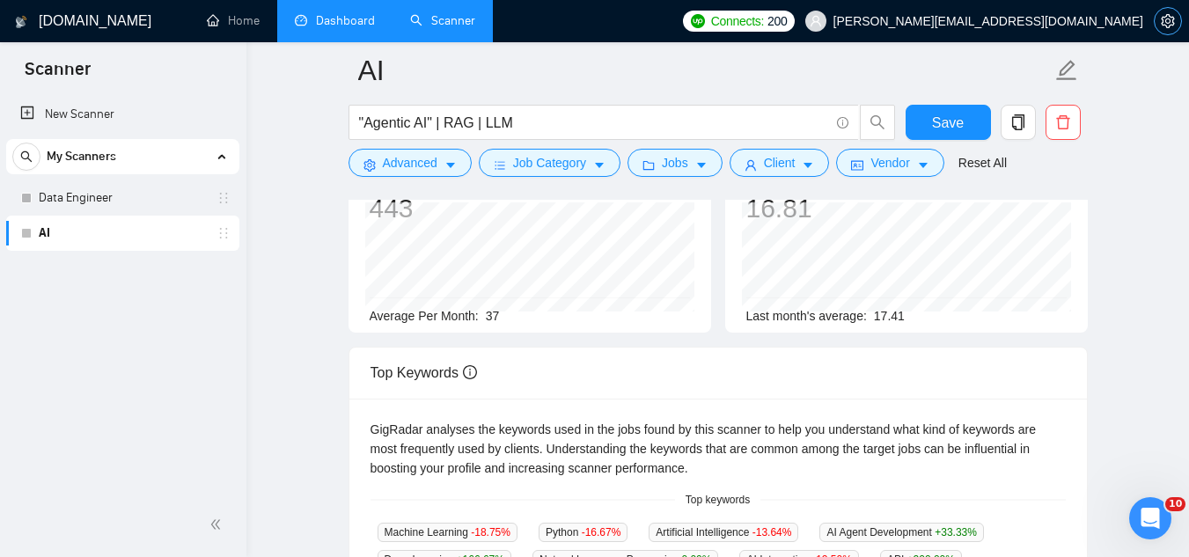
click at [1166, 27] on icon "setting" at bounding box center [1168, 21] width 14 height 14
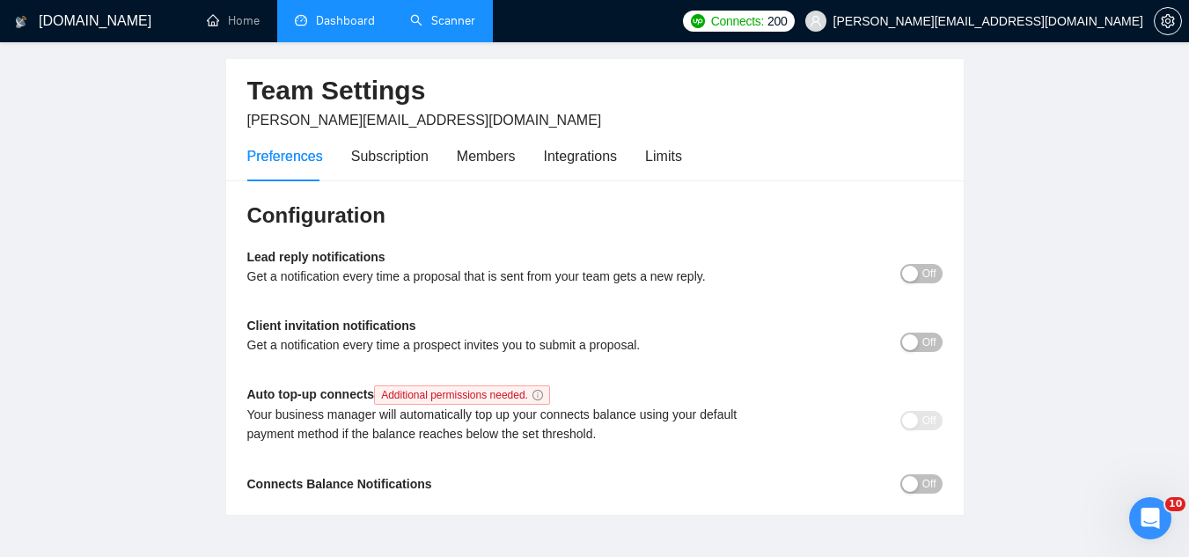
scroll to position [88, 0]
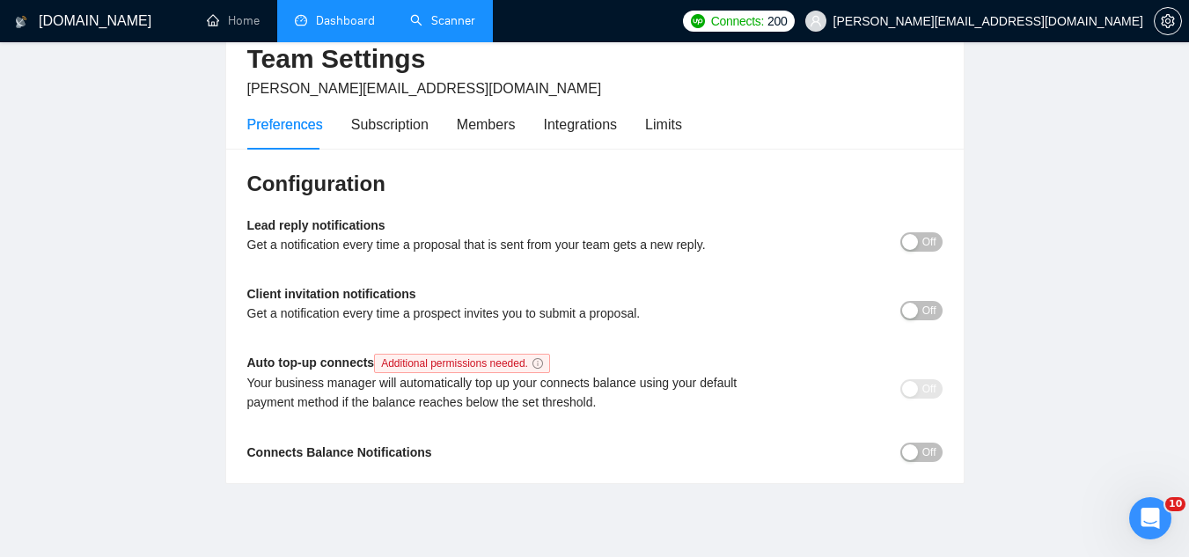
click at [931, 246] on span "Off" at bounding box center [930, 241] width 14 height 19
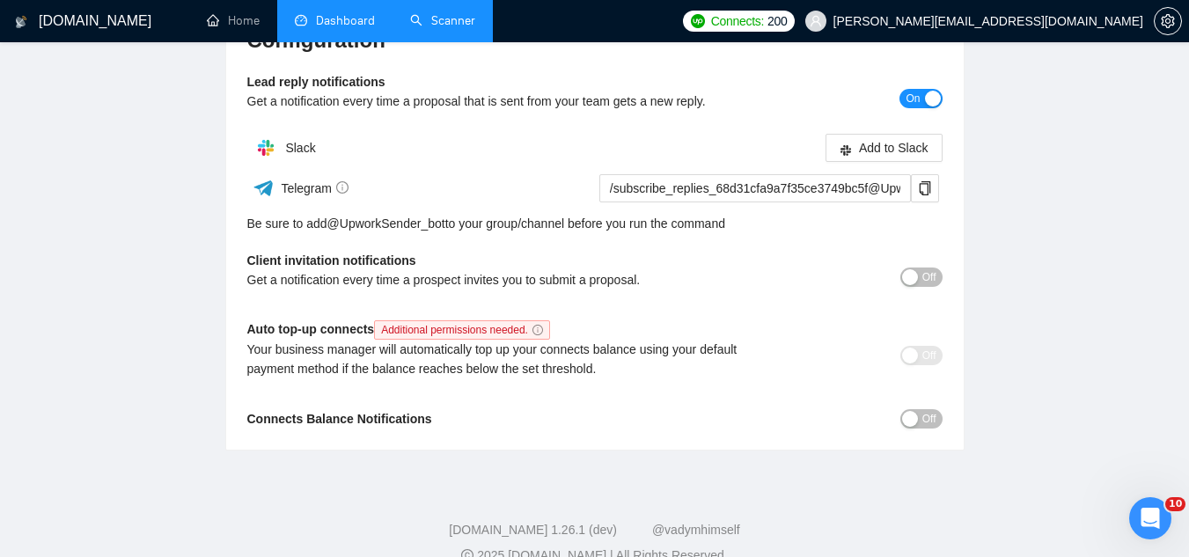
scroll to position [261, 0]
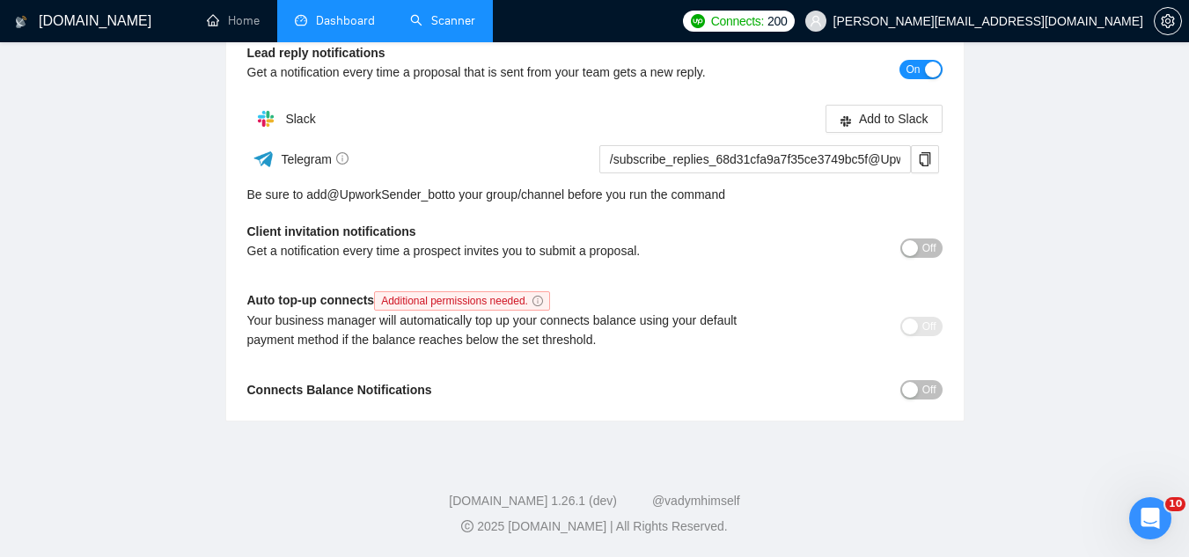
drag, startPoint x: 247, startPoint y: 298, endPoint x: 378, endPoint y: 288, distance: 131.6
click at [378, 288] on div "Configuration Lead reply notifications Get a notification every time a proposal…" at bounding box center [595, 198] width 738 height 445
drag, startPoint x: 256, startPoint y: 399, endPoint x: 476, endPoint y: 409, distance: 220.3
click at [447, 409] on div "Configuration Lead reply notifications Get a notification every time a proposal…" at bounding box center [595, 198] width 738 height 445
click at [932, 393] on span "Off" at bounding box center [930, 389] width 14 height 19
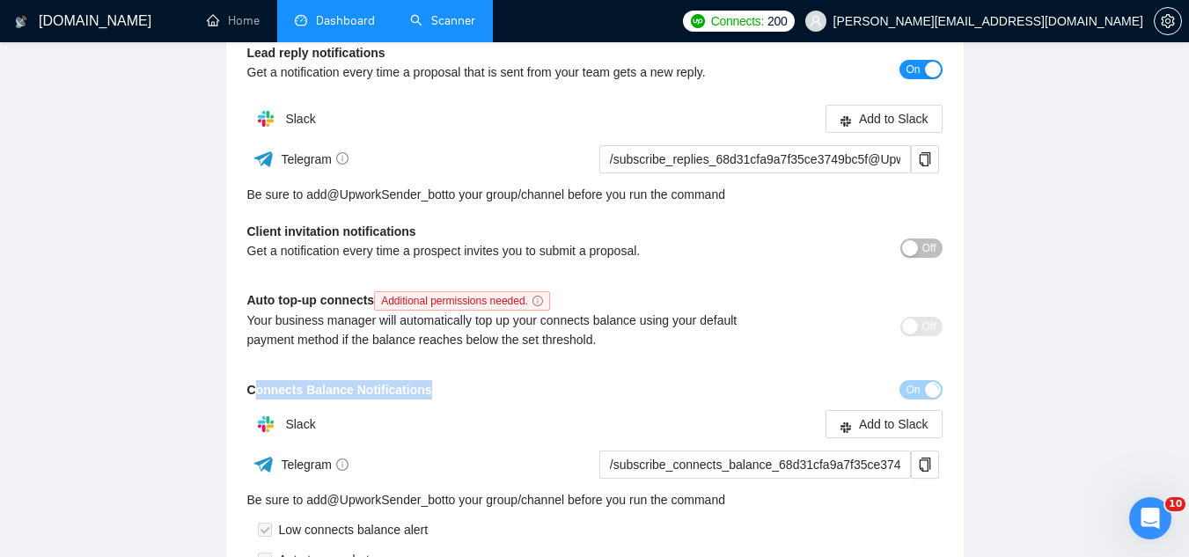
scroll to position [349, 0]
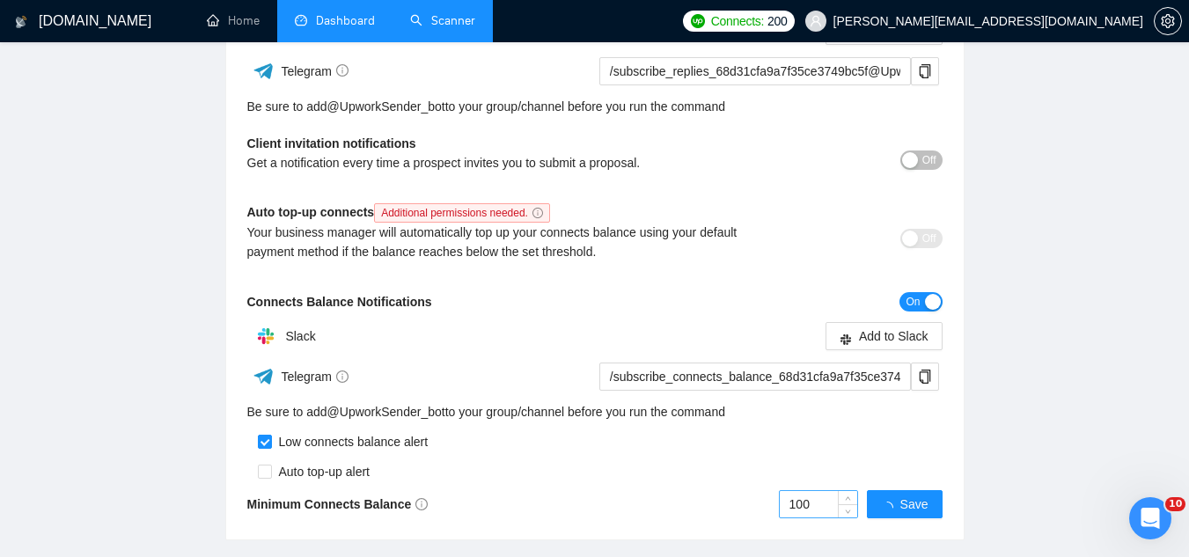
click at [816, 507] on input "100" at bounding box center [818, 504] width 77 height 26
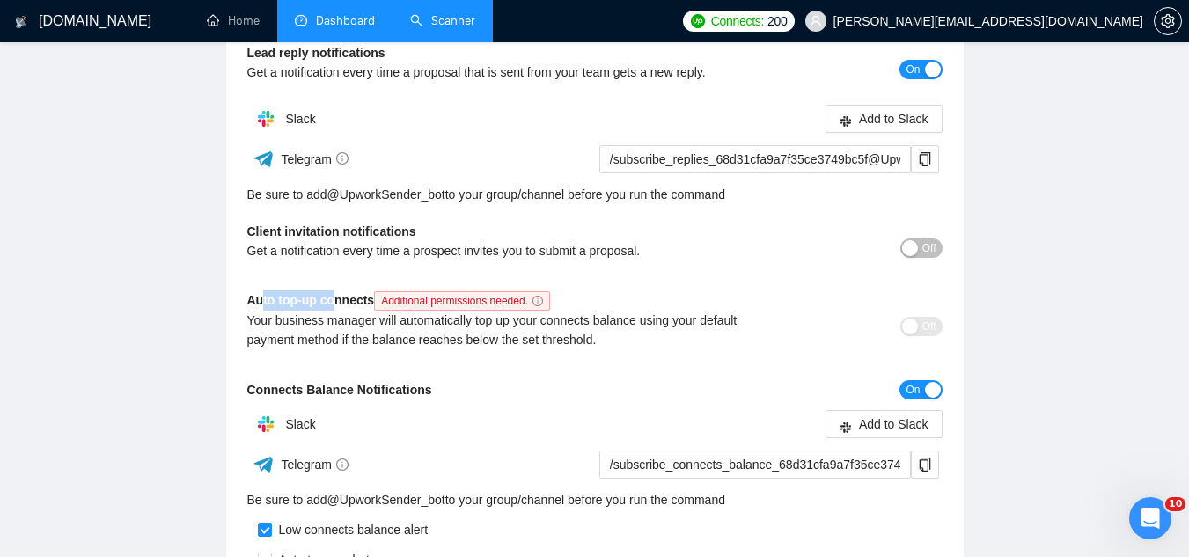
drag, startPoint x: 268, startPoint y: 304, endPoint x: 335, endPoint y: 305, distance: 66.9
click at [334, 305] on b "Auto top-up connects Additional permissions needed." at bounding box center [402, 300] width 310 height 14
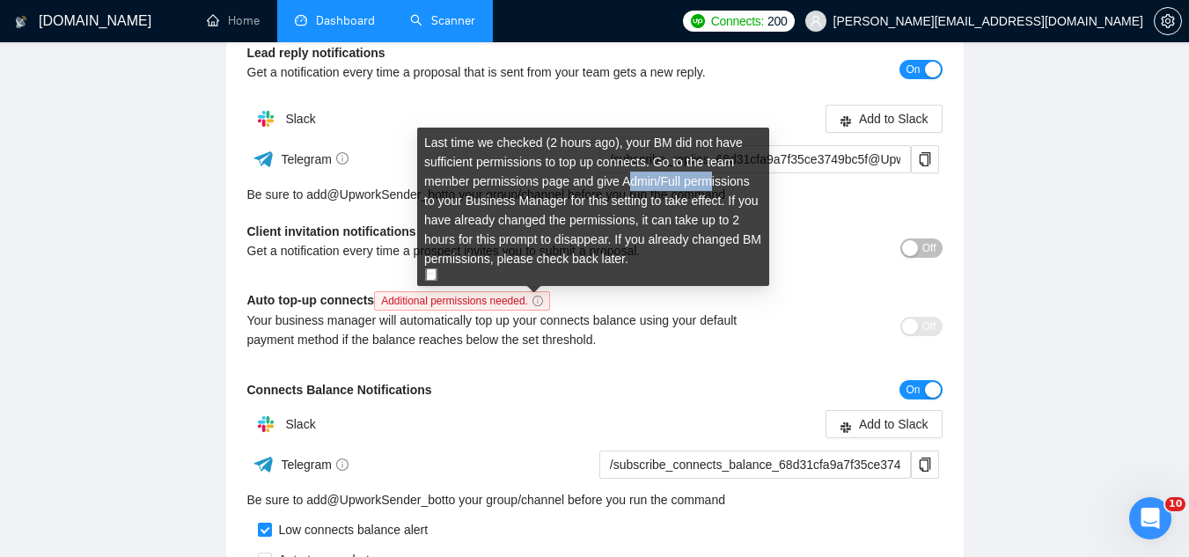
drag, startPoint x: 628, startPoint y: 183, endPoint x: 709, endPoint y: 189, distance: 81.2
click at [709, 189] on div "Last time we checked ( 2 hours ago ), your BM did not have sufficient permissio…" at bounding box center [593, 207] width 352 height 158
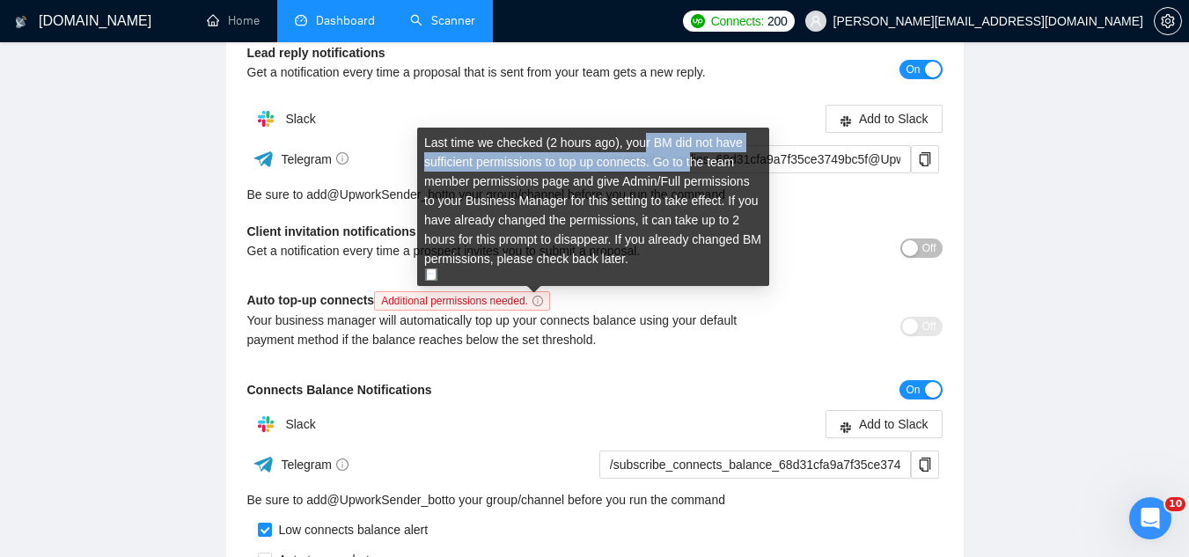
drag, startPoint x: 639, startPoint y: 145, endPoint x: 693, endPoint y: 156, distance: 54.7
click at [693, 156] on div "Last time we checked ( 2 hours ago ), your BM did not have sufficient permissio…" at bounding box center [593, 207] width 352 height 158
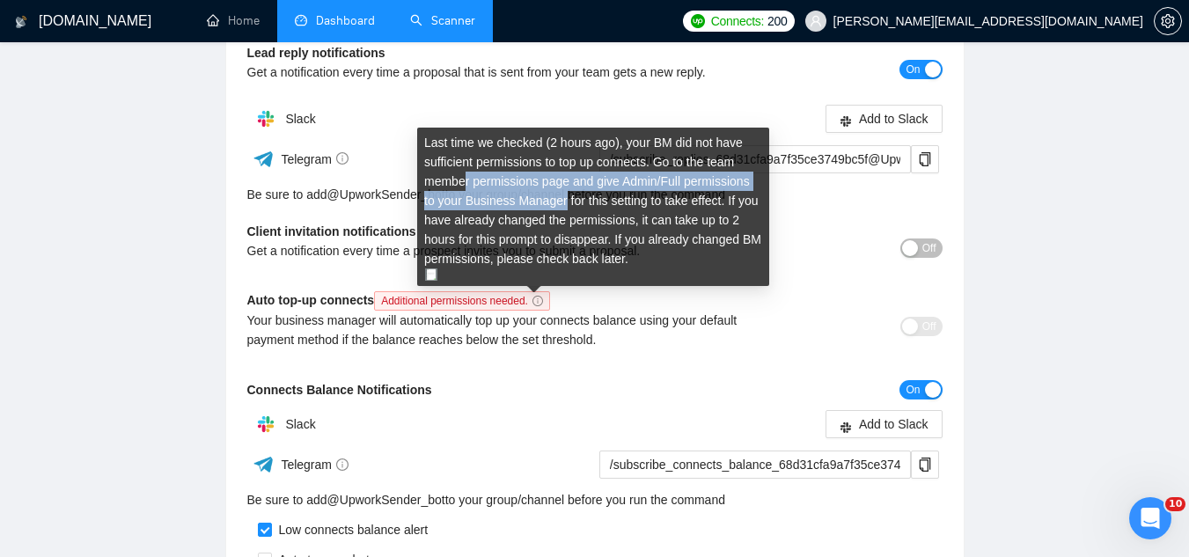
drag, startPoint x: 467, startPoint y: 188, endPoint x: 563, endPoint y: 210, distance: 98.5
click at [563, 210] on div "Last time we checked ( 2 hours ago ), your BM did not have sufficient permissio…" at bounding box center [593, 207] width 352 height 158
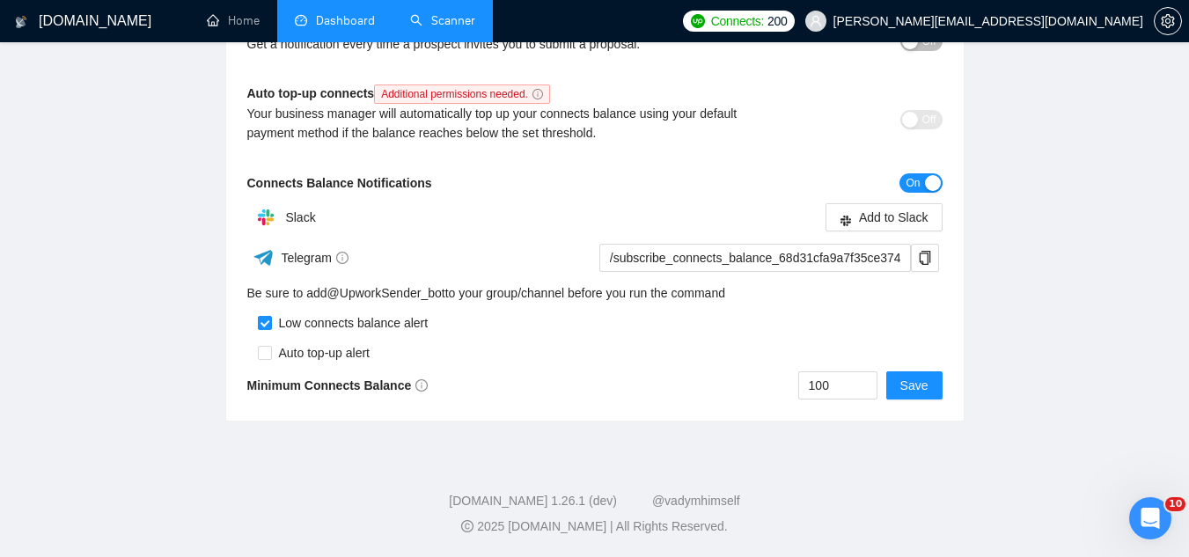
scroll to position [0, 0]
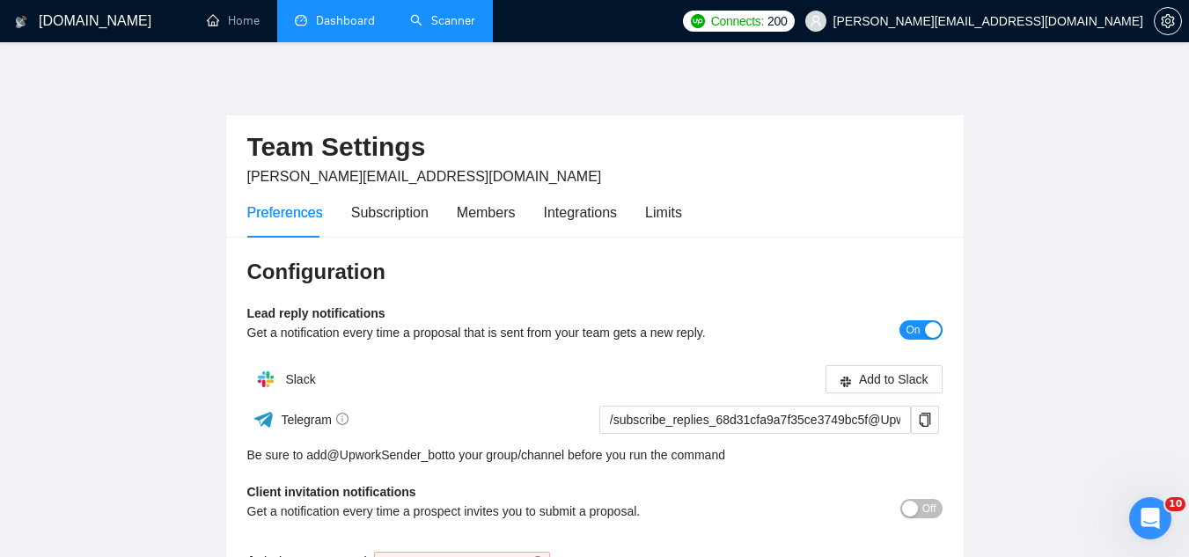
click at [372, 26] on link "Dashboard" at bounding box center [335, 20] width 80 height 15
